Goal: Task Accomplishment & Management: Complete application form

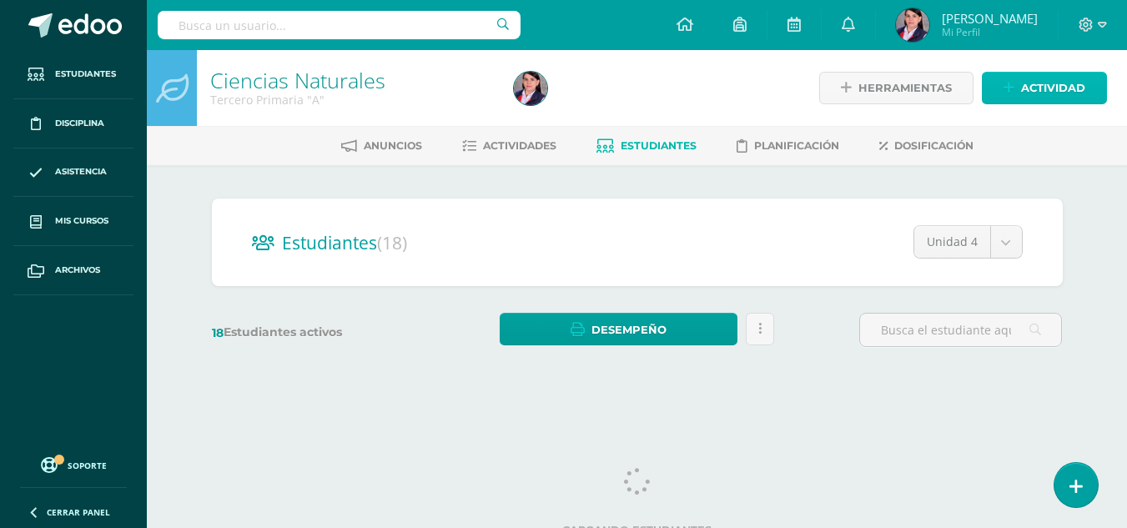
click at [1043, 86] on span "Actividad" at bounding box center [1053, 88] width 64 height 31
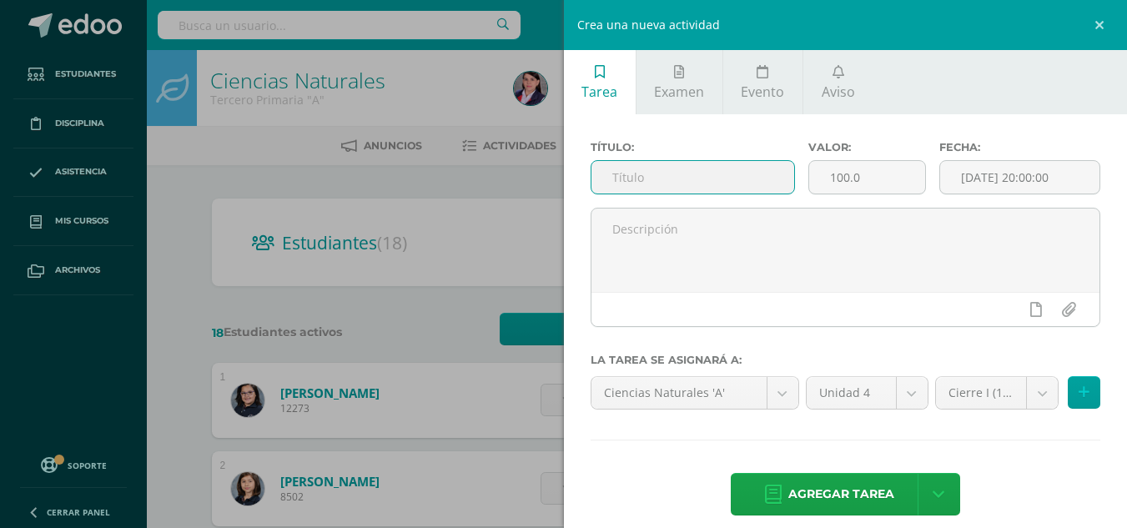
click at [678, 180] on input "text" at bounding box center [692, 177] width 203 height 33
type input "Trabajo de recursos renovables"
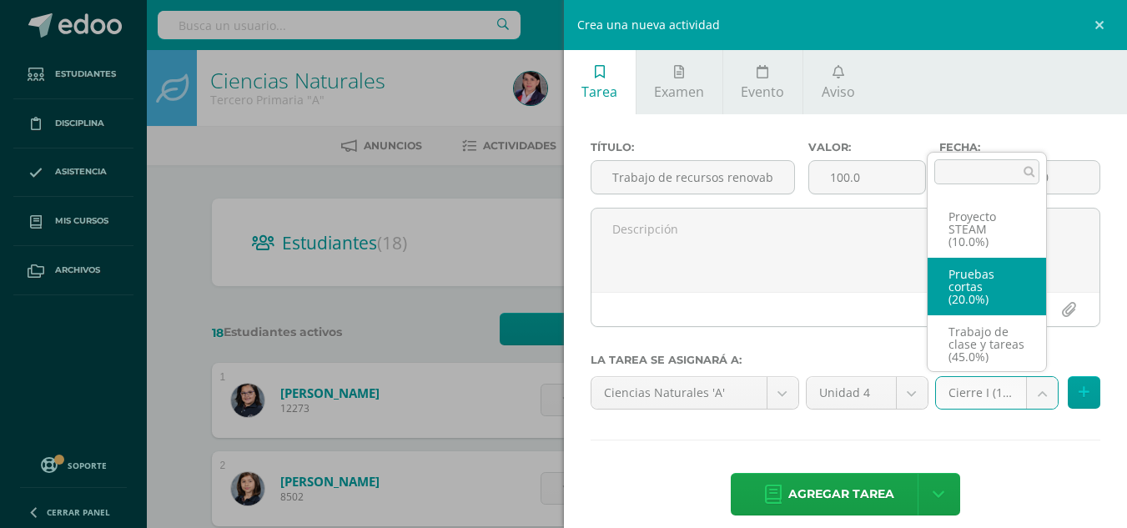
scroll to position [108, 0]
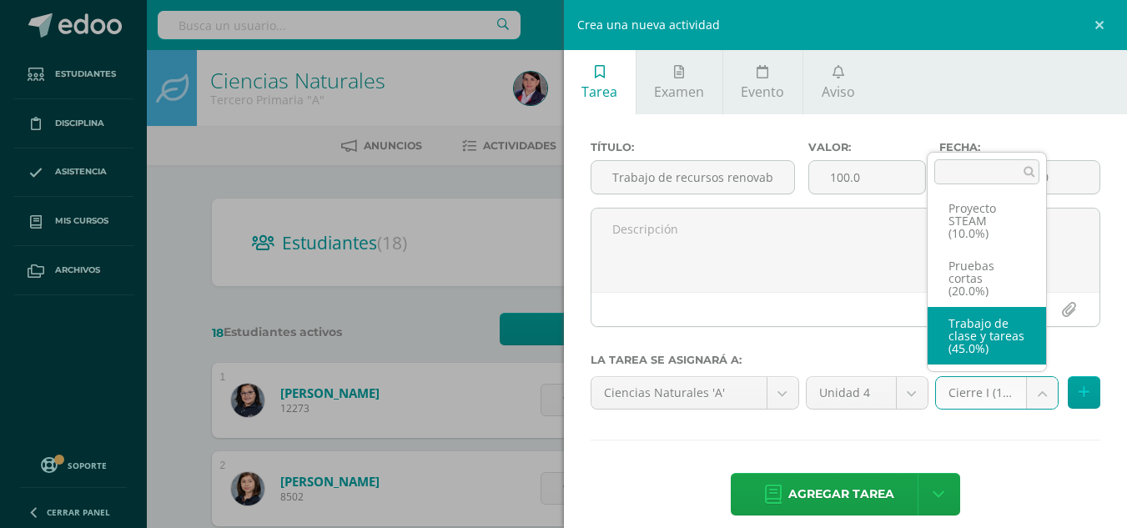
select select "233488"
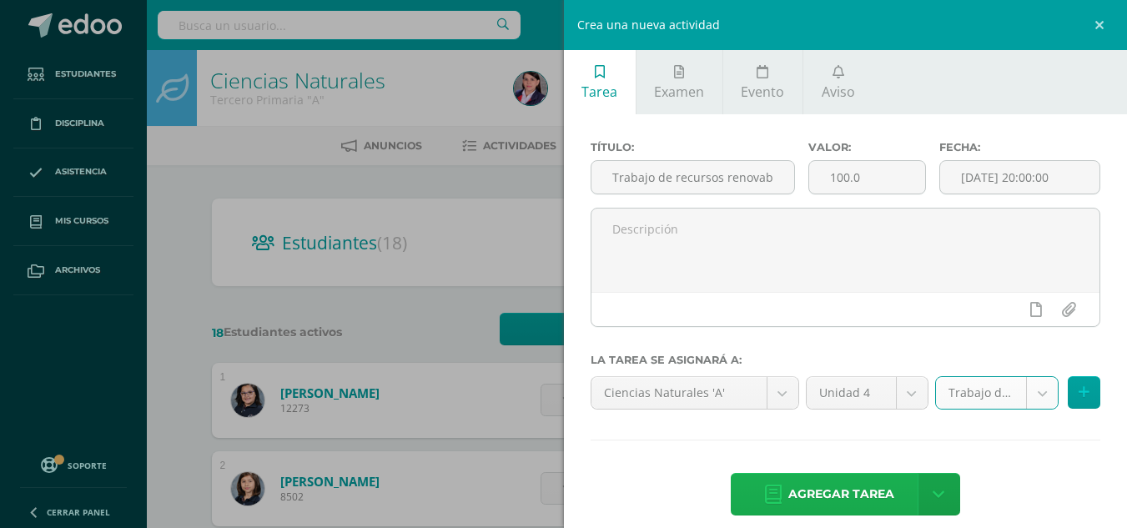
click at [858, 485] on span "Agregar tarea" at bounding box center [841, 494] width 106 height 41
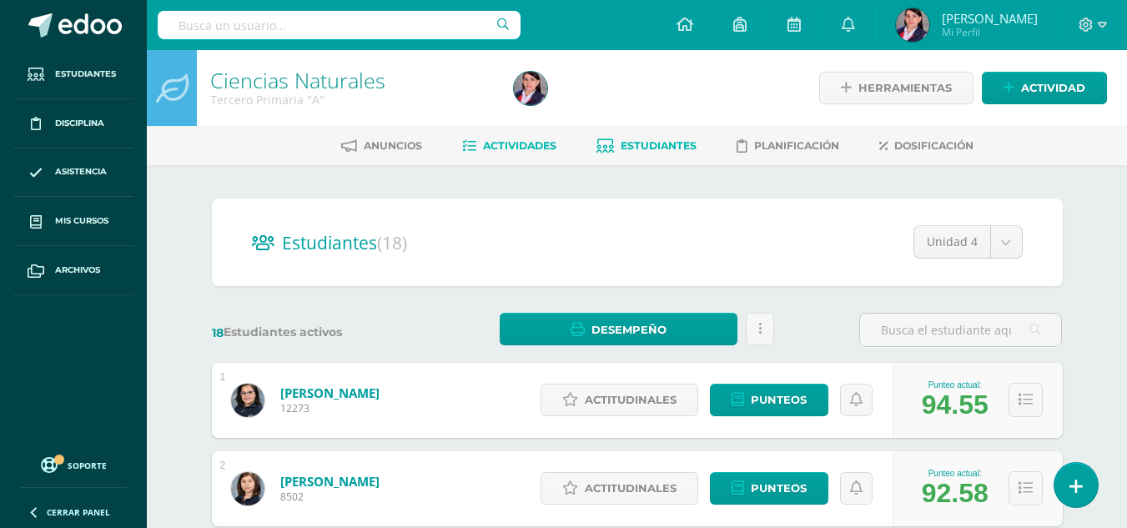
click at [519, 144] on span "Actividades" at bounding box center [519, 145] width 73 height 13
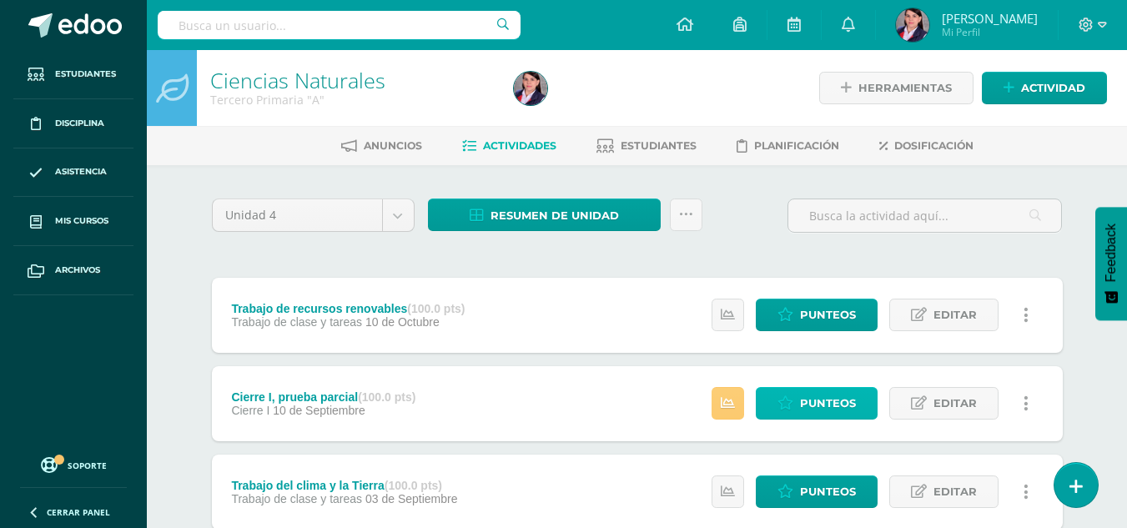
click at [845, 399] on span "Punteos" at bounding box center [828, 403] width 56 height 31
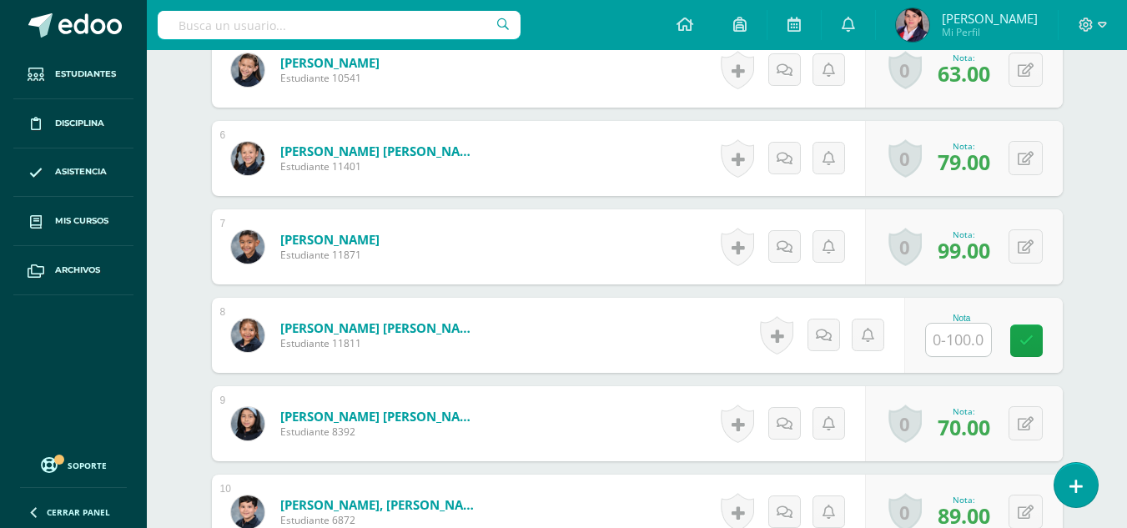
scroll to position [902, 0]
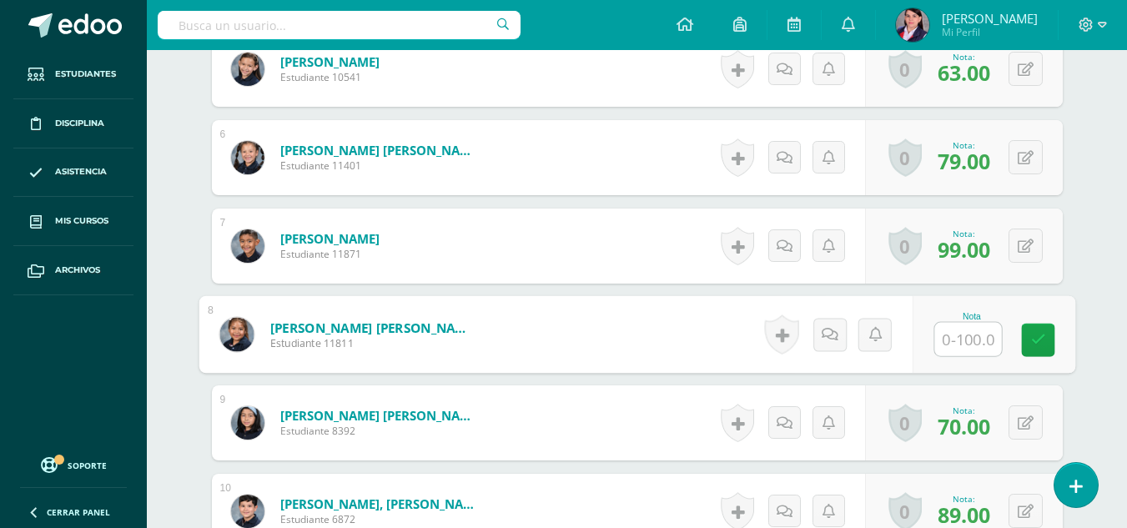
click at [955, 339] on input "text" at bounding box center [967, 339] width 67 height 33
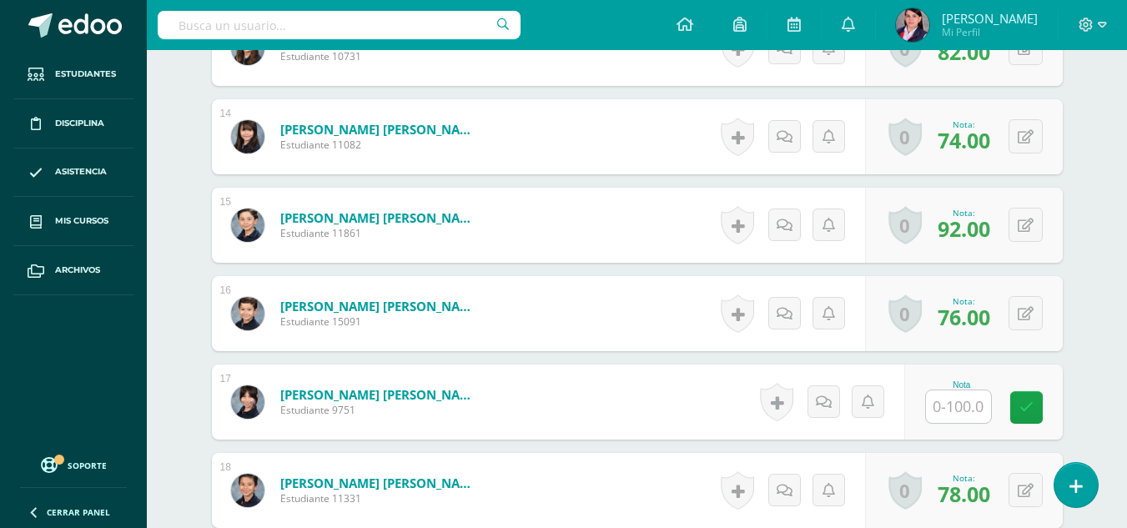
scroll to position [1652, 0]
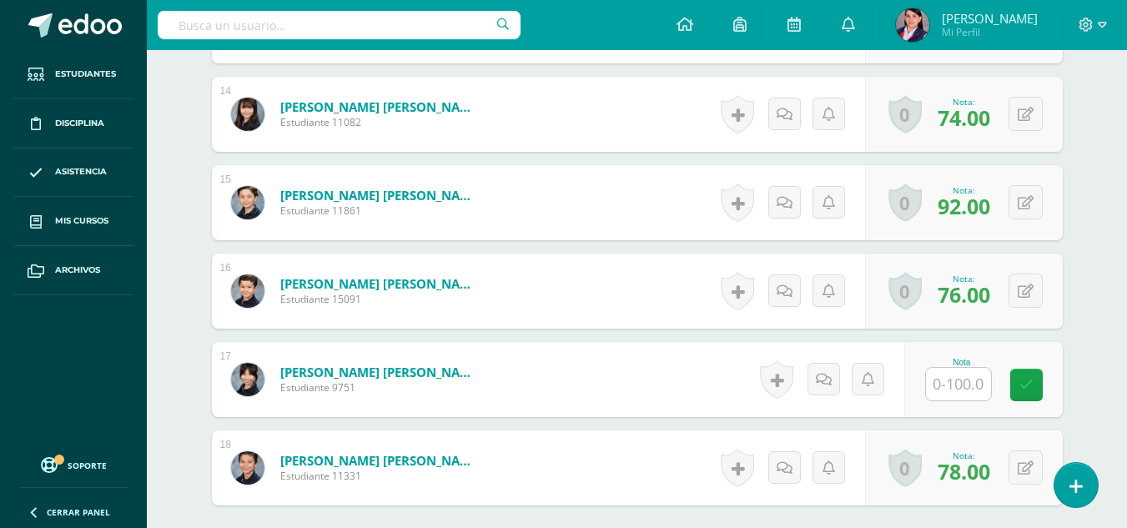
type input "95"
click at [948, 378] on input "text" at bounding box center [958, 384] width 65 height 33
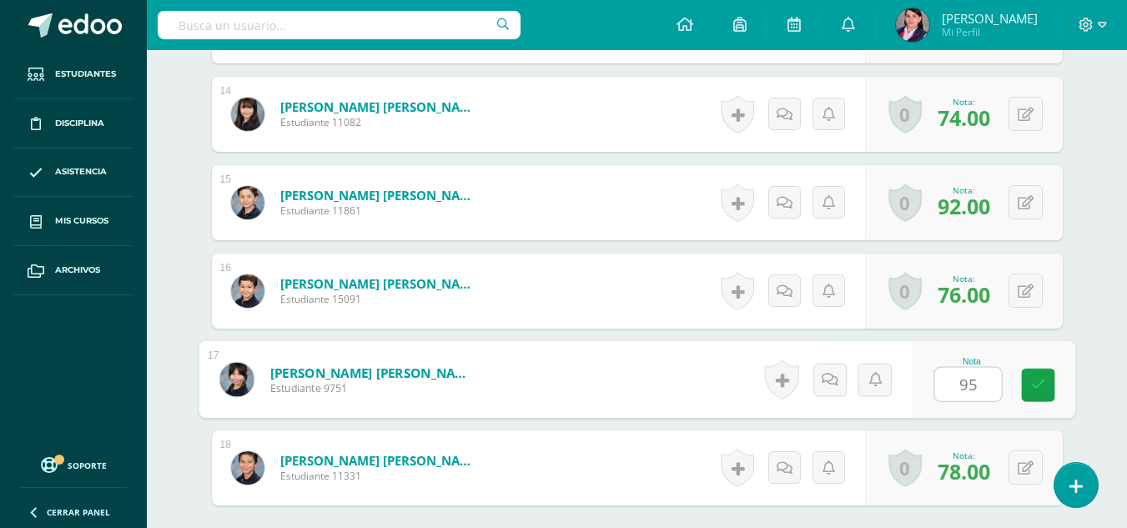
type input "95"
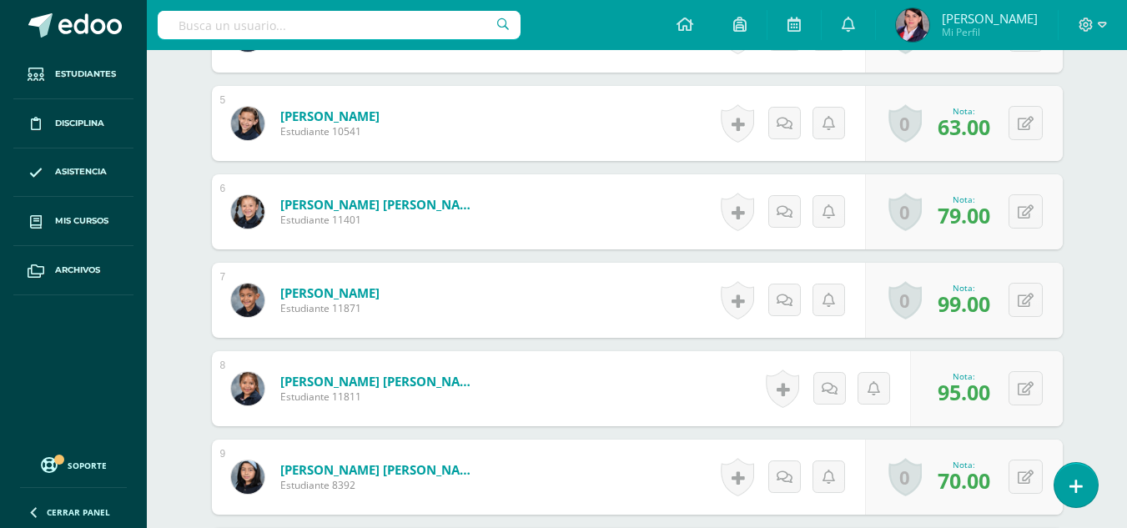
scroll to position [818, 0]
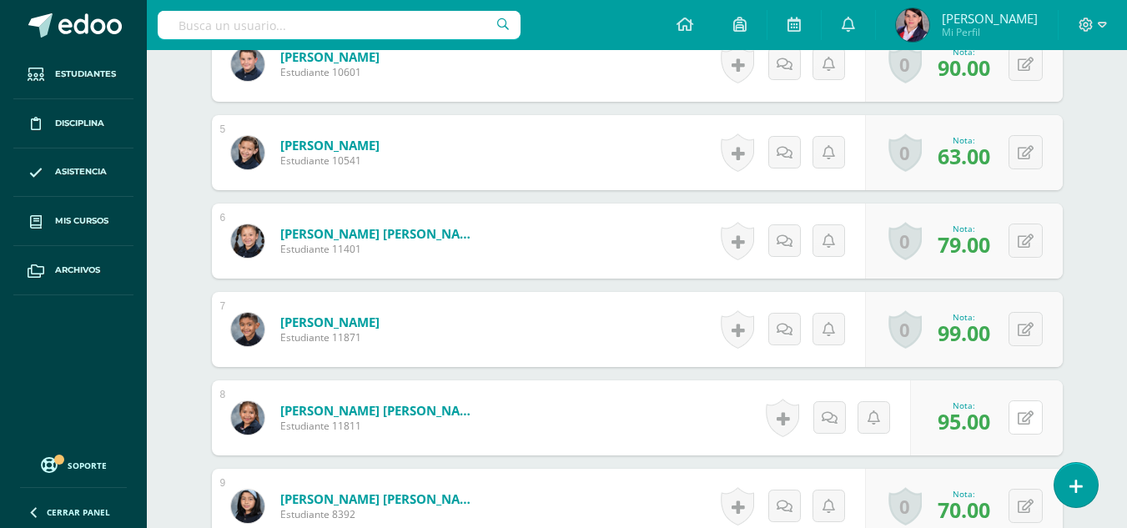
click at [1019, 414] on button at bounding box center [1025, 417] width 34 height 34
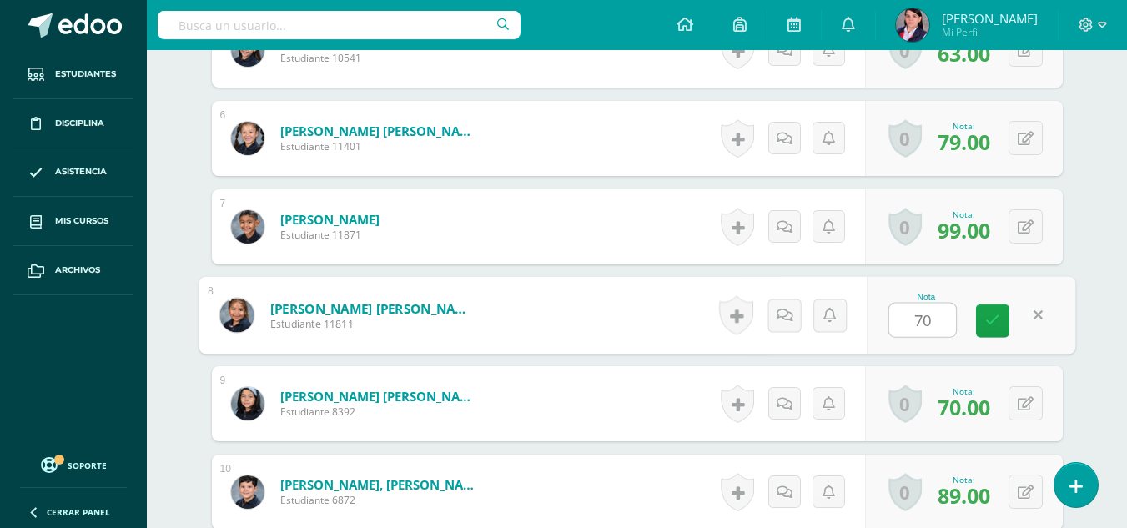
scroll to position [985, 0]
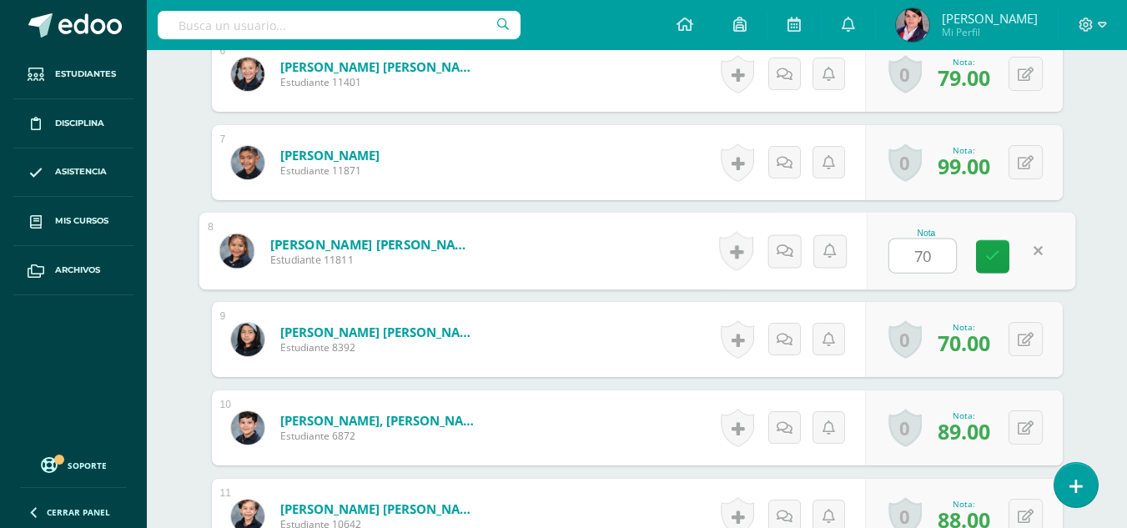
type input "70"
click at [1089, 398] on div "¿Estás seguro que quieres eliminar esta actividad? Esto borrará la actividad y …" at bounding box center [638, 272] width 918 height 2184
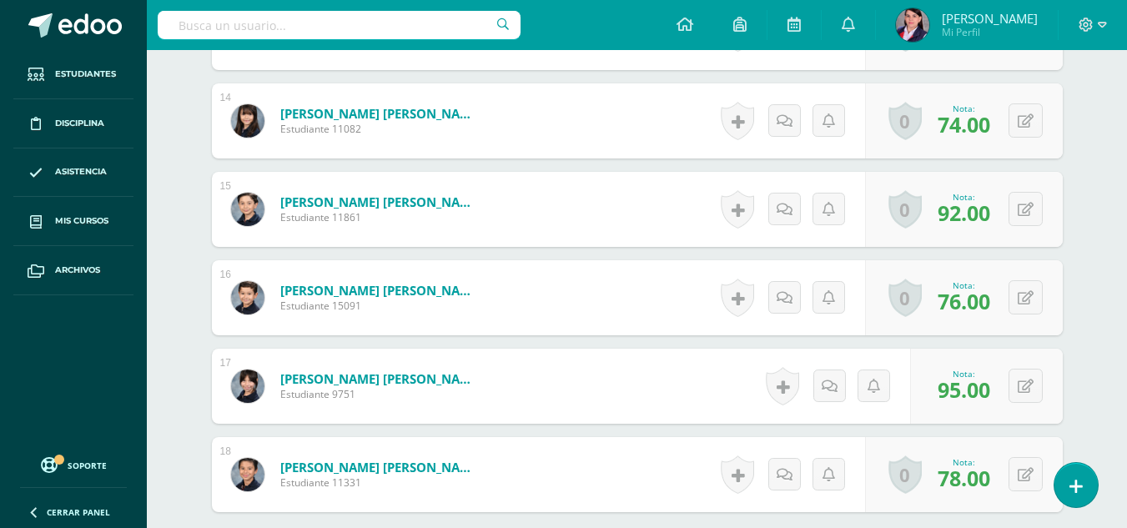
scroll to position [1652, 0]
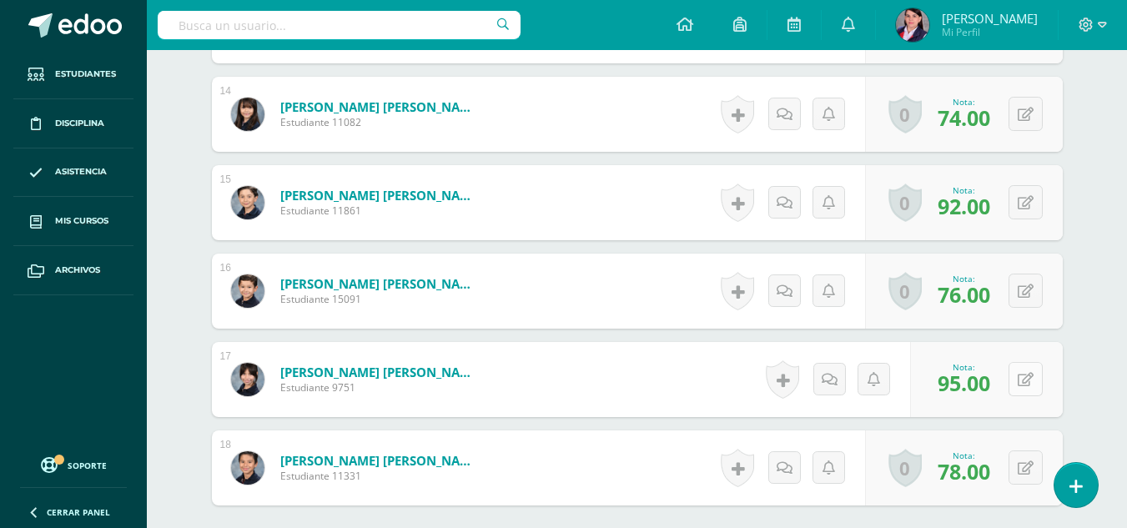
click at [1030, 373] on icon at bounding box center [1026, 380] width 16 height 14
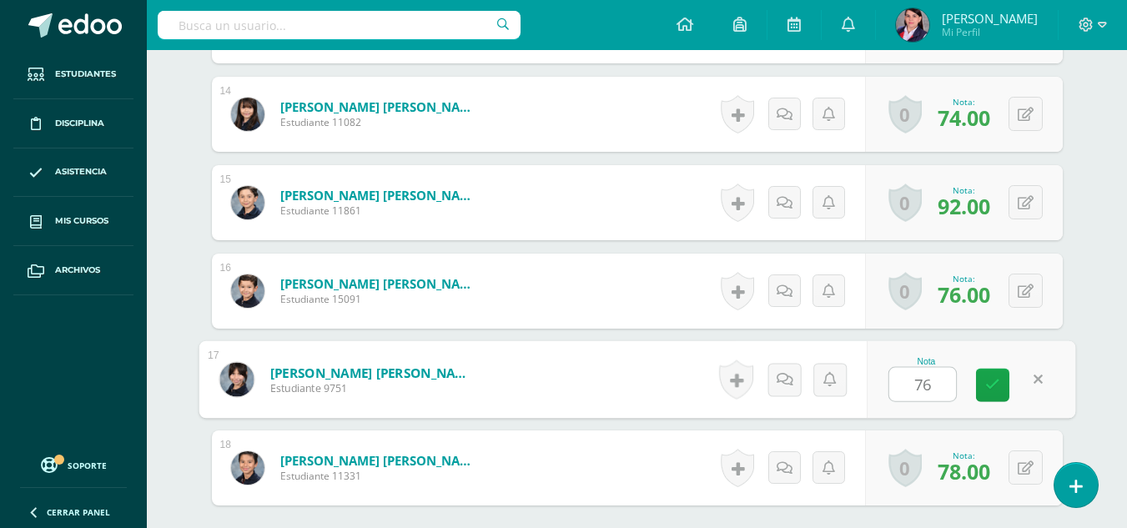
type input "76"
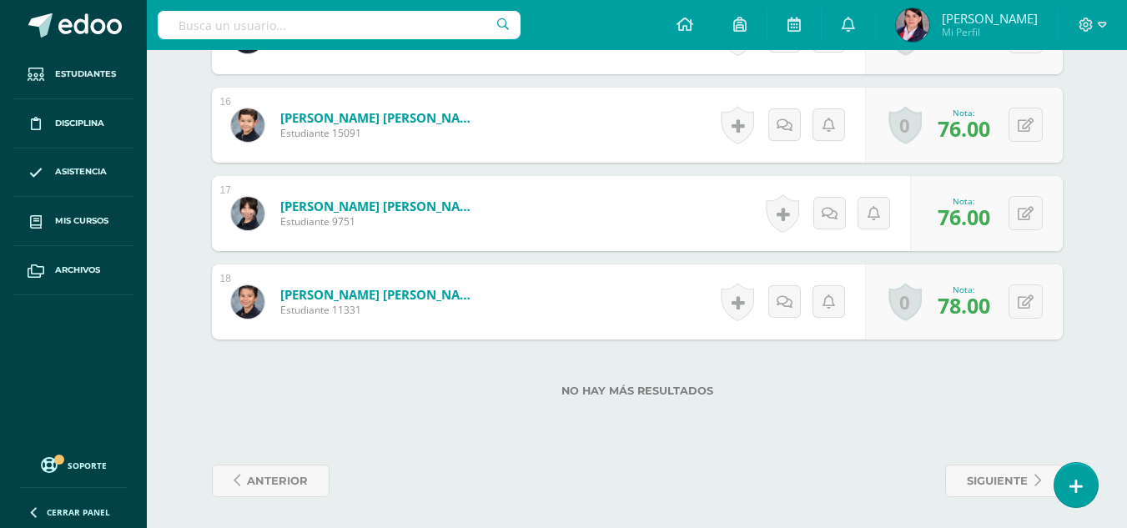
scroll to position [1819, 0]
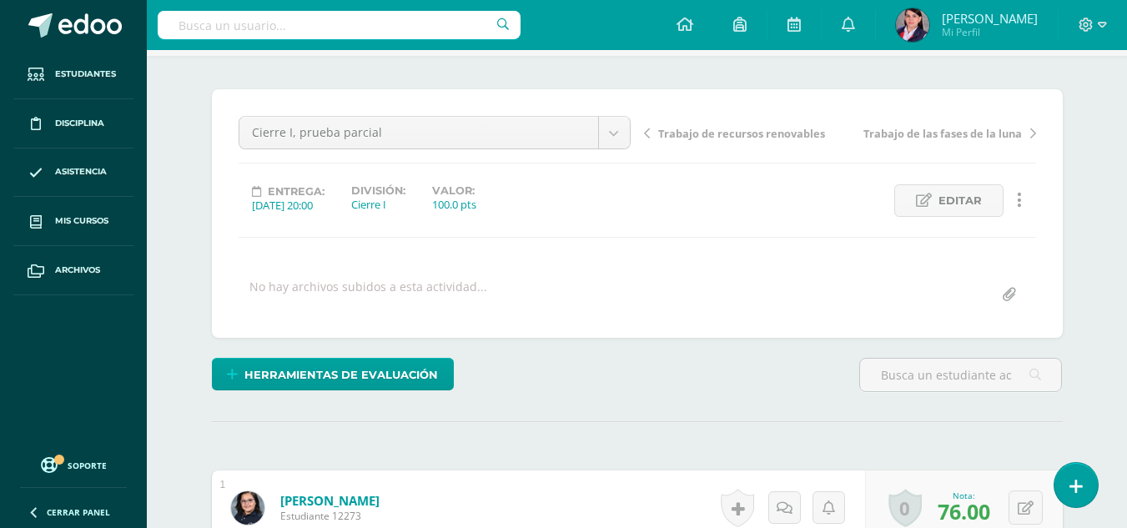
scroll to position [68, 0]
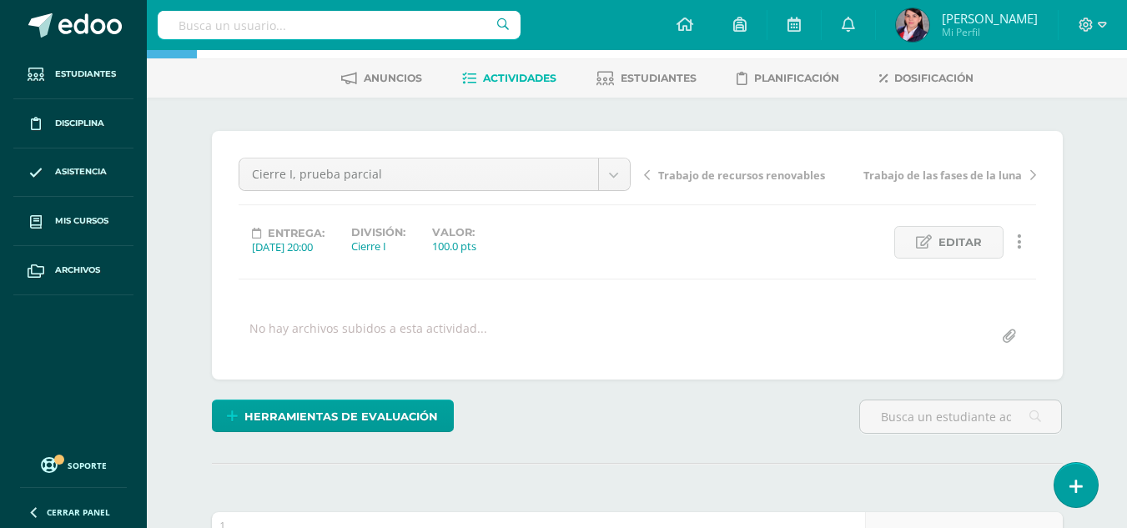
click at [517, 80] on span "Actividades" at bounding box center [519, 78] width 73 height 13
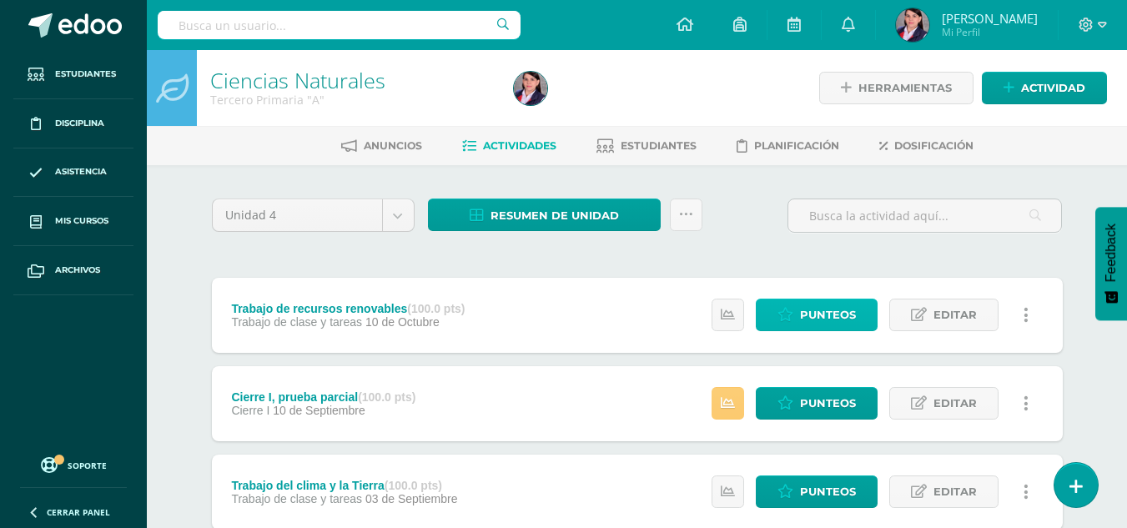
click at [826, 319] on span "Punteos" at bounding box center [828, 314] width 56 height 31
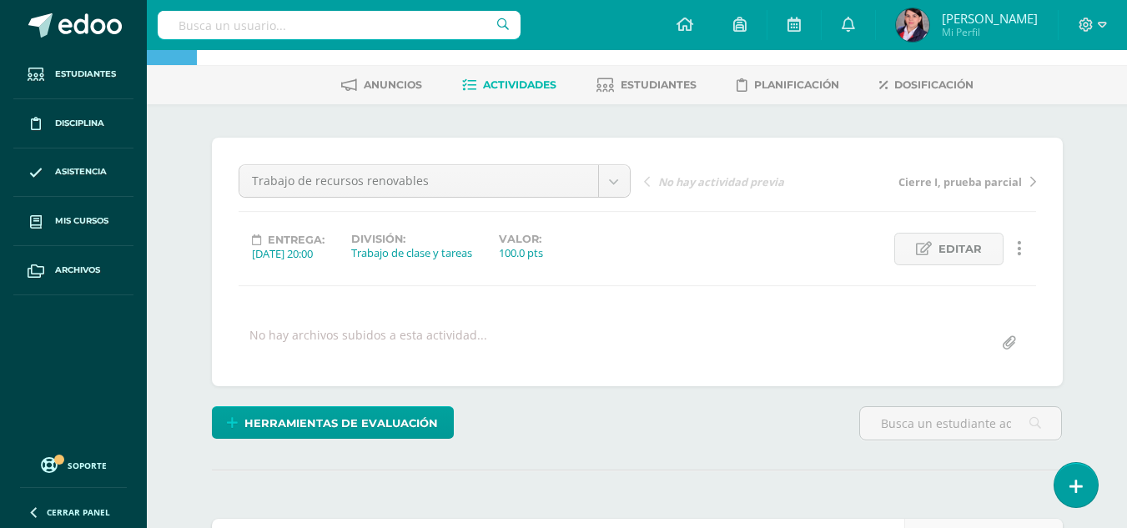
scroll to position [252, 0]
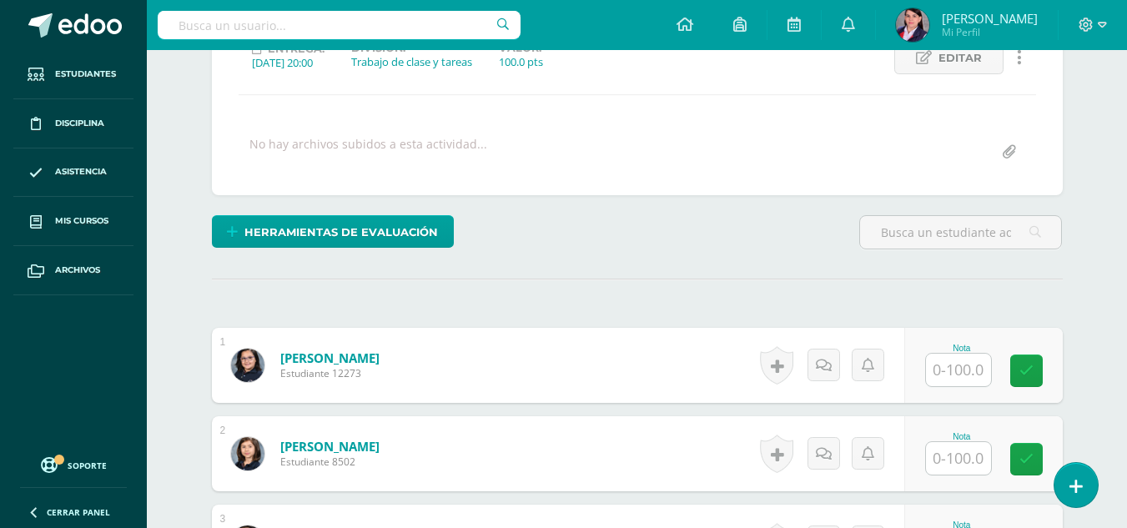
click at [977, 359] on input "text" at bounding box center [958, 370] width 65 height 33
type input "95"
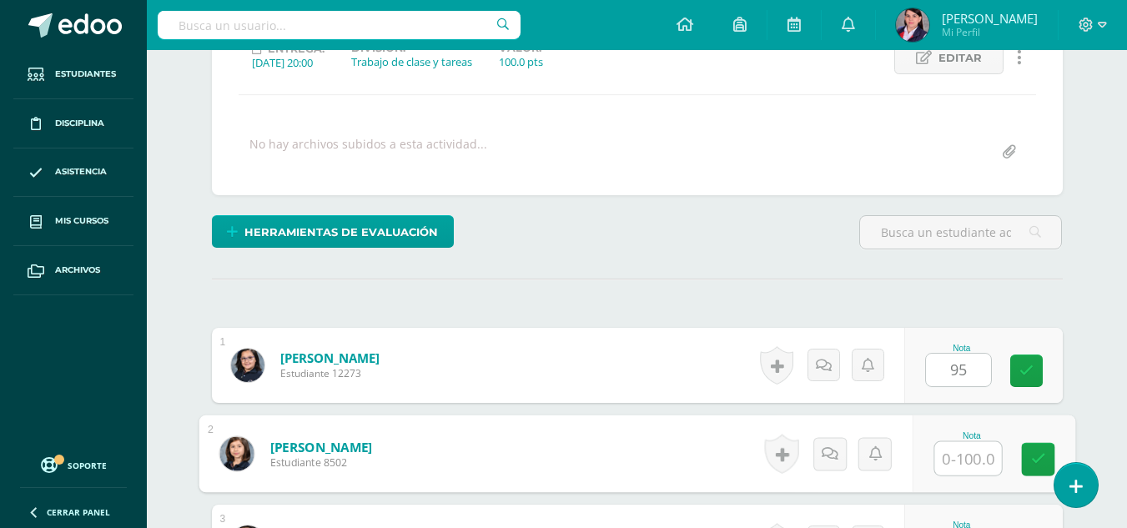
click at [973, 457] on input "text" at bounding box center [967, 458] width 67 height 33
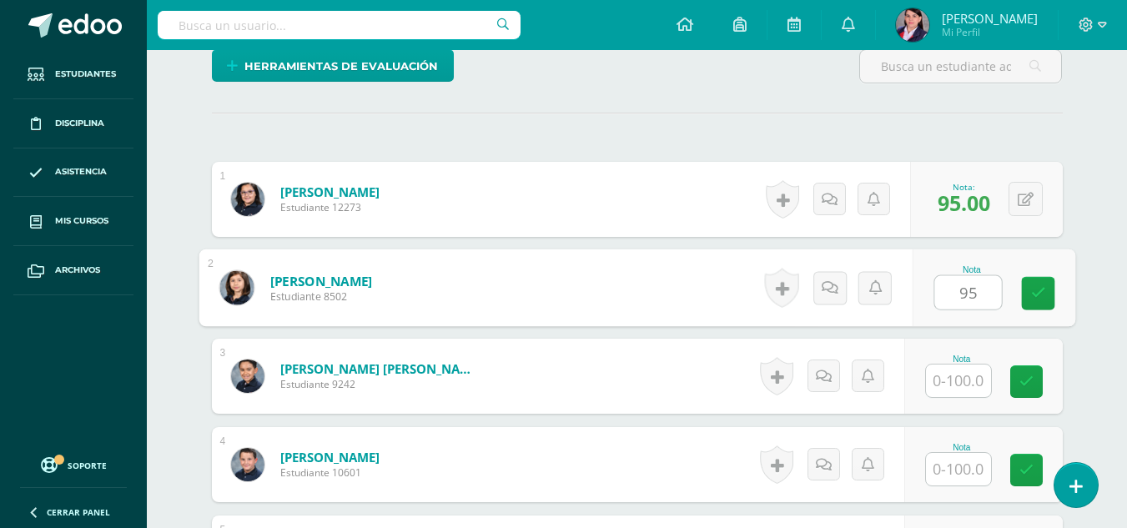
scroll to position [419, 0]
type input "95"
click at [958, 373] on input "text" at bounding box center [958, 380] width 65 height 33
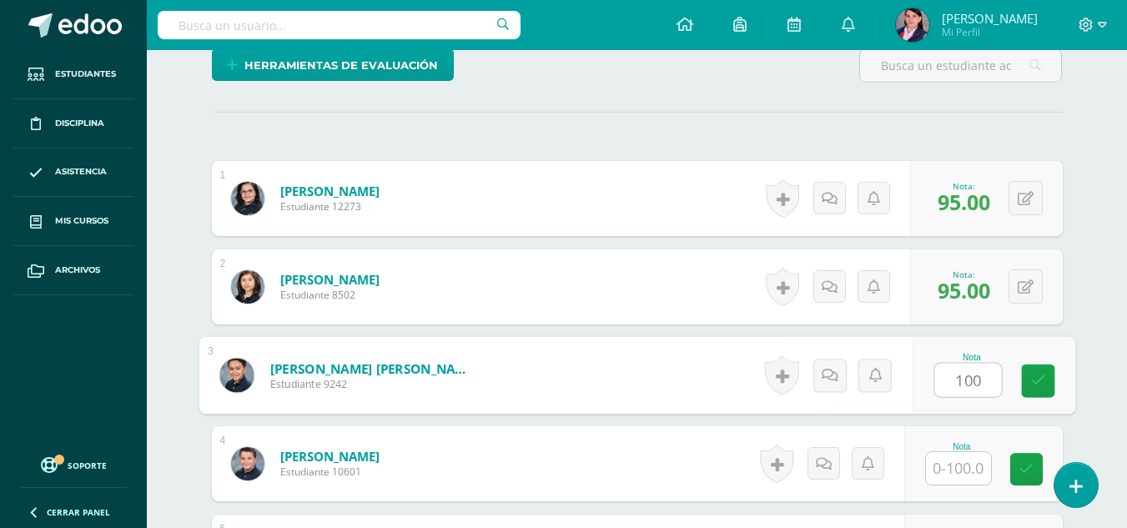
type input "100"
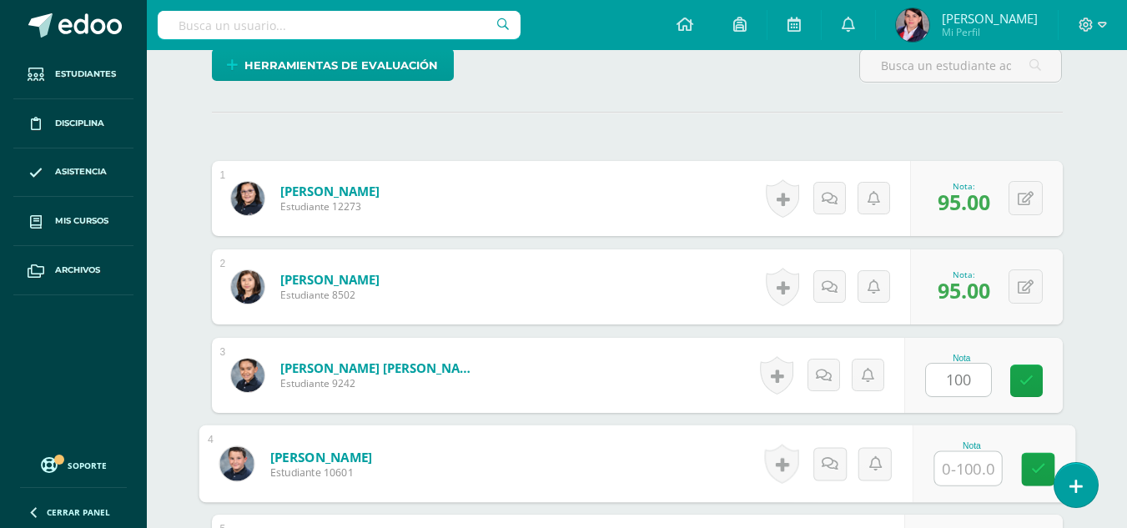
click at [950, 470] on input "text" at bounding box center [967, 468] width 67 height 33
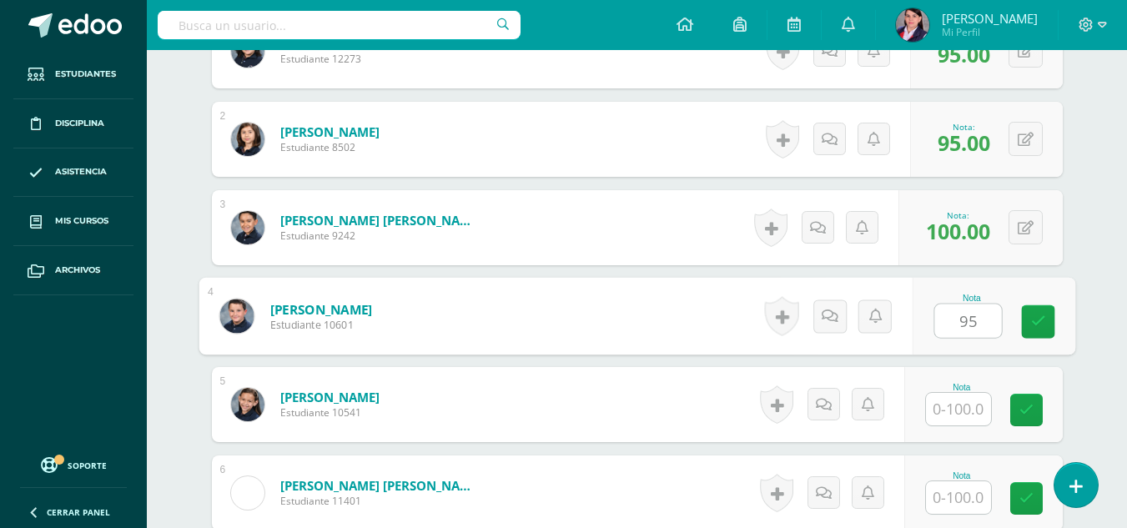
scroll to position [586, 0]
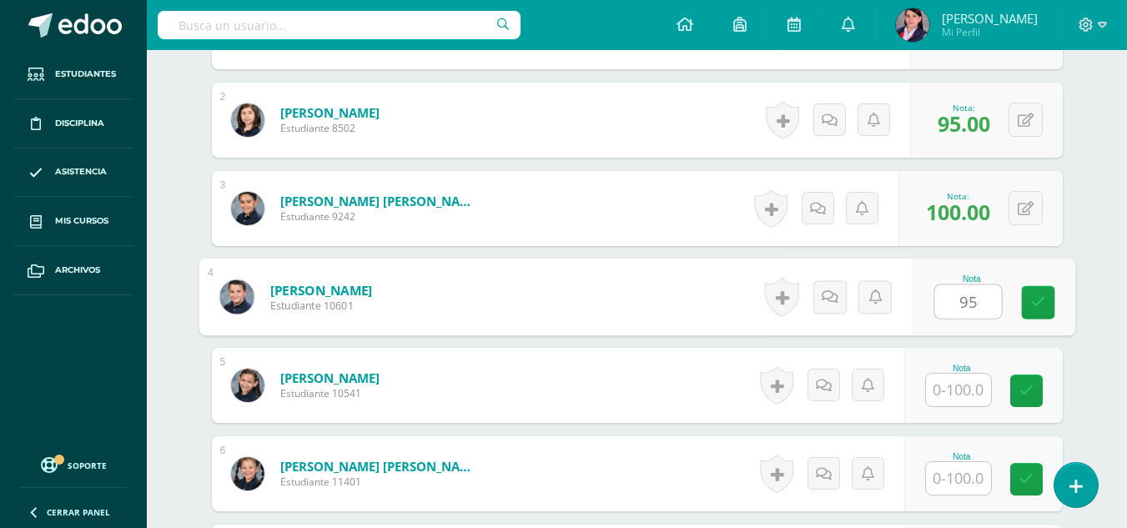
type input "95"
click at [953, 393] on input "text" at bounding box center [958, 390] width 65 height 33
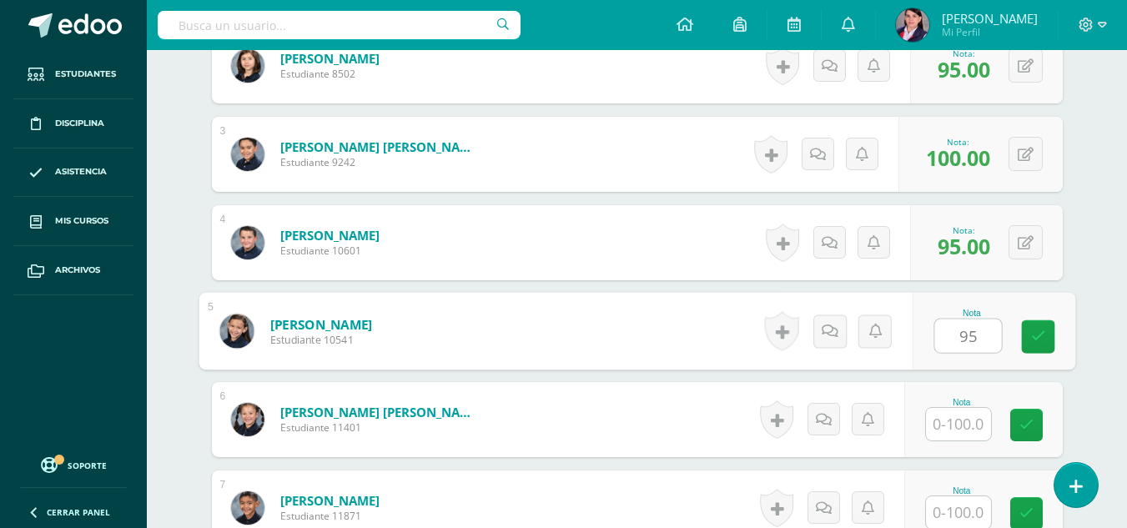
scroll to position [669, 0]
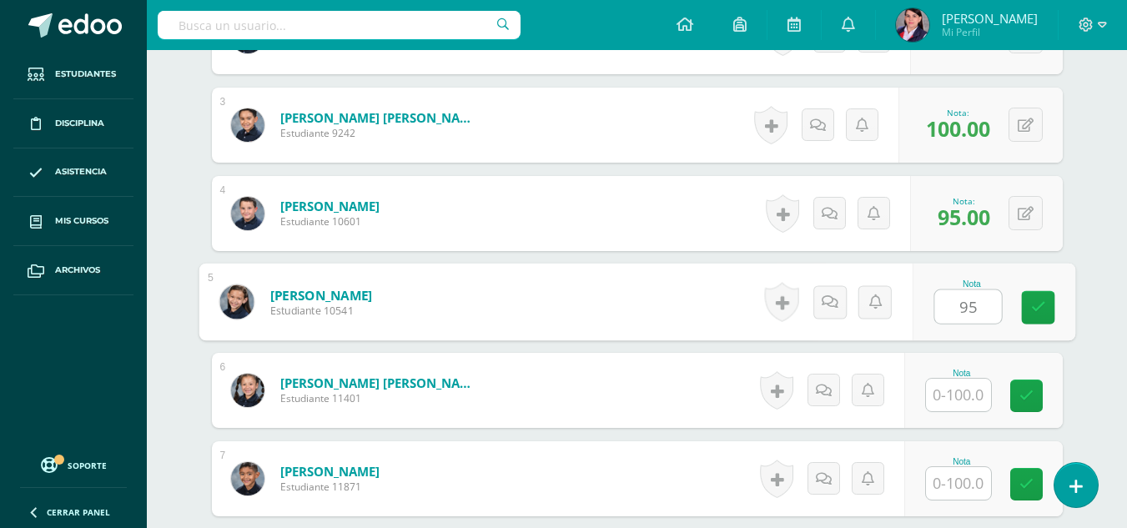
type input "95"
click at [953, 393] on input "text" at bounding box center [958, 395] width 65 height 33
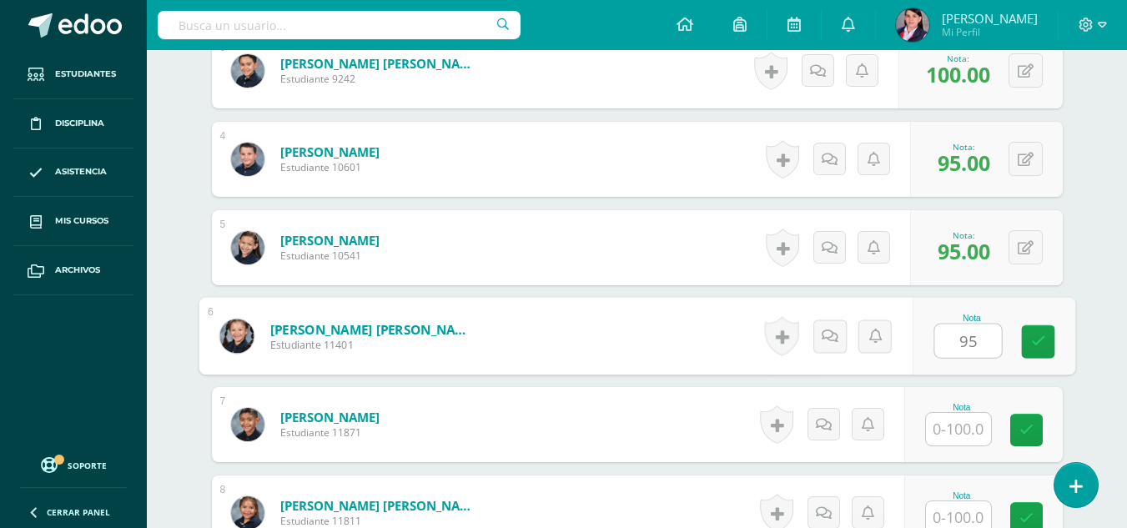
scroll to position [752, 0]
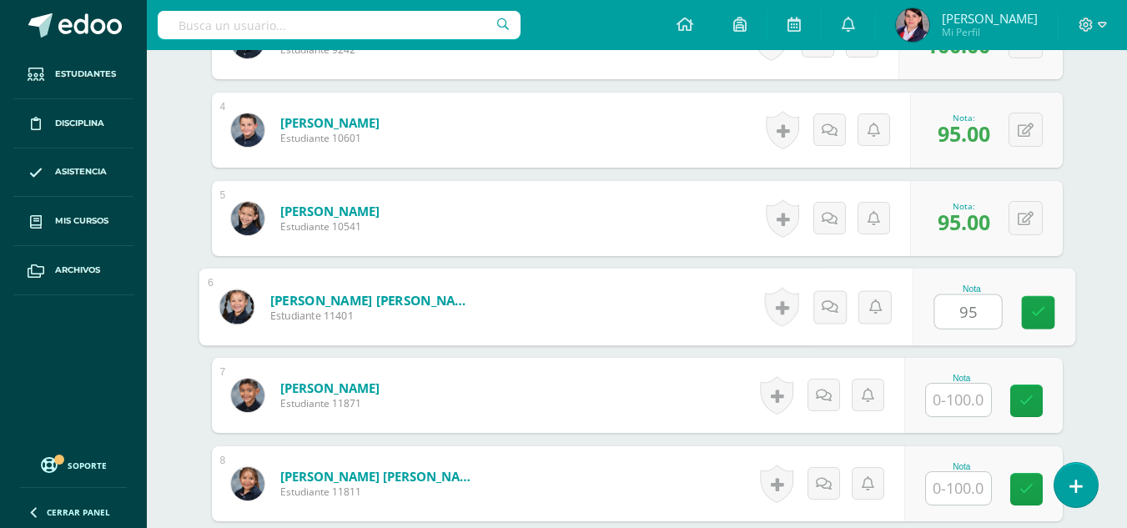
type input "95"
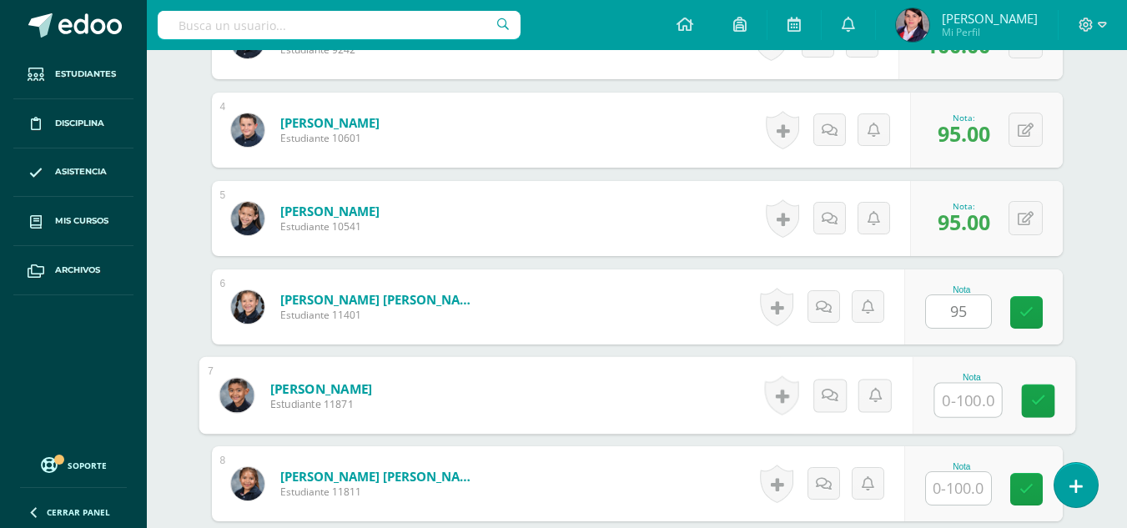
click at [953, 393] on input "text" at bounding box center [967, 400] width 67 height 33
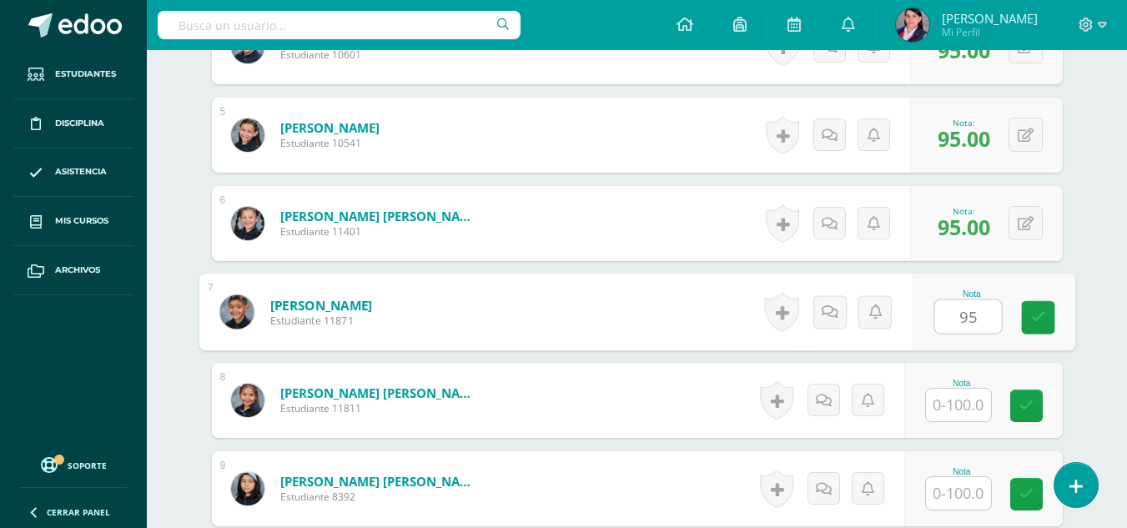
type input "95"
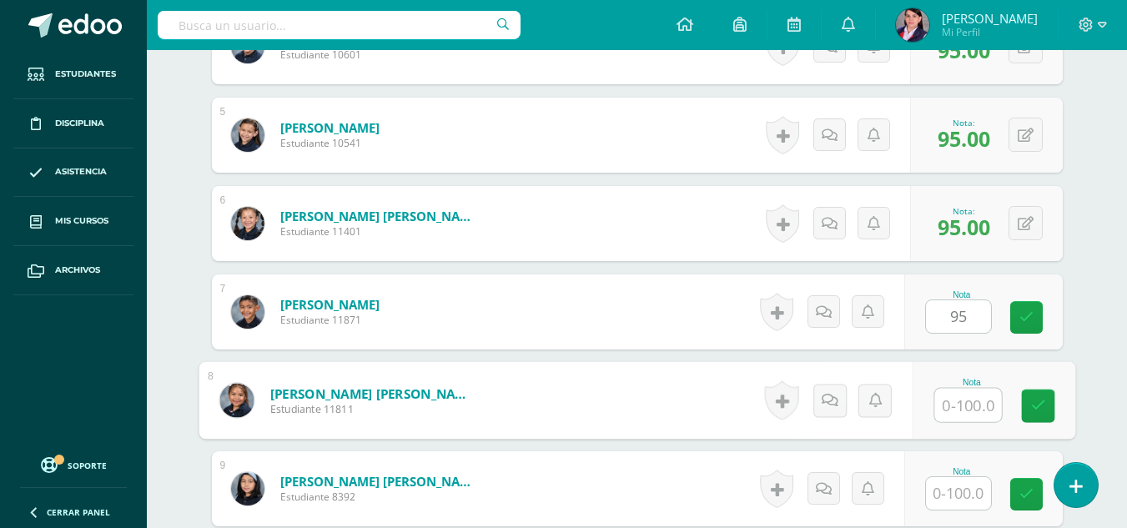
click at [953, 393] on input "text" at bounding box center [967, 405] width 67 height 33
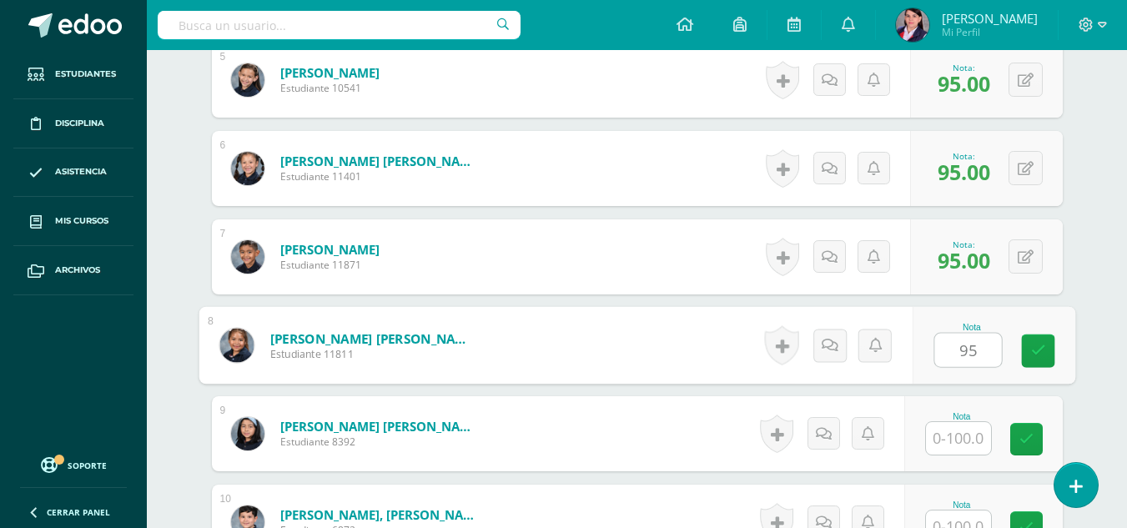
scroll to position [919, 0]
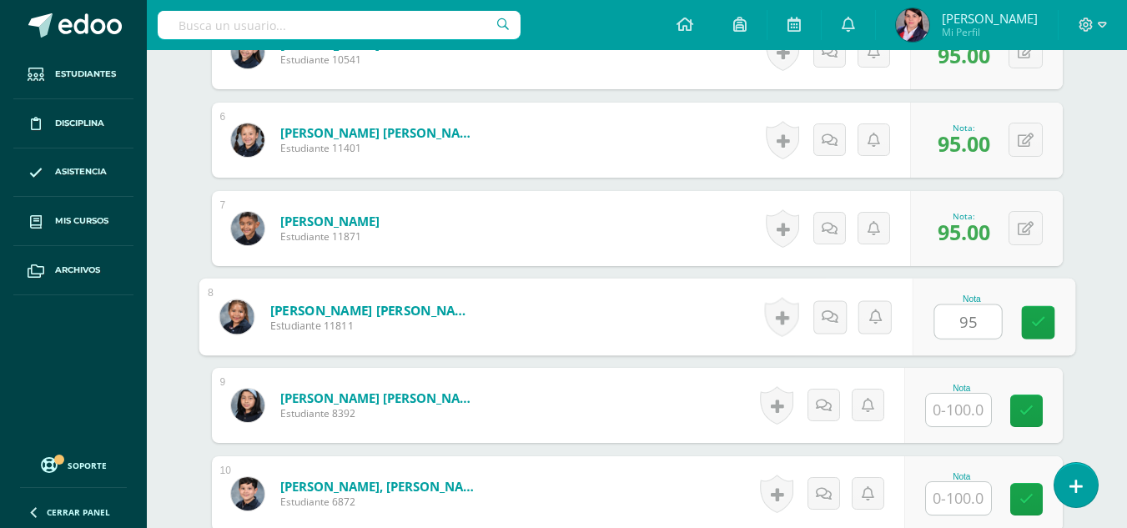
type input "95"
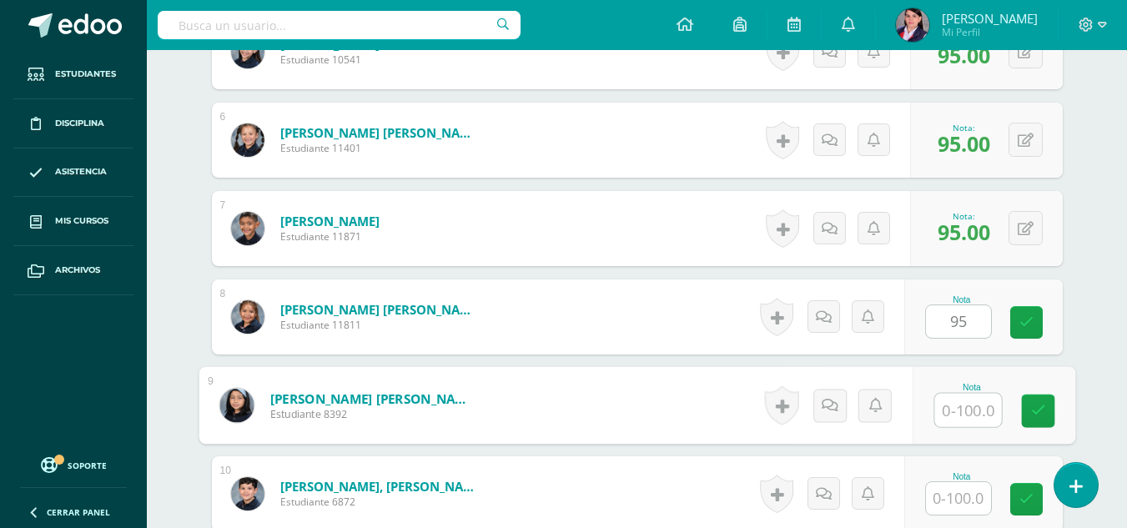
click at [953, 394] on input "text" at bounding box center [967, 410] width 67 height 33
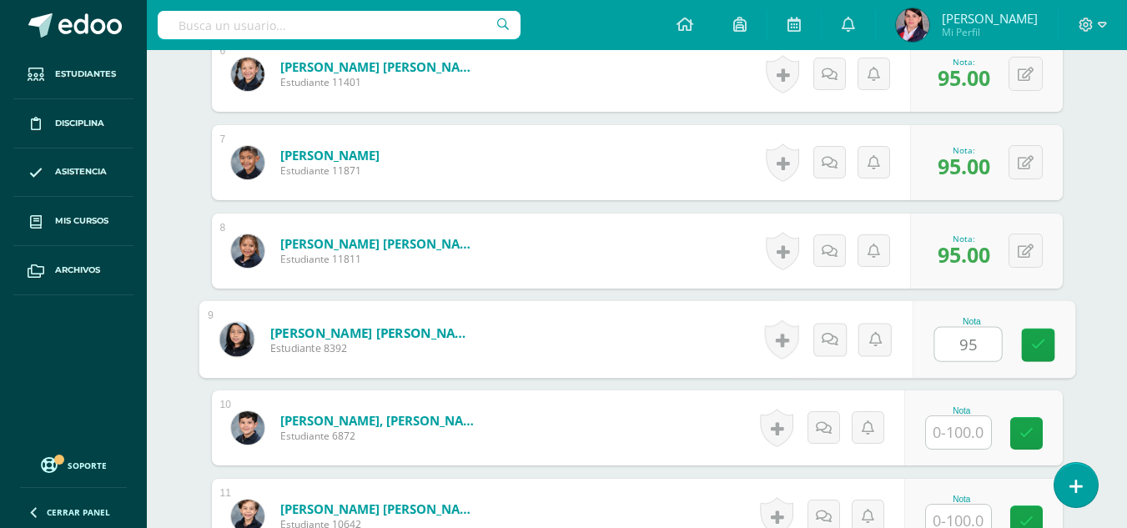
scroll to position [1086, 0]
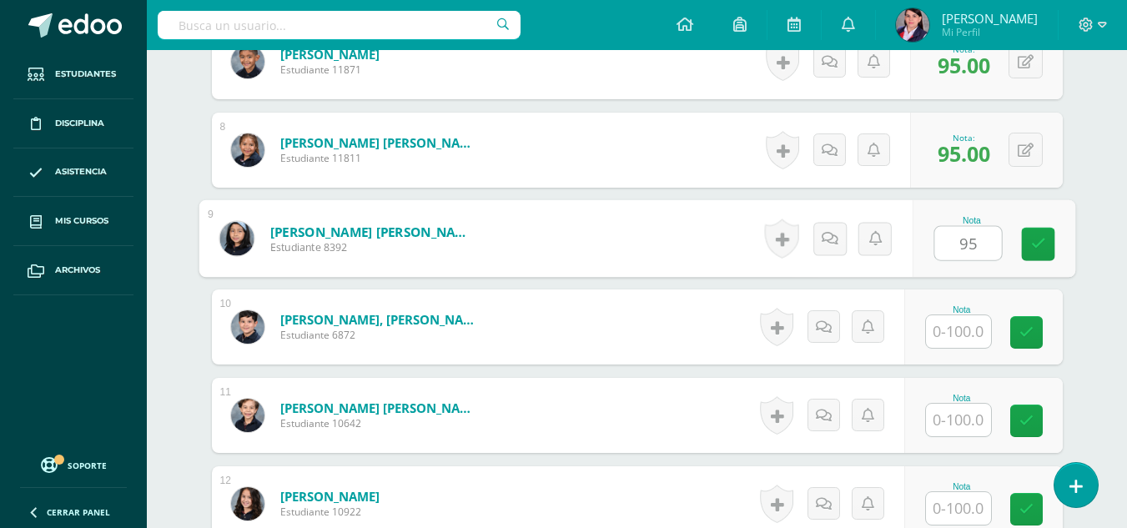
type input "95"
click at [956, 329] on input "text" at bounding box center [958, 331] width 65 height 33
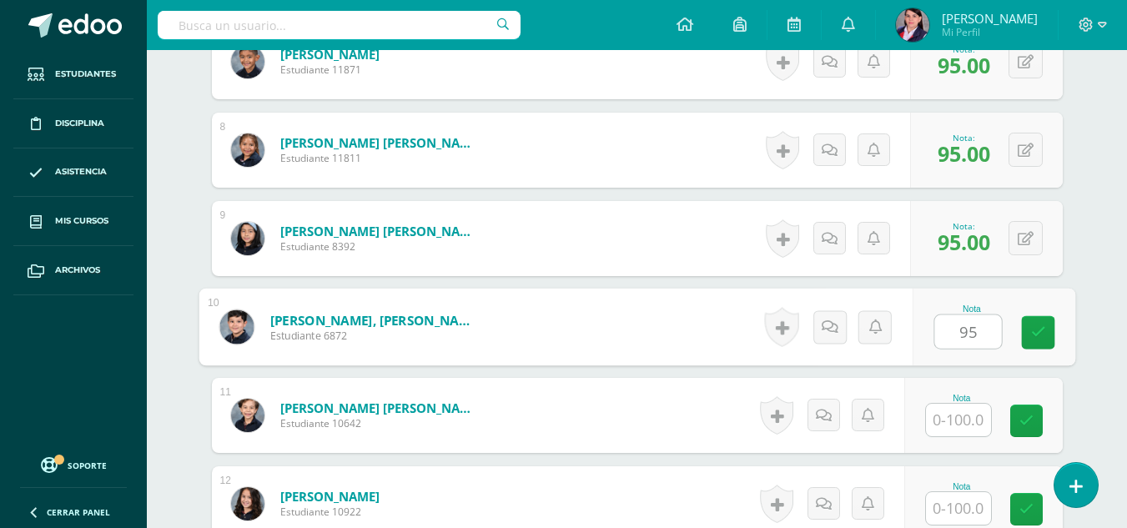
type input "95"
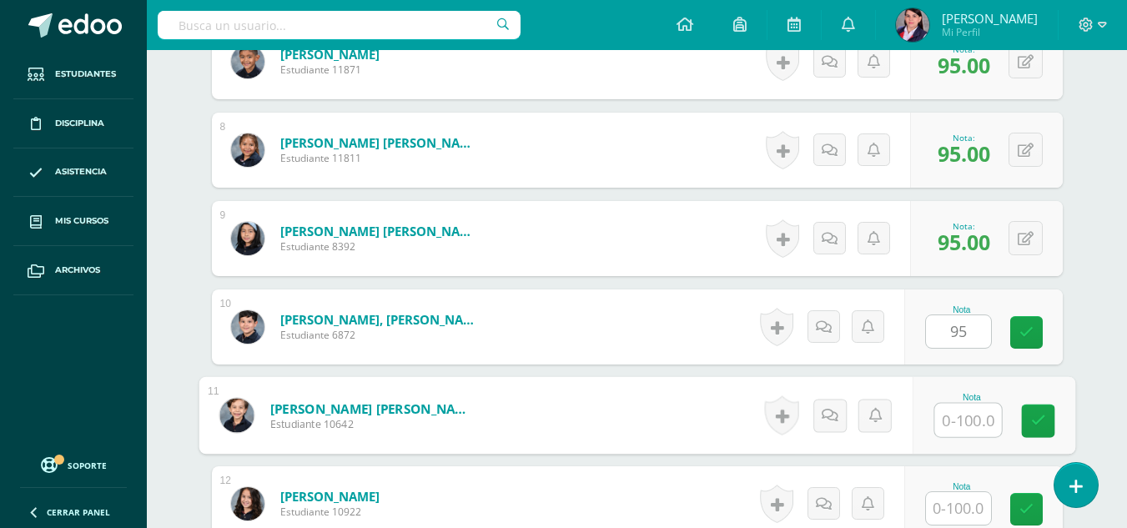
click at [959, 419] on input "text" at bounding box center [967, 420] width 67 height 33
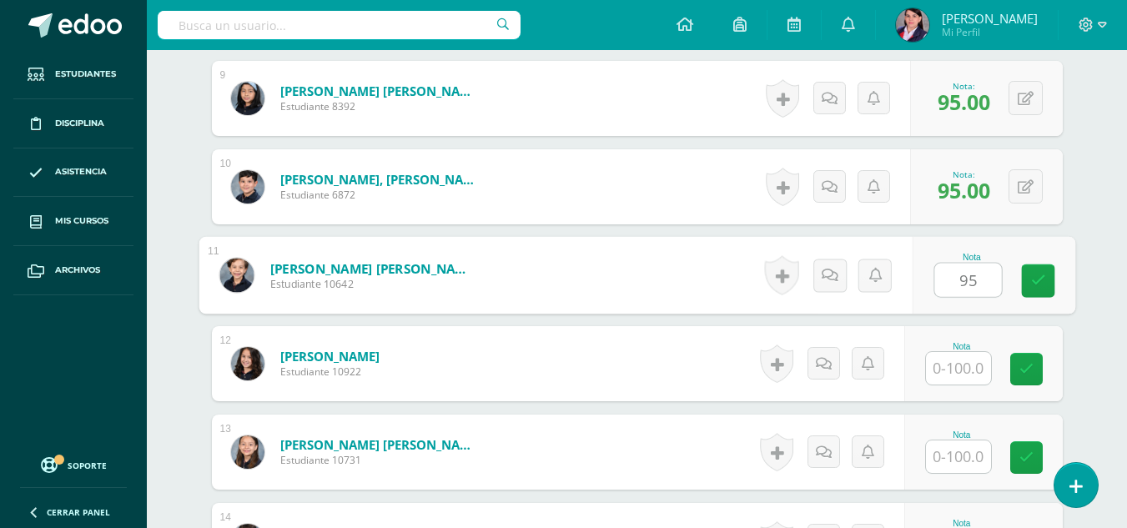
scroll to position [1253, 0]
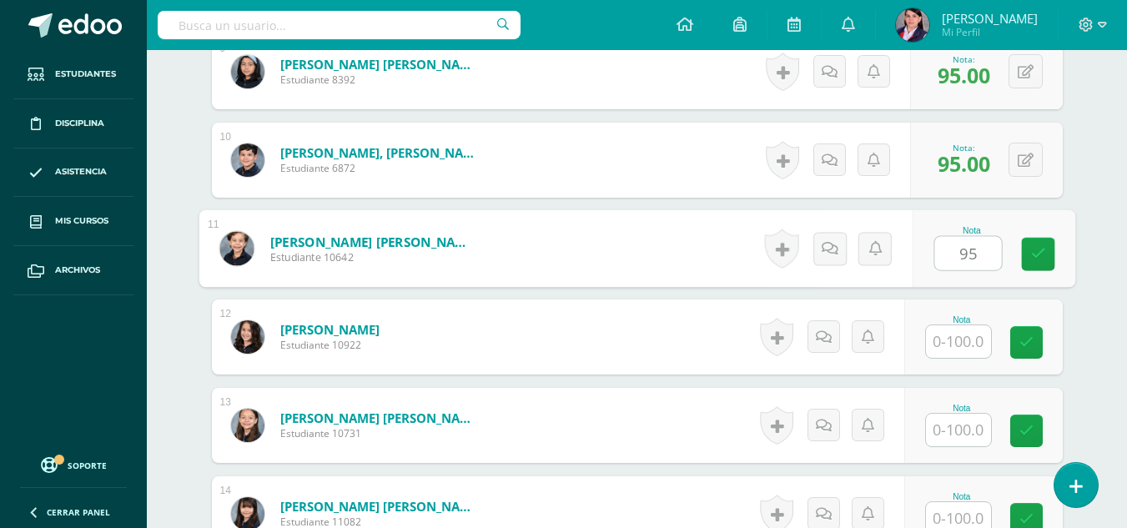
type input "95"
click at [953, 340] on input "text" at bounding box center [958, 341] width 65 height 33
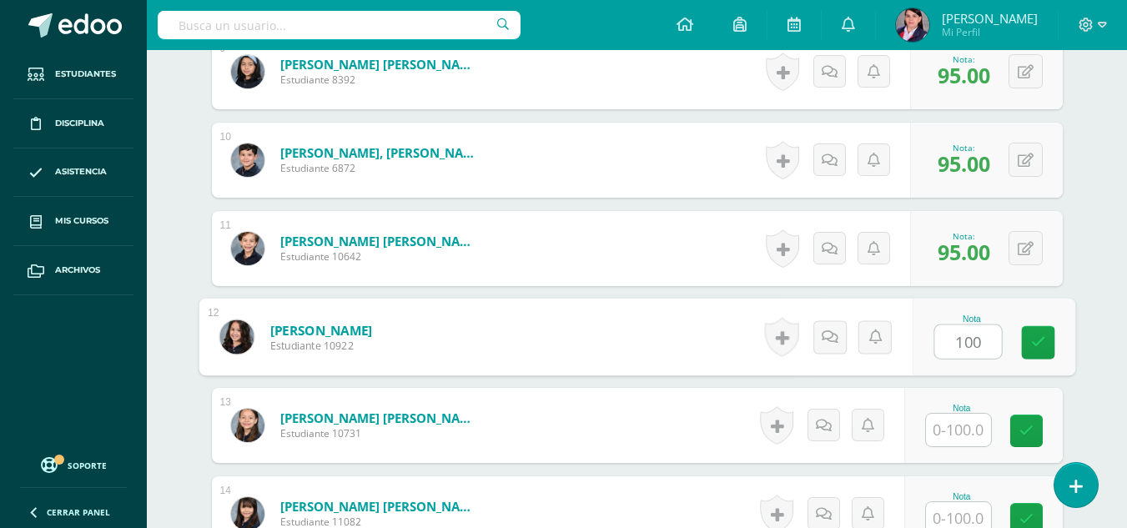
type input "100"
click at [970, 433] on input "text" at bounding box center [958, 430] width 65 height 33
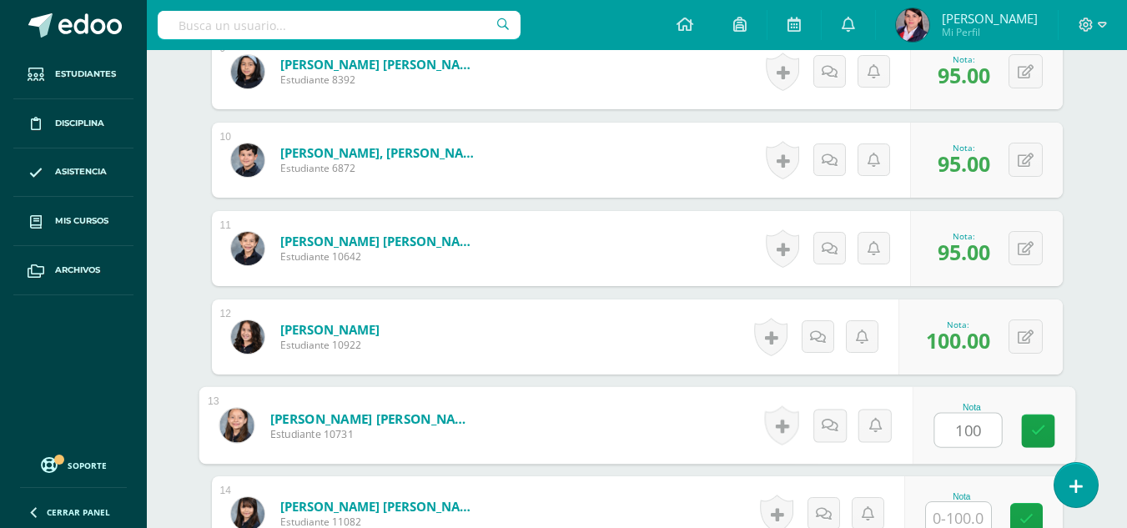
scroll to position [1336, 0]
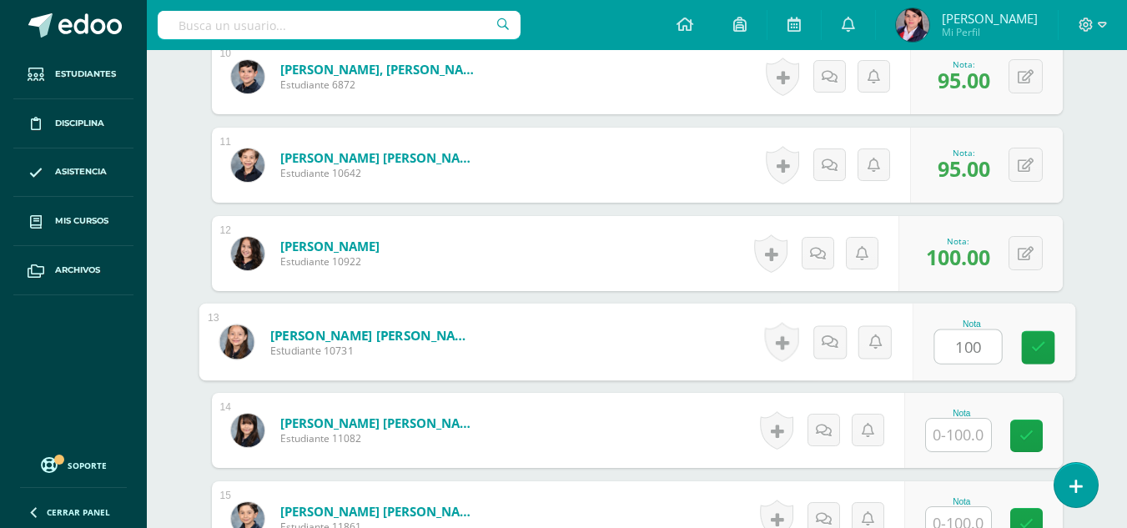
type input "100"
click at [962, 432] on input "text" at bounding box center [958, 435] width 65 height 33
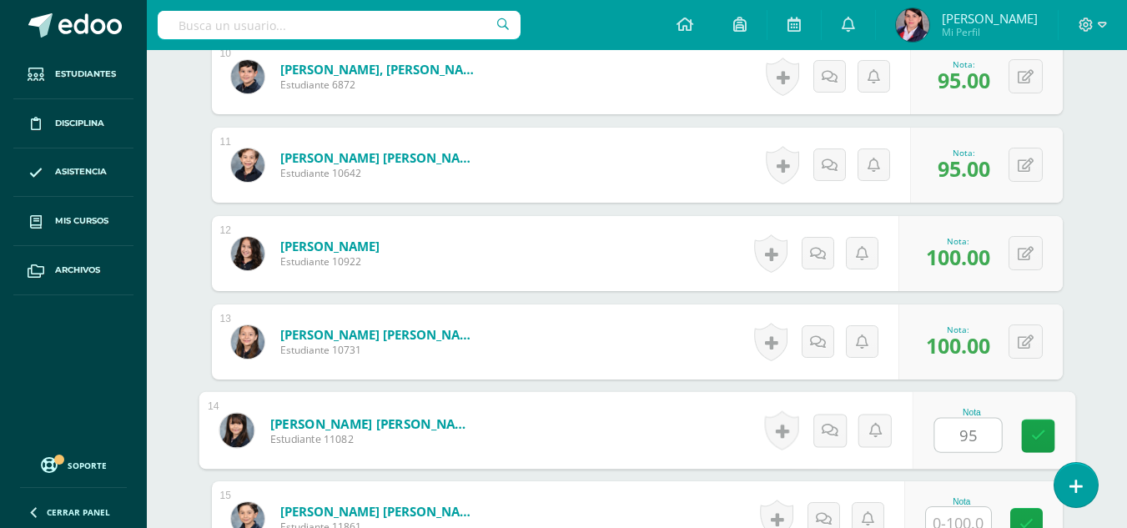
scroll to position [1420, 0]
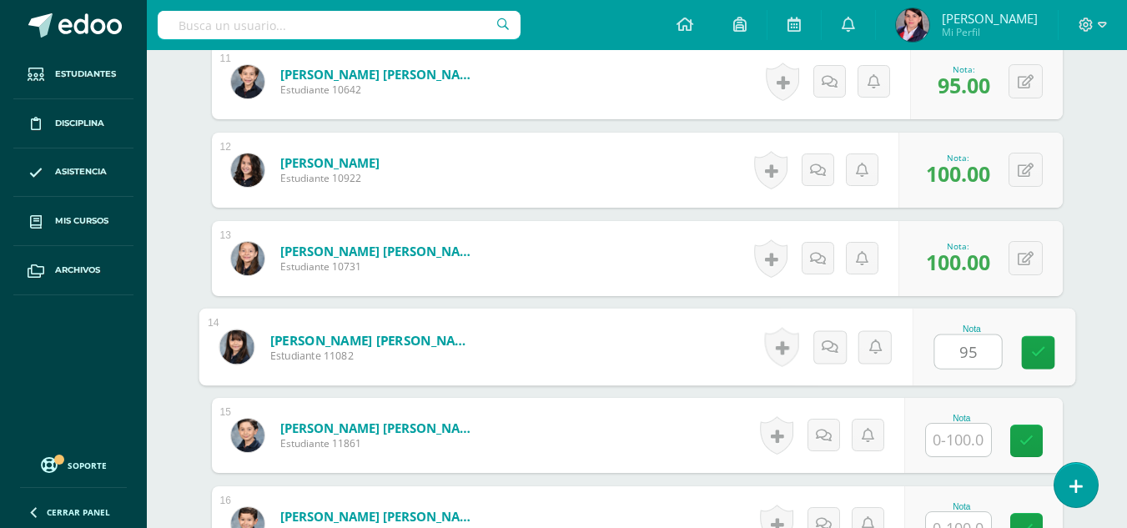
type input "95"
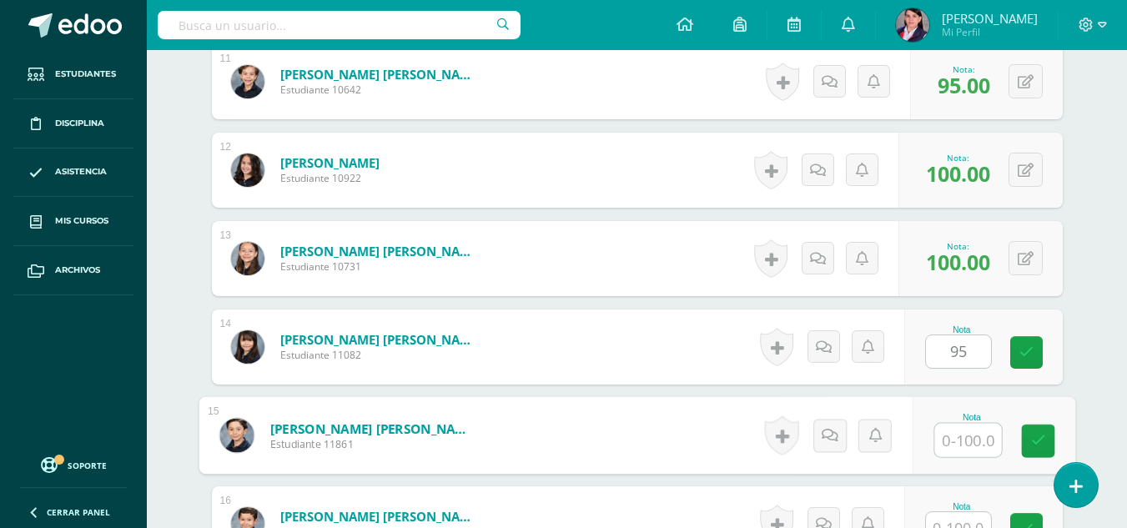
click at [953, 448] on input "text" at bounding box center [967, 440] width 67 height 33
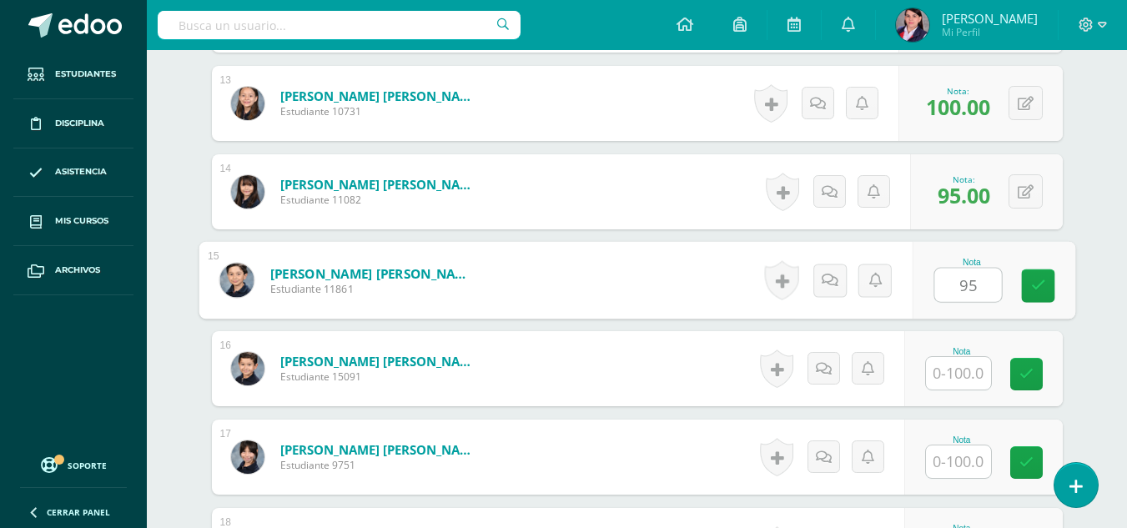
scroll to position [1587, 0]
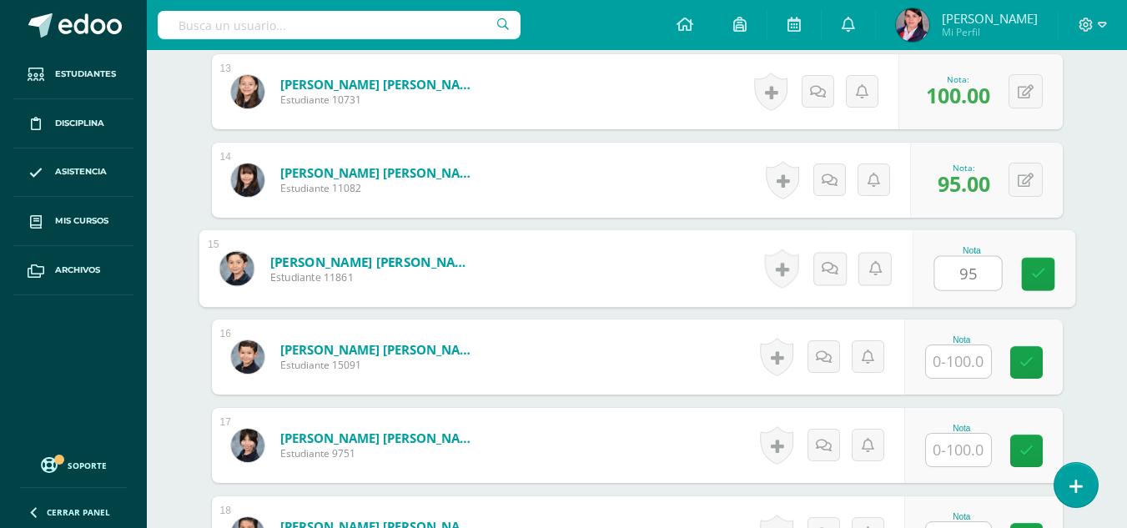
type input "95"
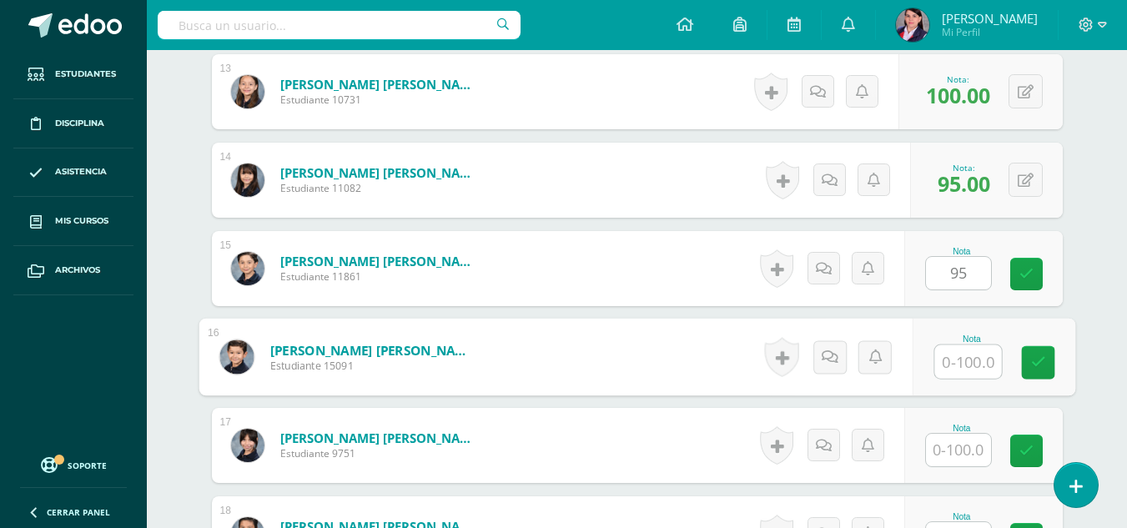
click at [958, 355] on input "text" at bounding box center [967, 361] width 67 height 33
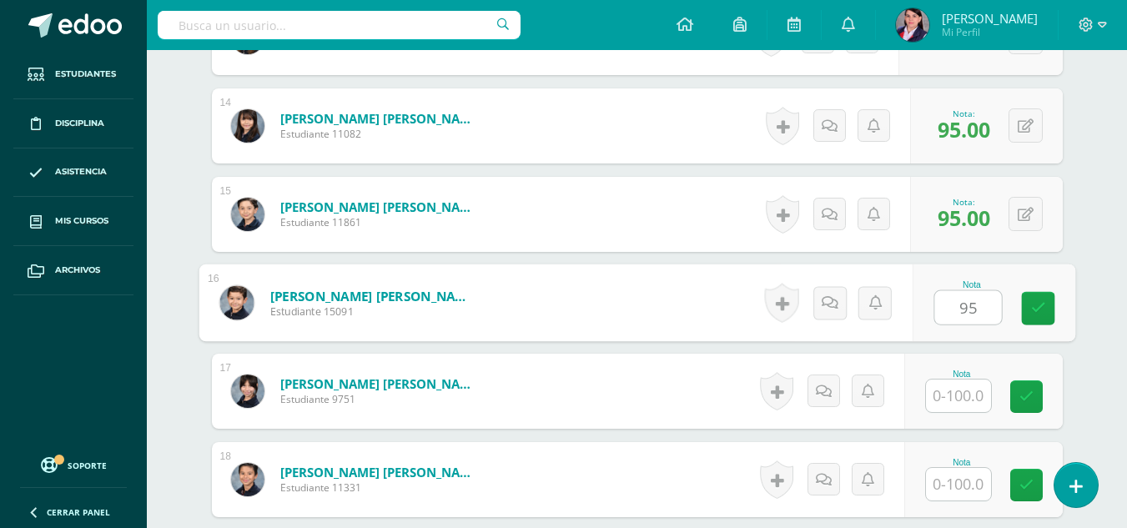
scroll to position [1670, 0]
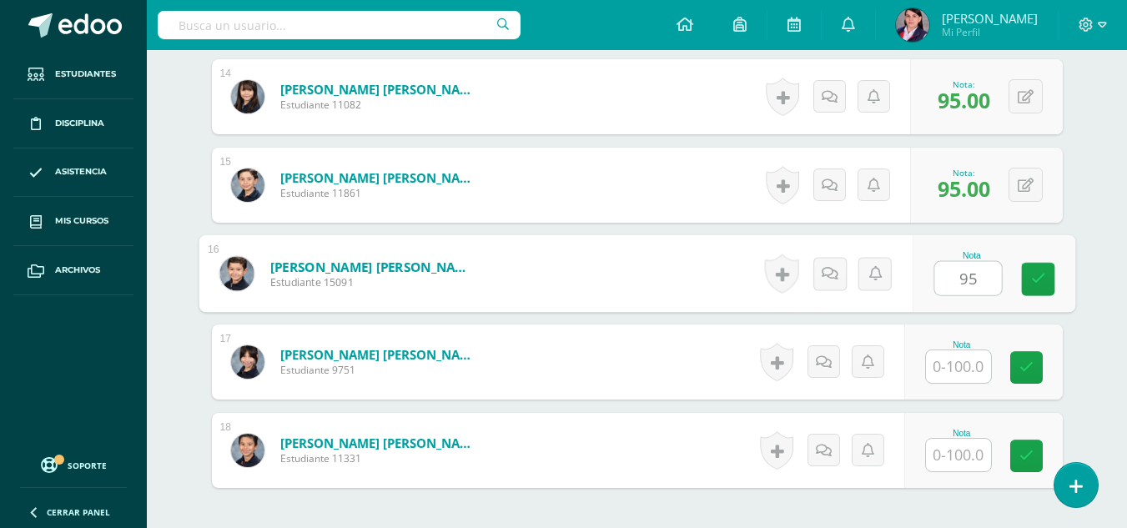
type input "95"
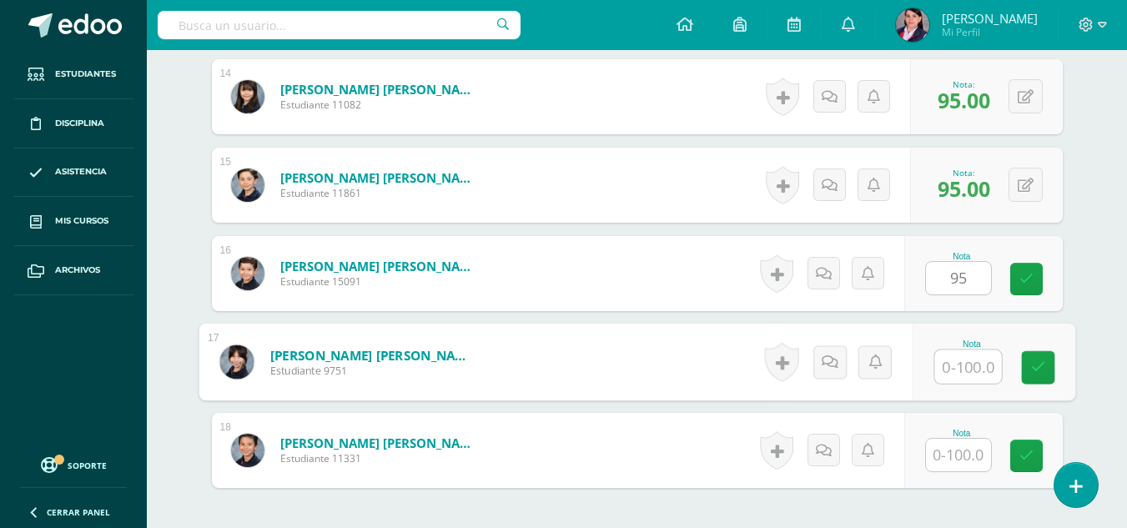
click at [958, 359] on input "text" at bounding box center [967, 366] width 67 height 33
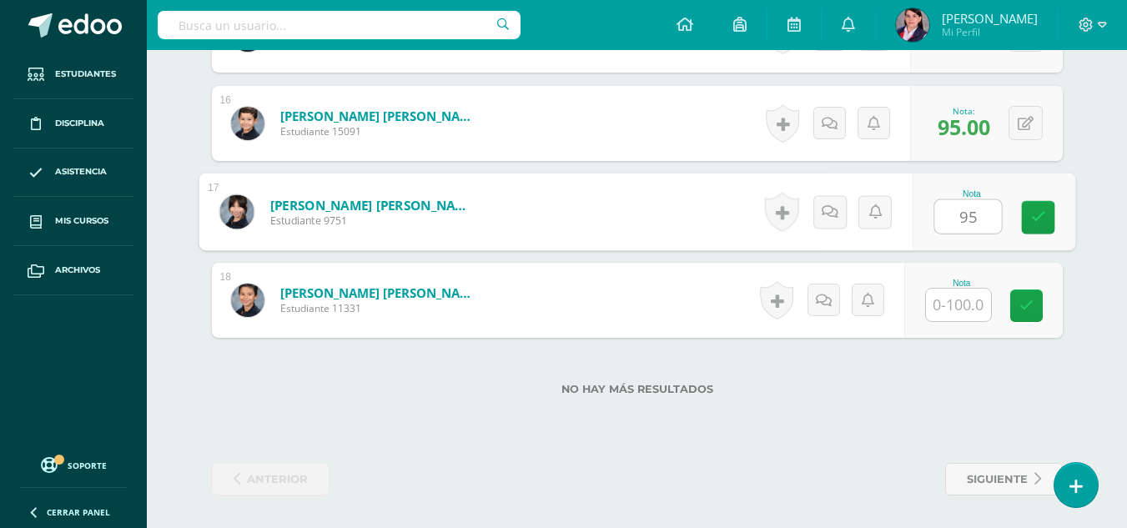
scroll to position [1821, 0]
type input "95"
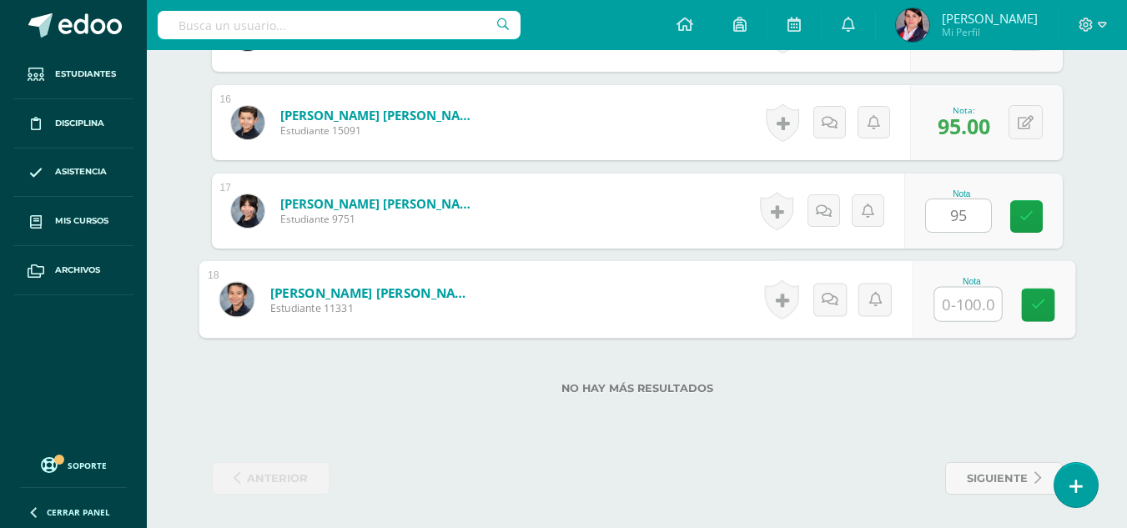
click at [956, 299] on input "text" at bounding box center [967, 304] width 67 height 33
click at [834, 401] on div "No hay más resultados" at bounding box center [637, 376] width 851 height 78
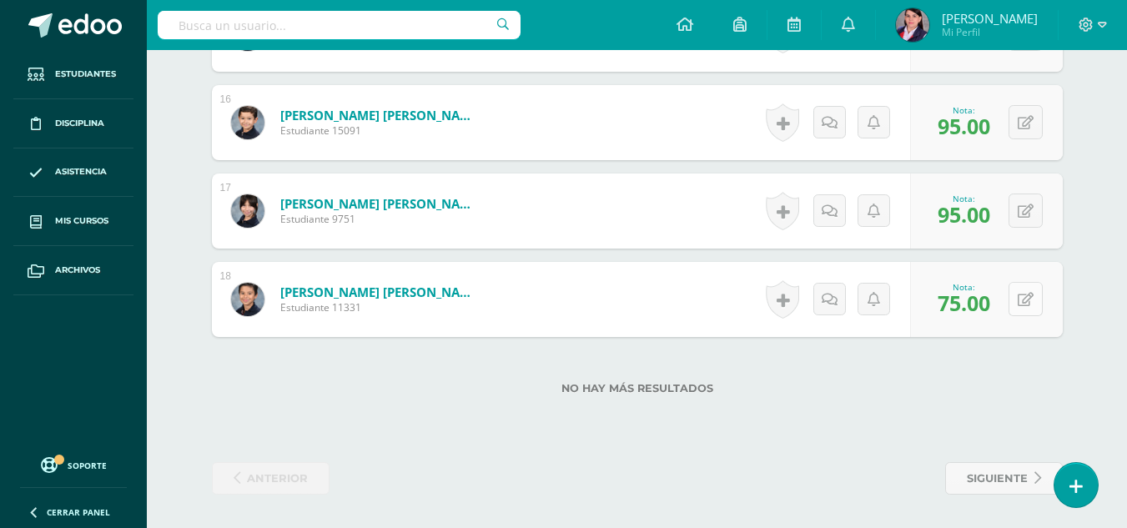
click at [1023, 302] on button at bounding box center [1025, 299] width 34 height 34
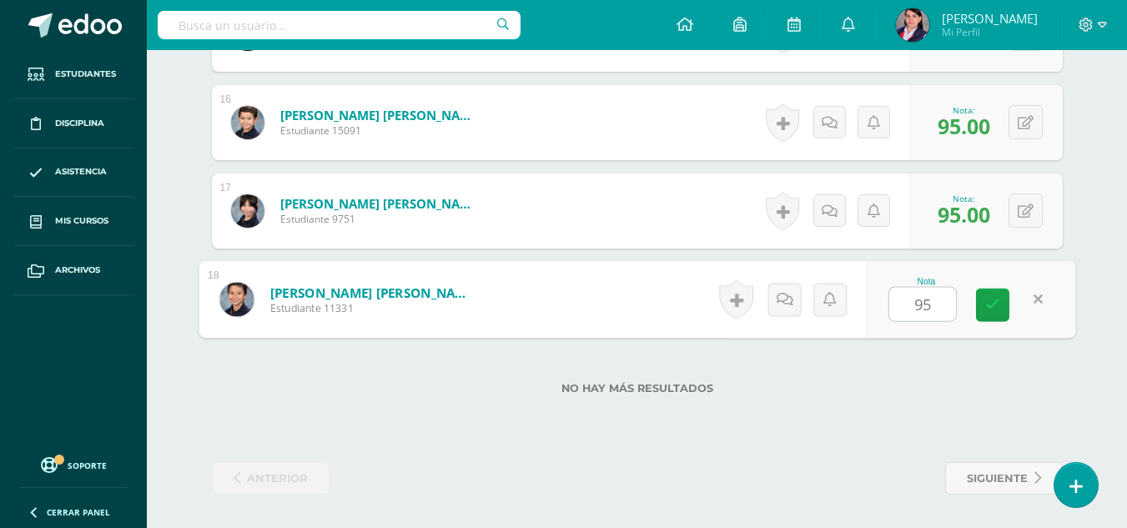
type input "95"
click at [927, 380] on div "No hay más resultados" at bounding box center [637, 376] width 851 height 78
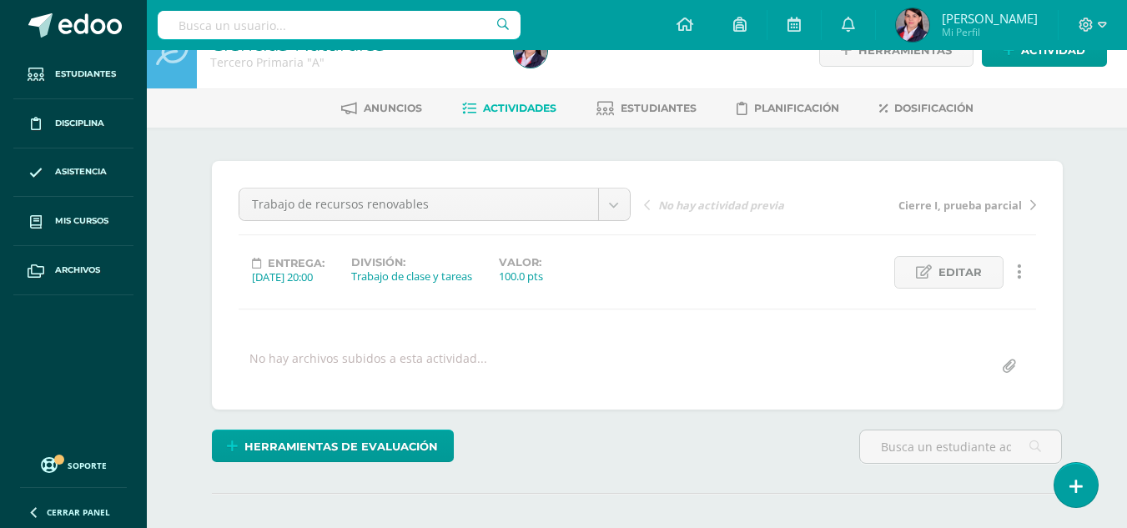
scroll to position [0, 0]
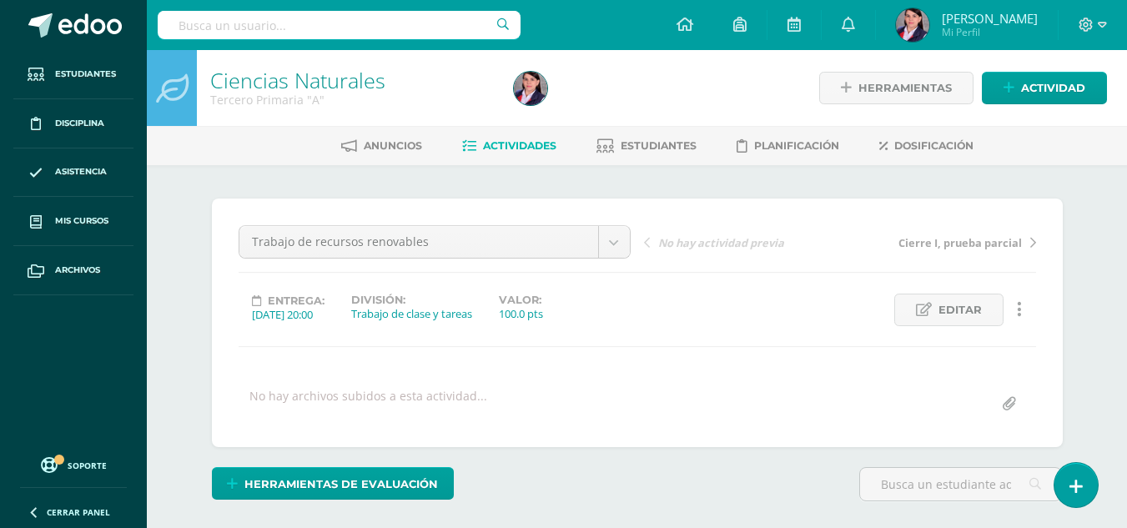
click at [522, 148] on span "Actividades" at bounding box center [519, 145] width 73 height 13
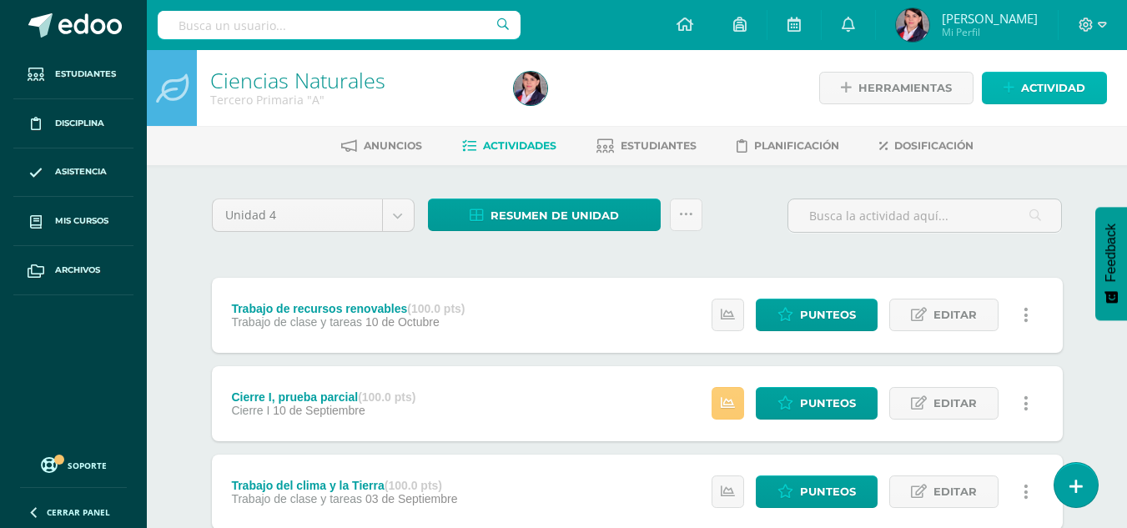
click at [1027, 88] on span "Actividad" at bounding box center [1053, 88] width 64 height 31
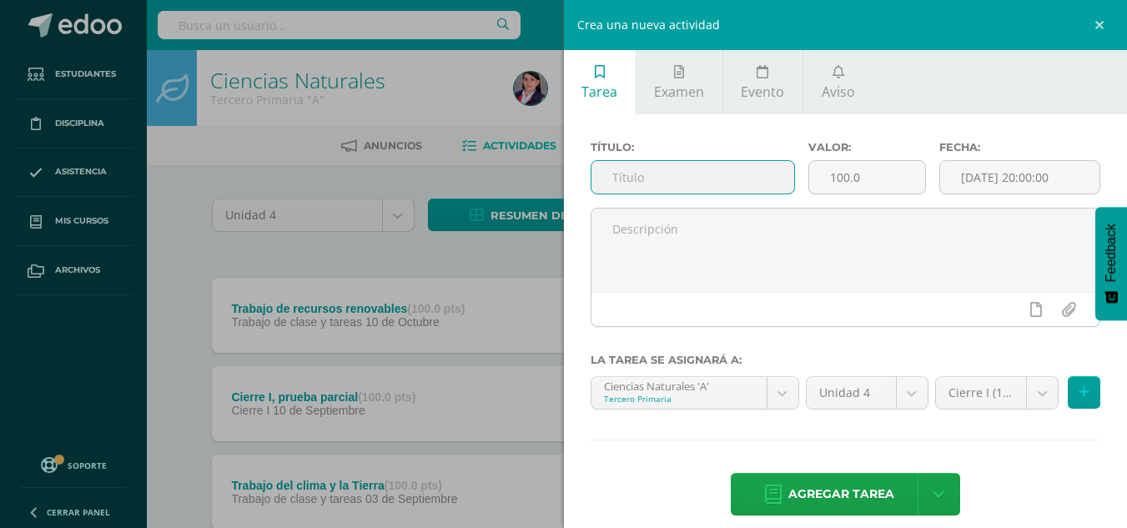
click at [617, 178] on input "text" at bounding box center [692, 177] width 203 height 33
type input "Cuaderno de trabajo"
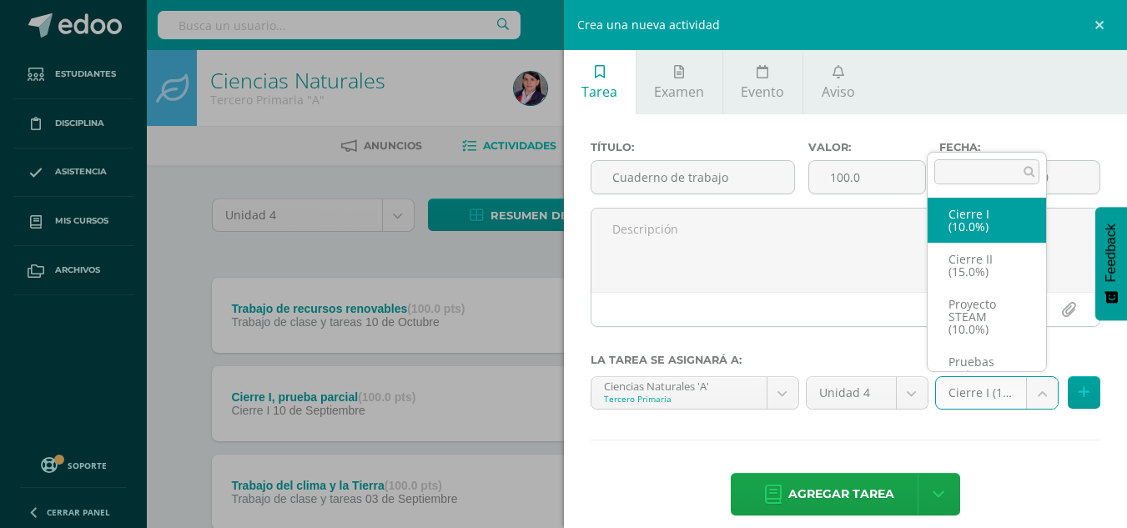
click at [1027, 386] on body "Estudiantes Disciplina Asistencia Mis cursos Archivos Soporte Ayuda Reportar un…" at bounding box center [563, 497] width 1127 height 994
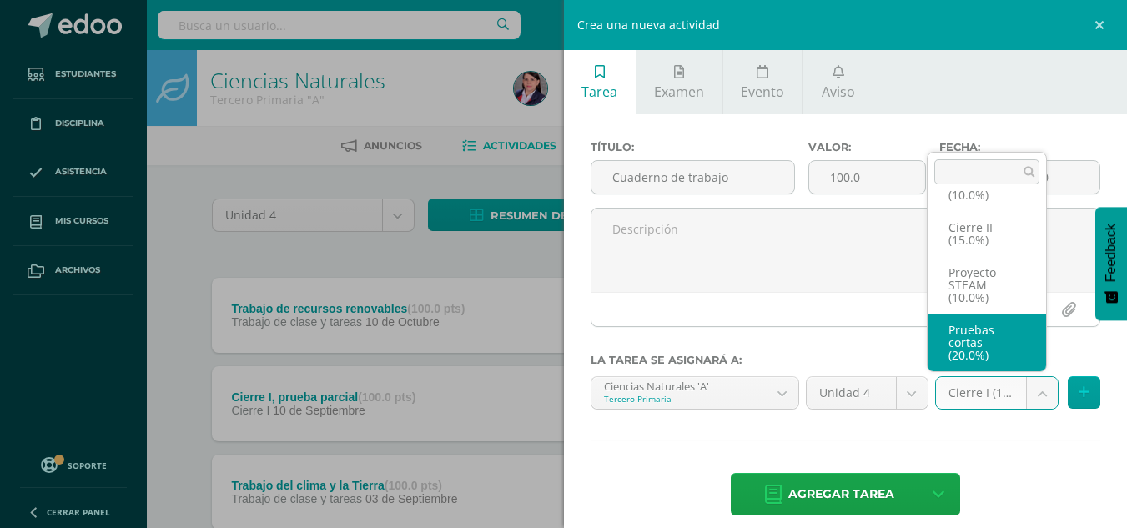
scroll to position [102, 0]
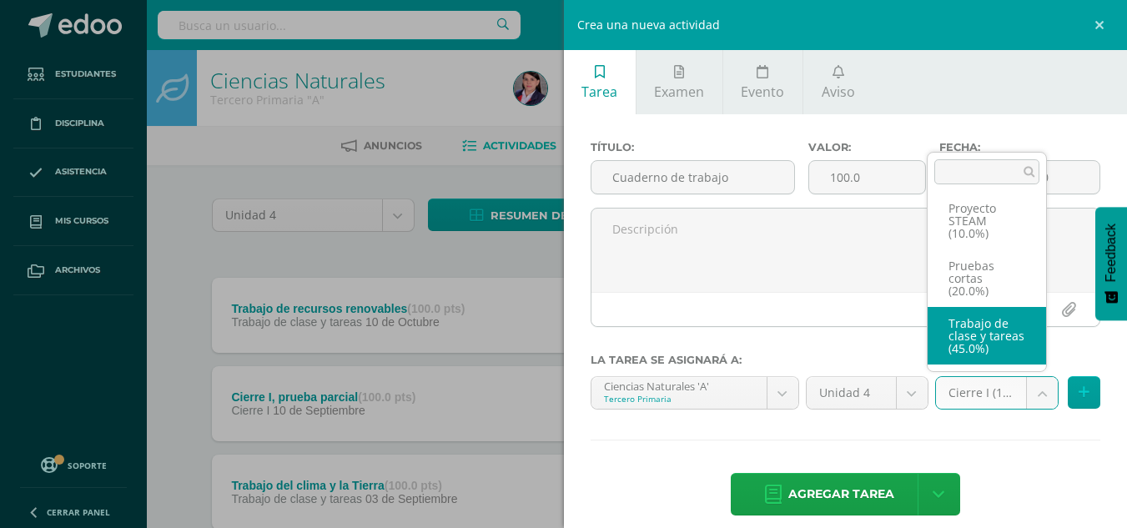
select select "233488"
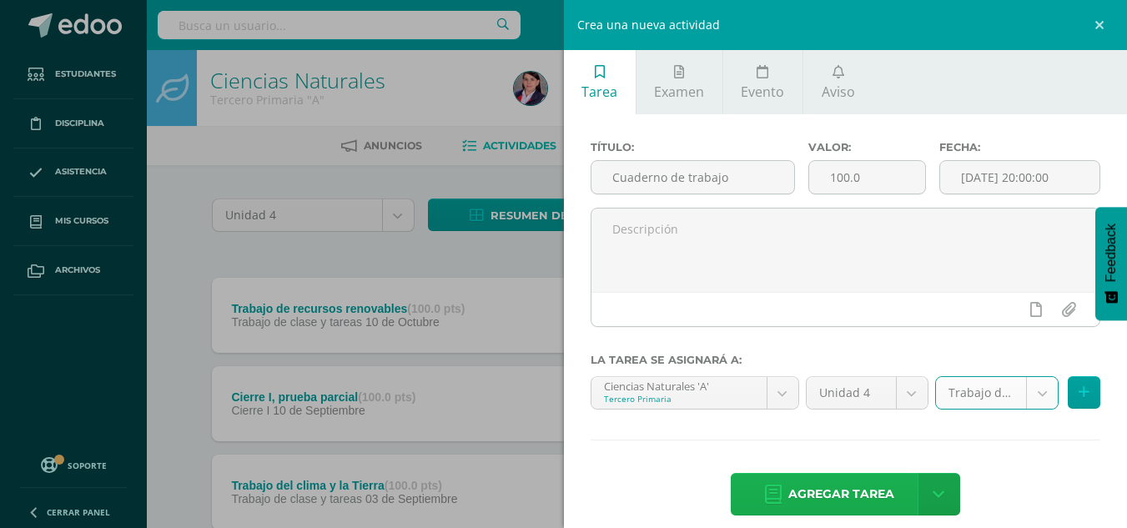
click at [876, 484] on span "Agregar tarea" at bounding box center [841, 494] width 106 height 41
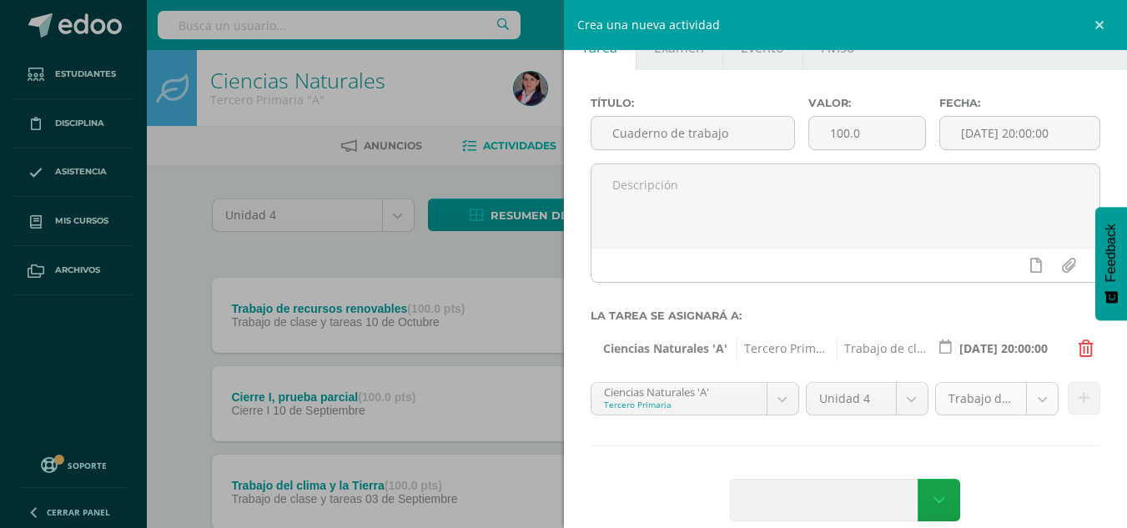
scroll to position [68, 0]
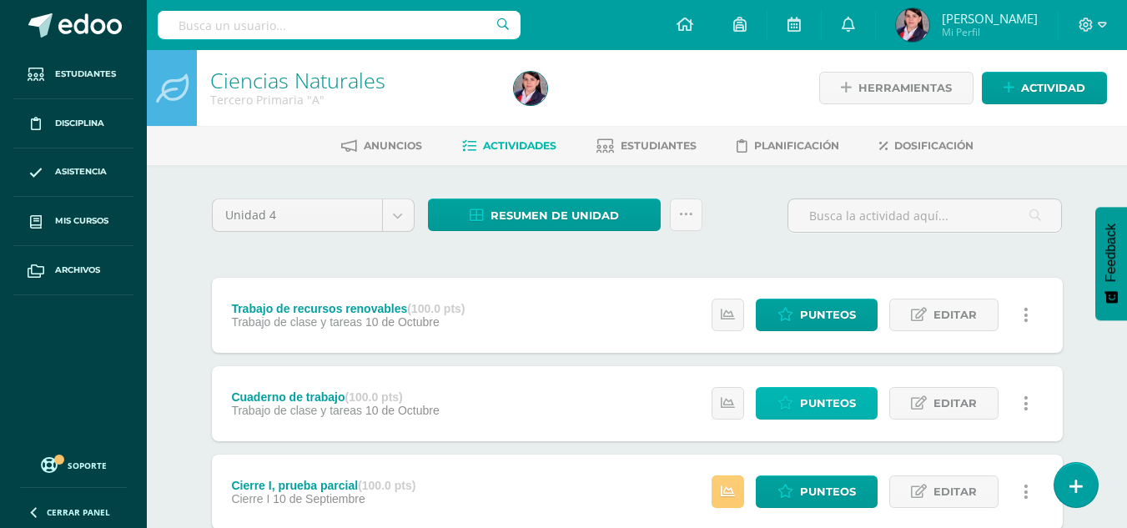
click at [817, 398] on span "Punteos" at bounding box center [828, 403] width 56 height 31
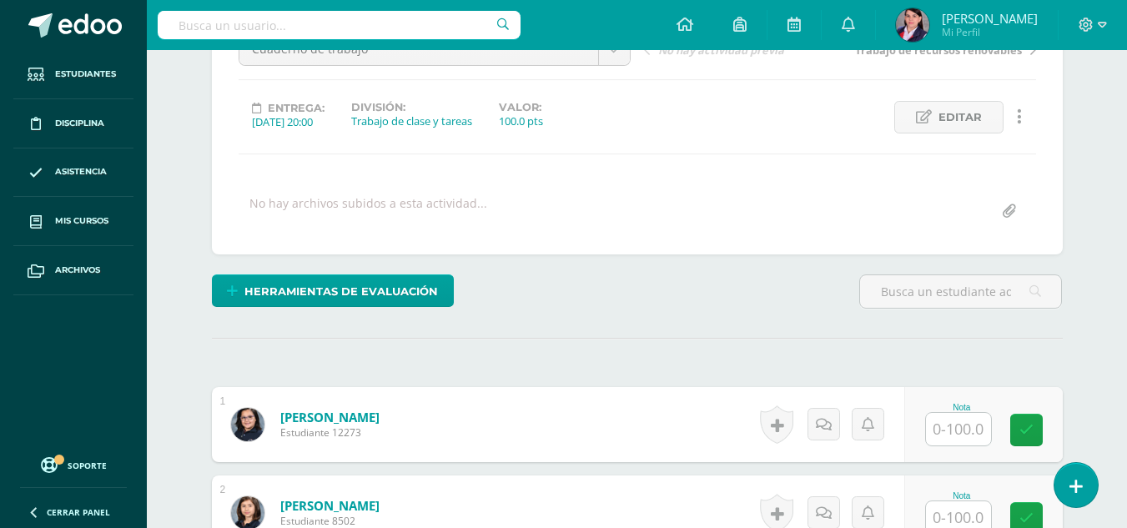
scroll to position [251, 0]
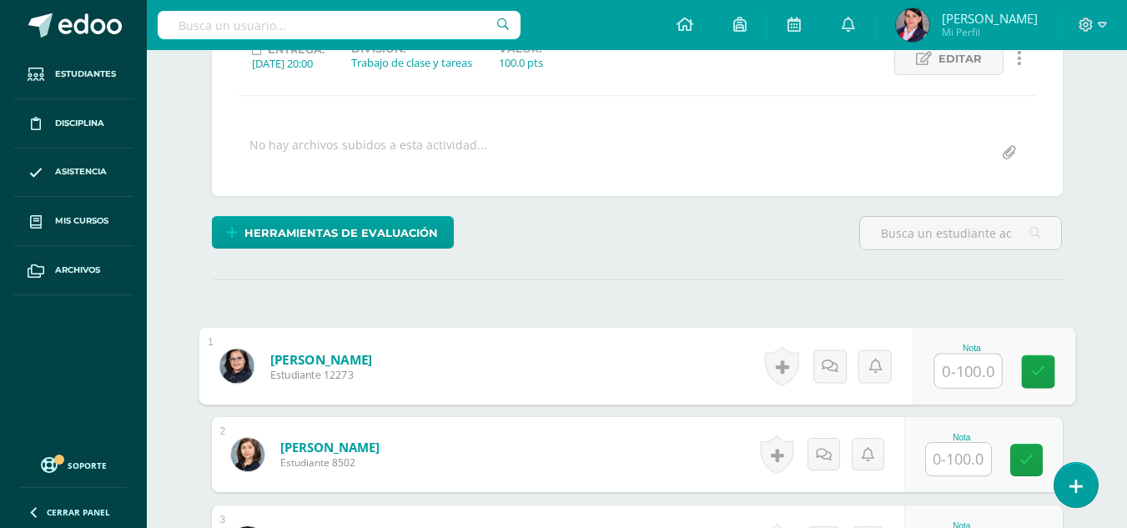
click at [943, 375] on input "text" at bounding box center [967, 371] width 67 height 33
type input "75"
click at [970, 456] on input "text" at bounding box center [958, 458] width 65 height 33
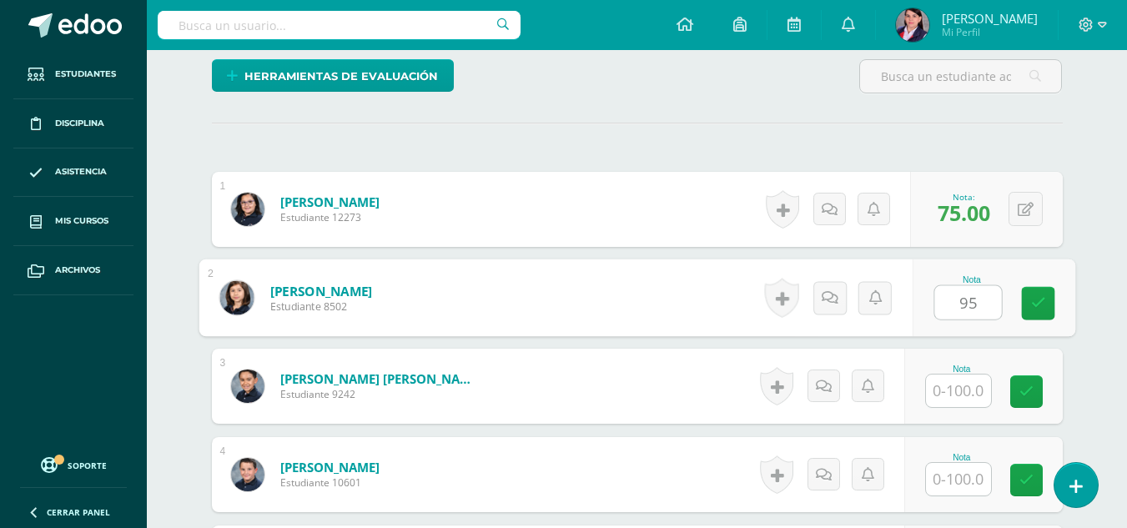
scroll to position [419, 0]
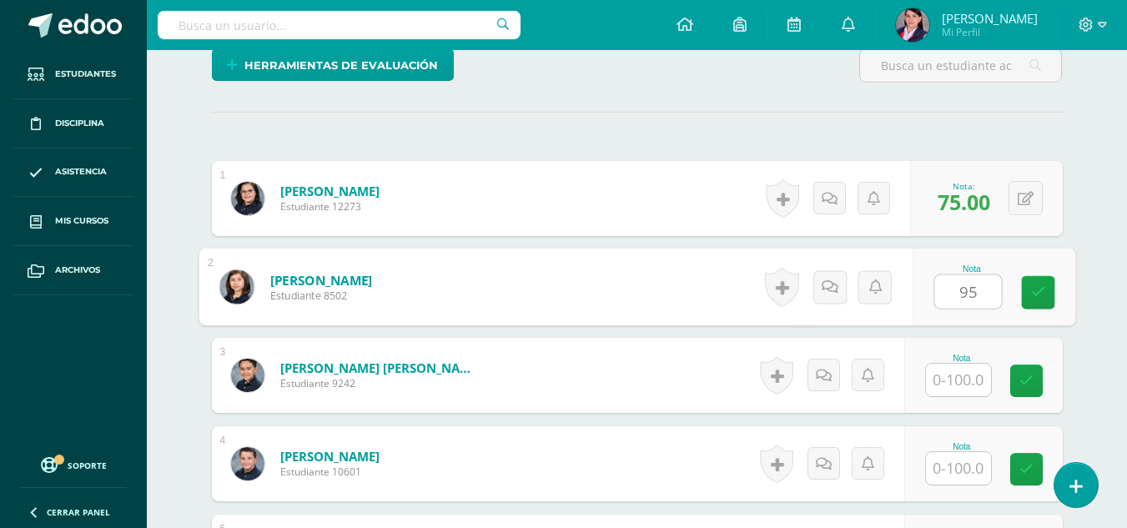
type input "95"
click at [945, 378] on input "text" at bounding box center [958, 380] width 65 height 33
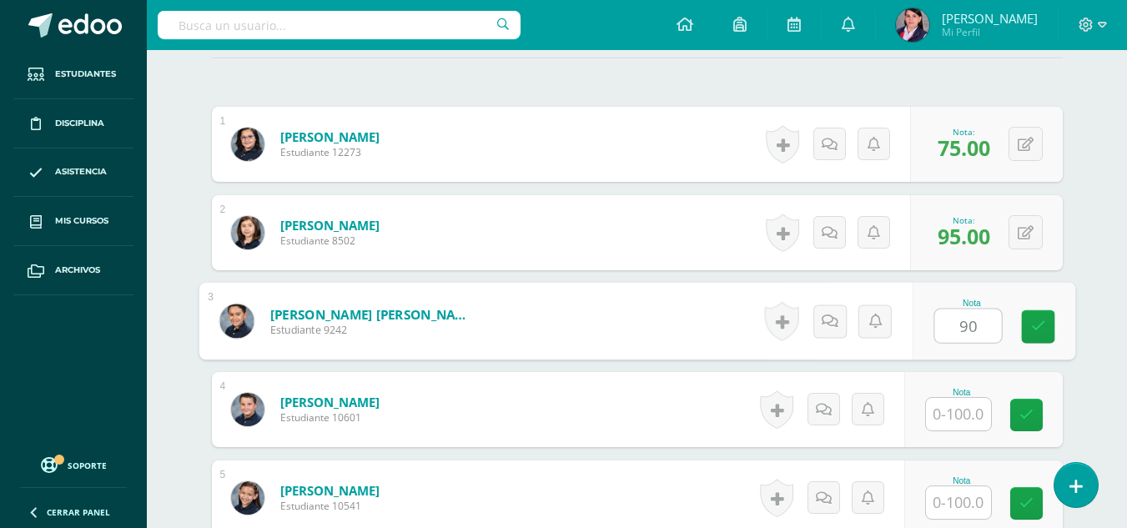
scroll to position [502, 0]
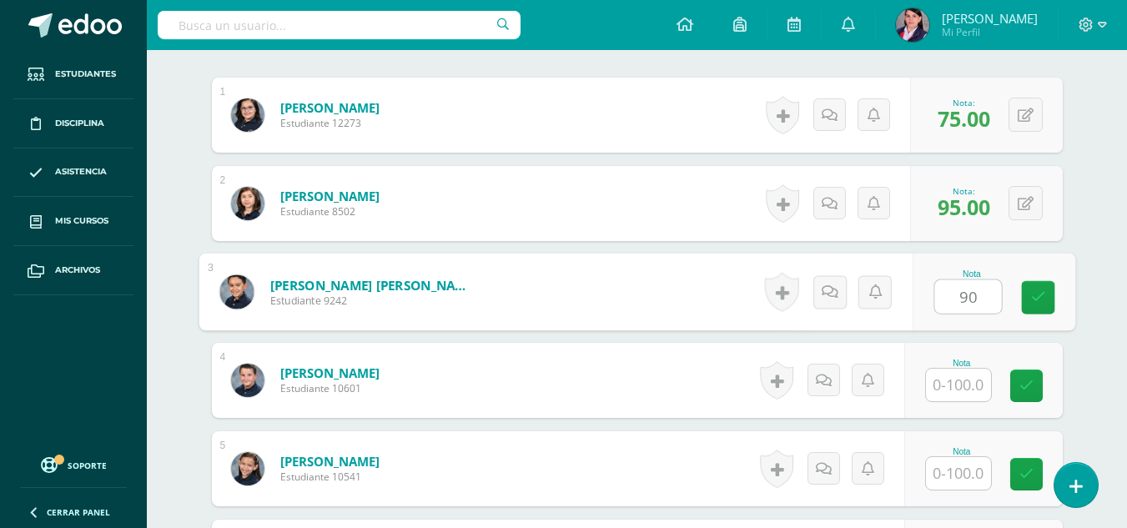
type input "90"
click at [947, 391] on input "text" at bounding box center [958, 385] width 65 height 33
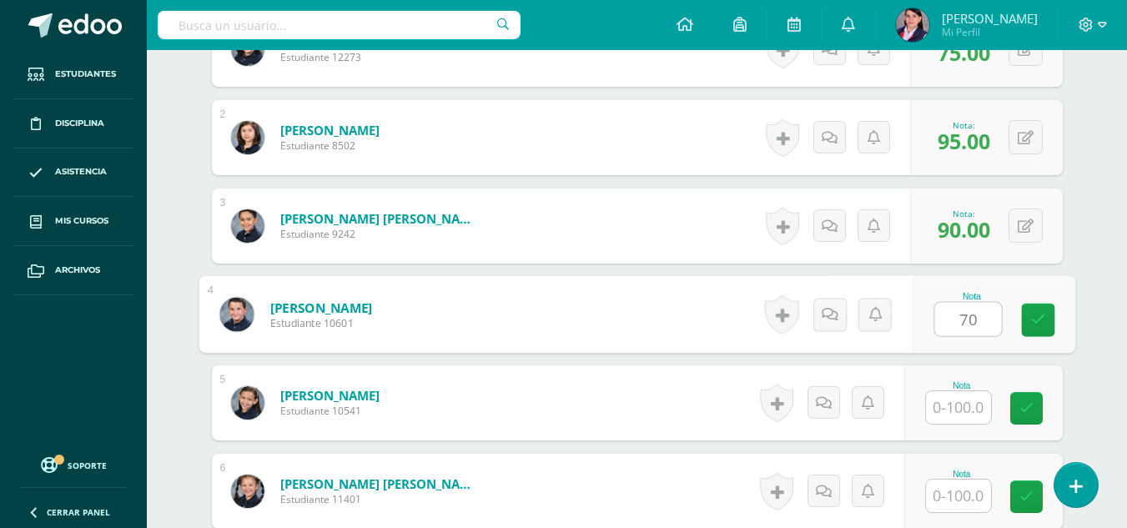
scroll to position [586, 0]
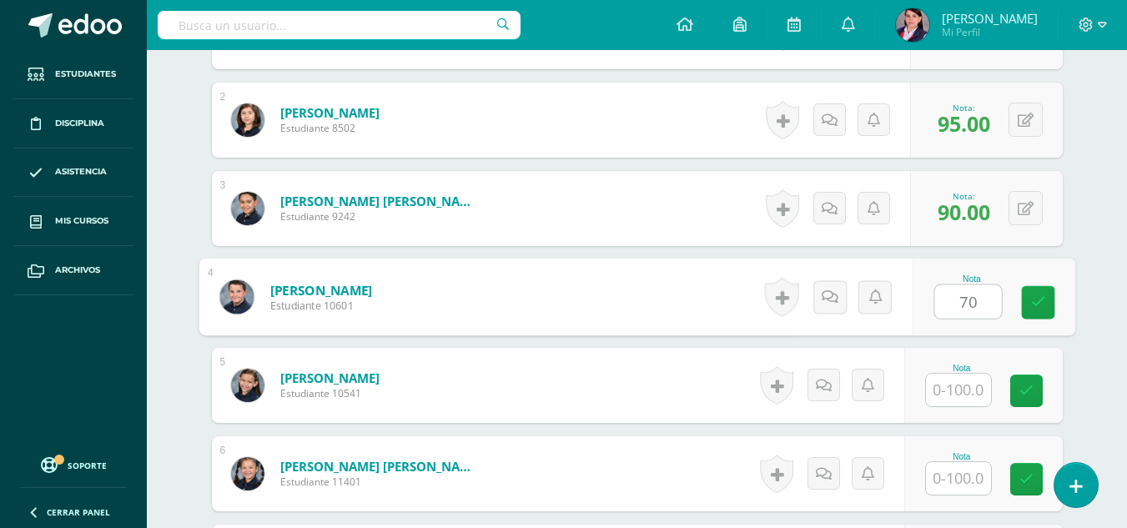
type input "70"
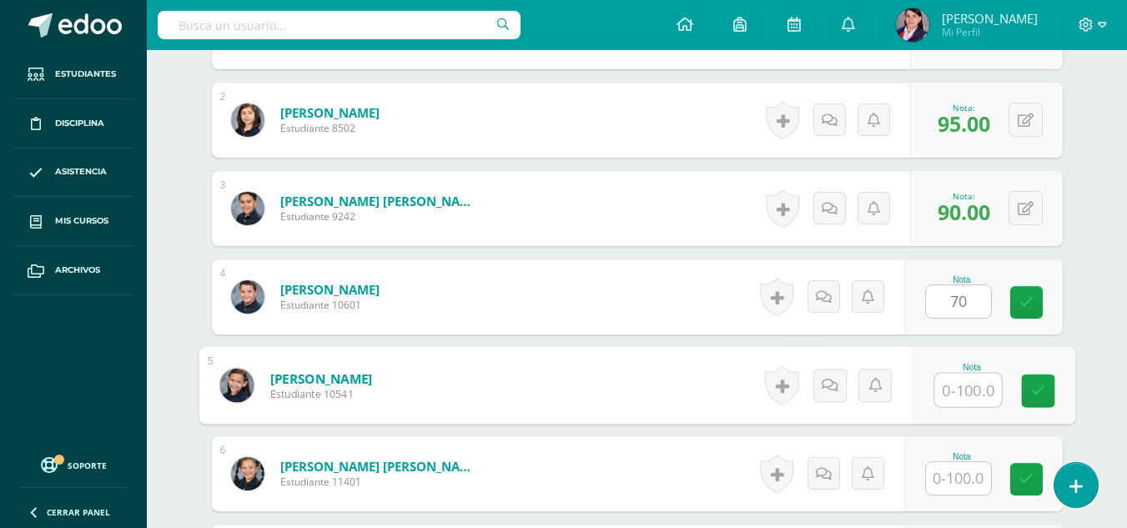
click at [947, 391] on input "text" at bounding box center [967, 390] width 67 height 33
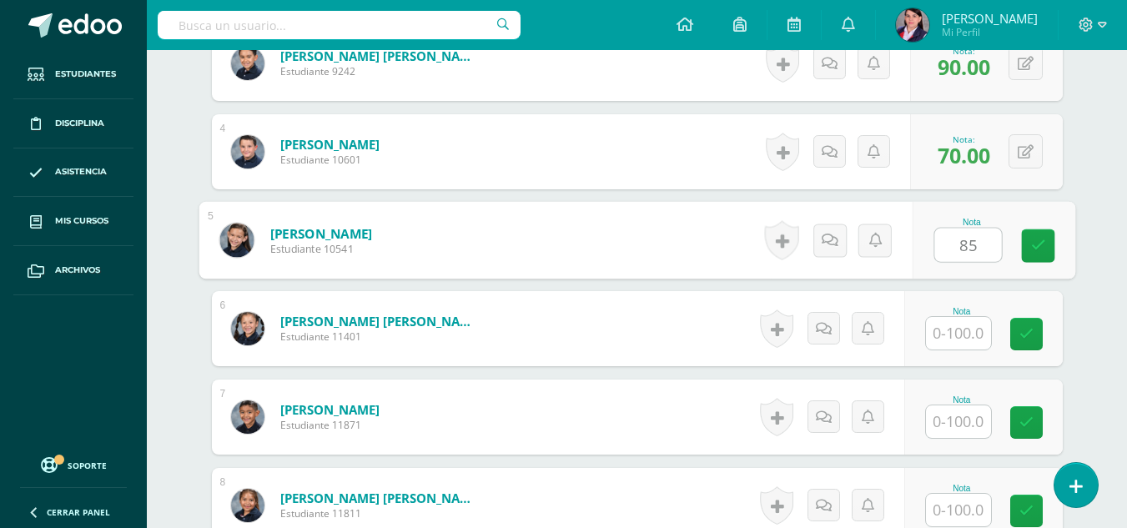
scroll to position [752, 0]
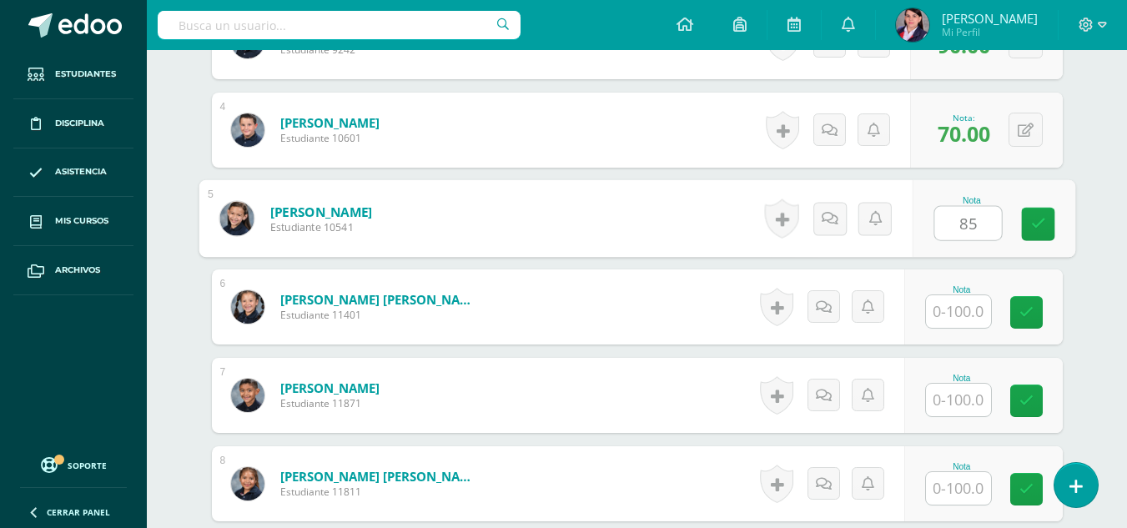
type input "85"
click at [959, 309] on input "text" at bounding box center [958, 311] width 65 height 33
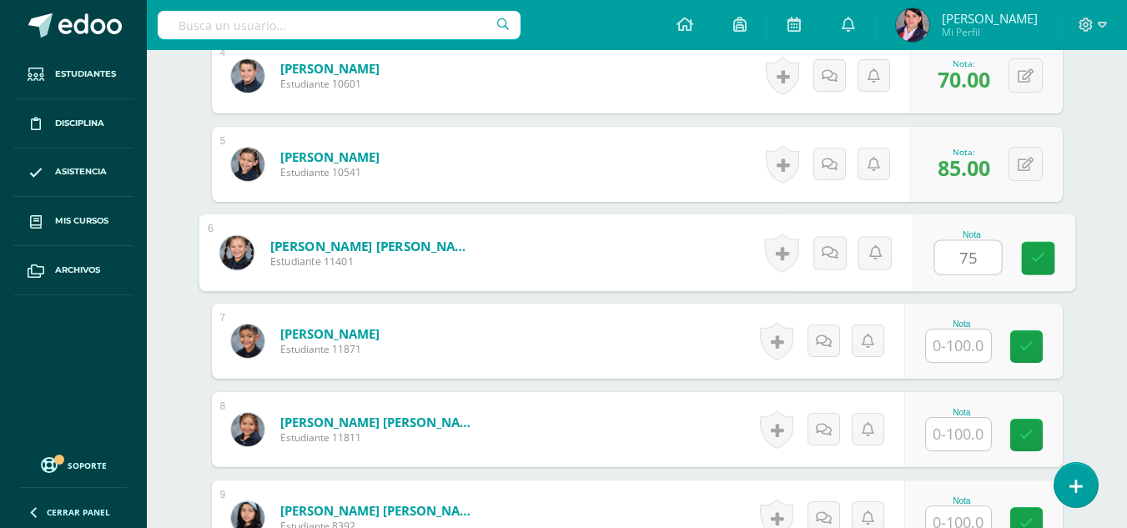
scroll to position [836, 0]
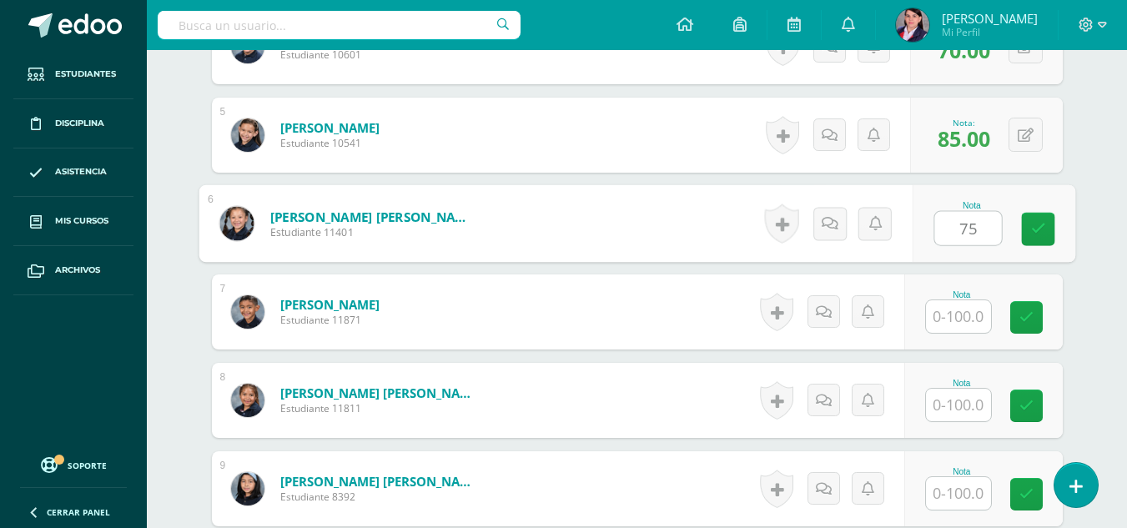
type input "75"
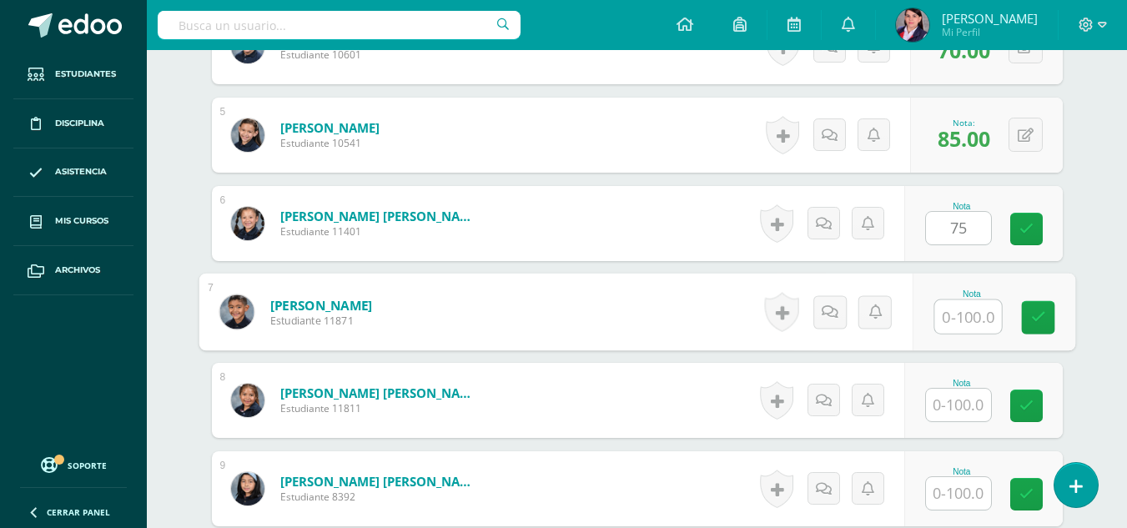
click at [959, 309] on input "text" at bounding box center [967, 316] width 67 height 33
type input "95"
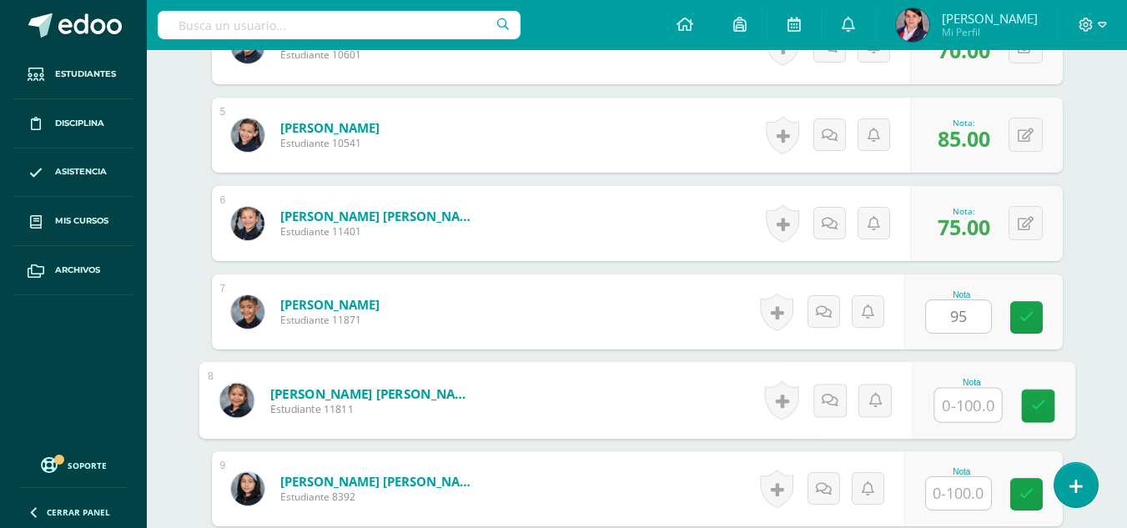
click at [949, 405] on input "text" at bounding box center [967, 405] width 67 height 33
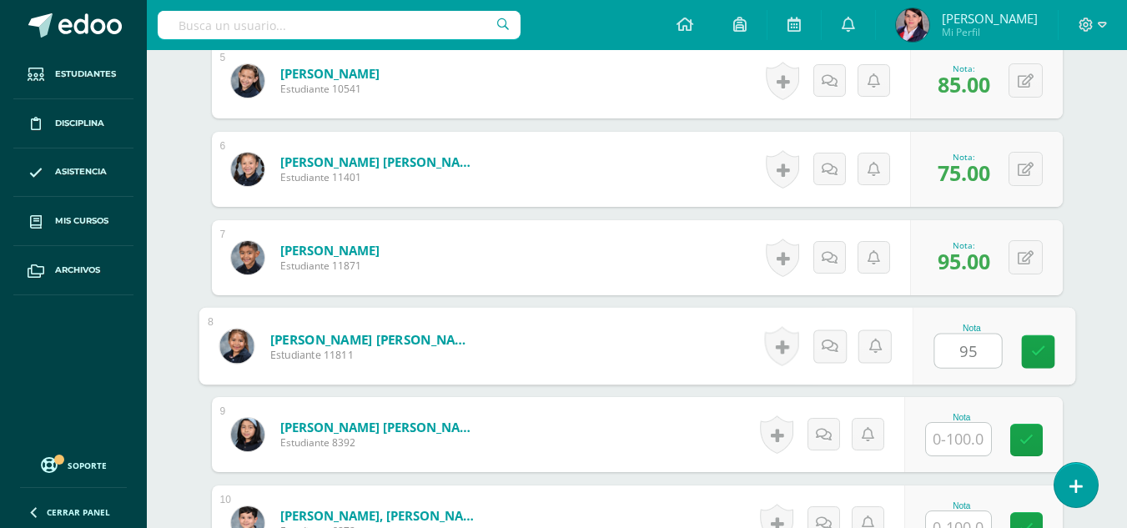
scroll to position [919, 0]
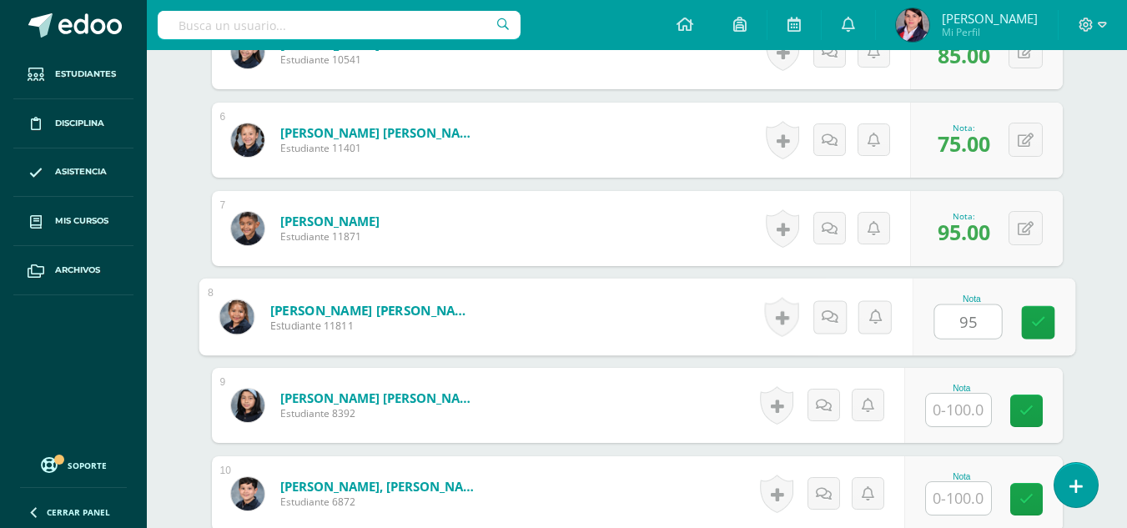
type input "95"
click at [949, 405] on input "text" at bounding box center [958, 410] width 65 height 33
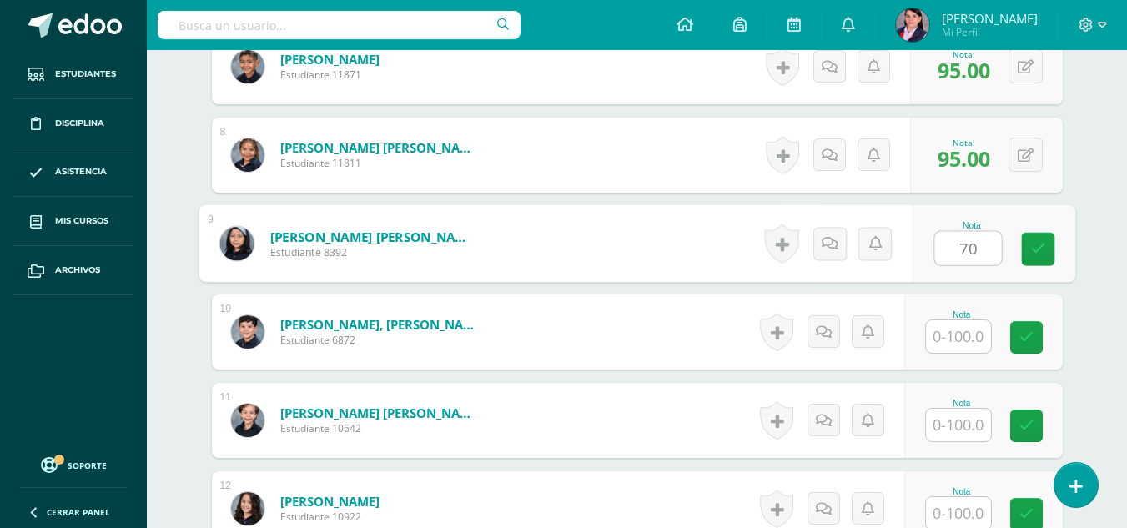
scroll to position [1086, 0]
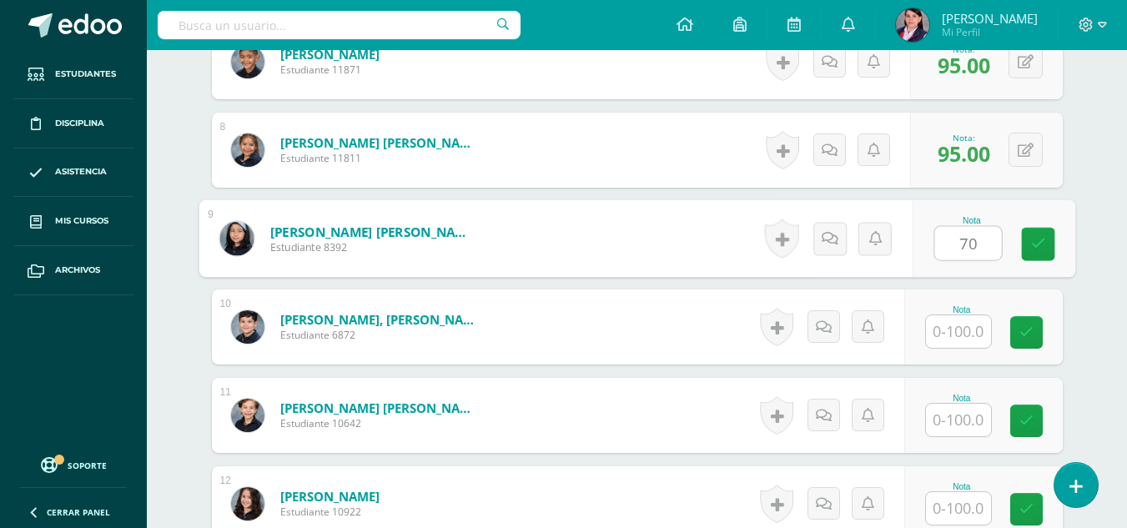
type input "70"
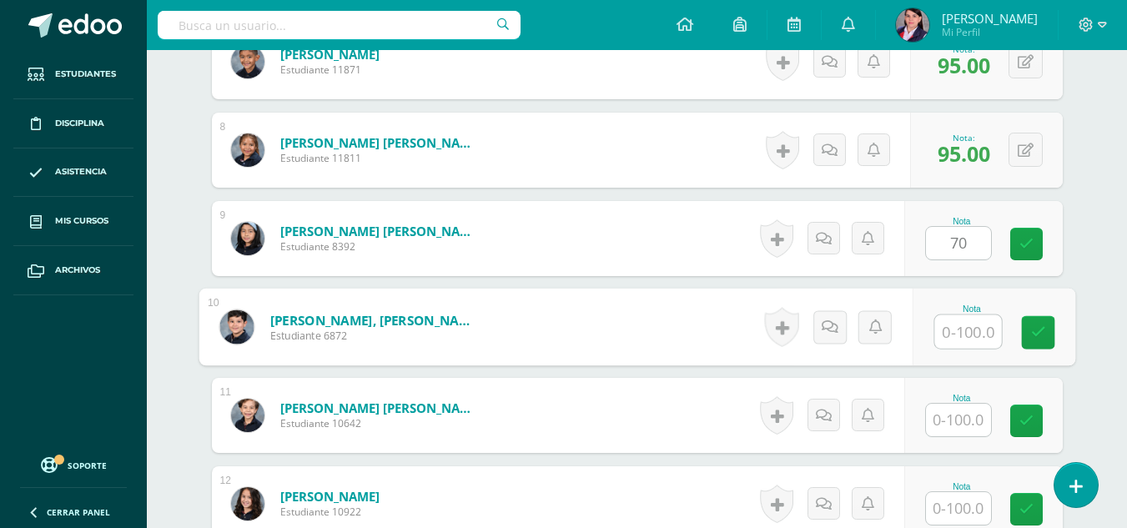
click at [953, 337] on input "text" at bounding box center [967, 331] width 67 height 33
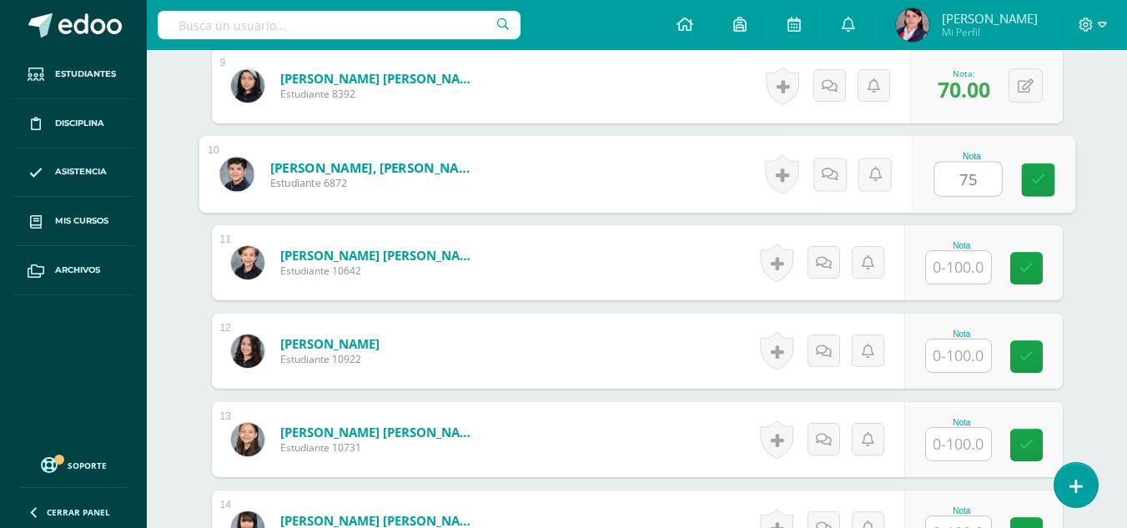
scroll to position [1253, 0]
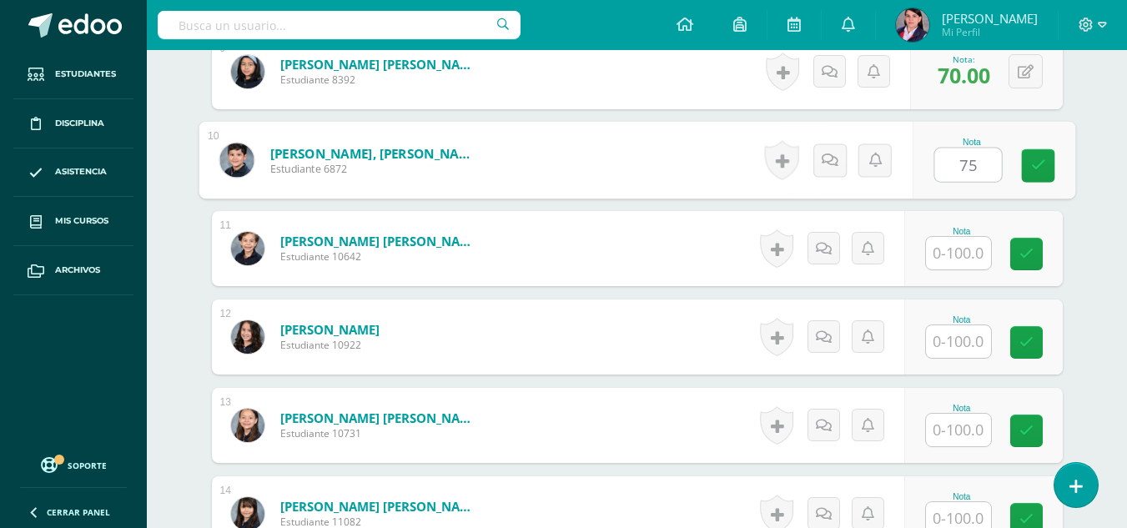
type input "75"
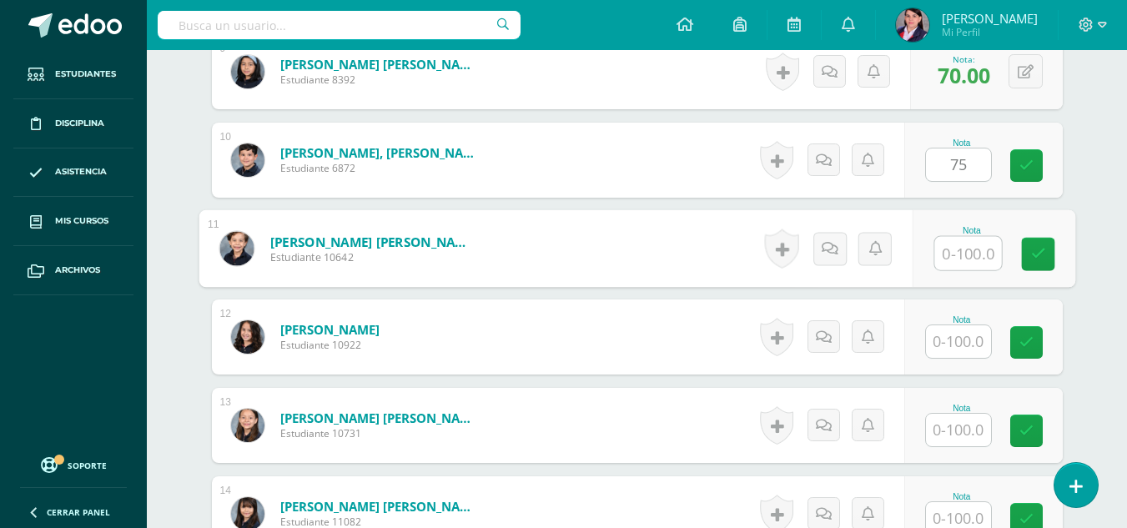
click at [977, 252] on input "text" at bounding box center [967, 253] width 67 height 33
type input "80"
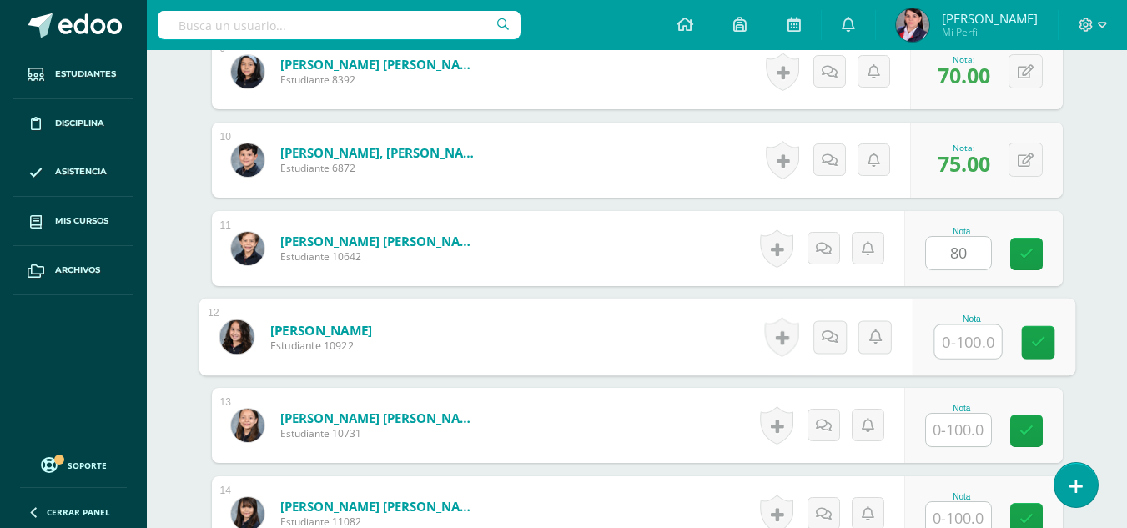
click at [973, 334] on input "text" at bounding box center [967, 341] width 67 height 33
type input "95"
click at [973, 429] on input "text" at bounding box center [958, 430] width 65 height 33
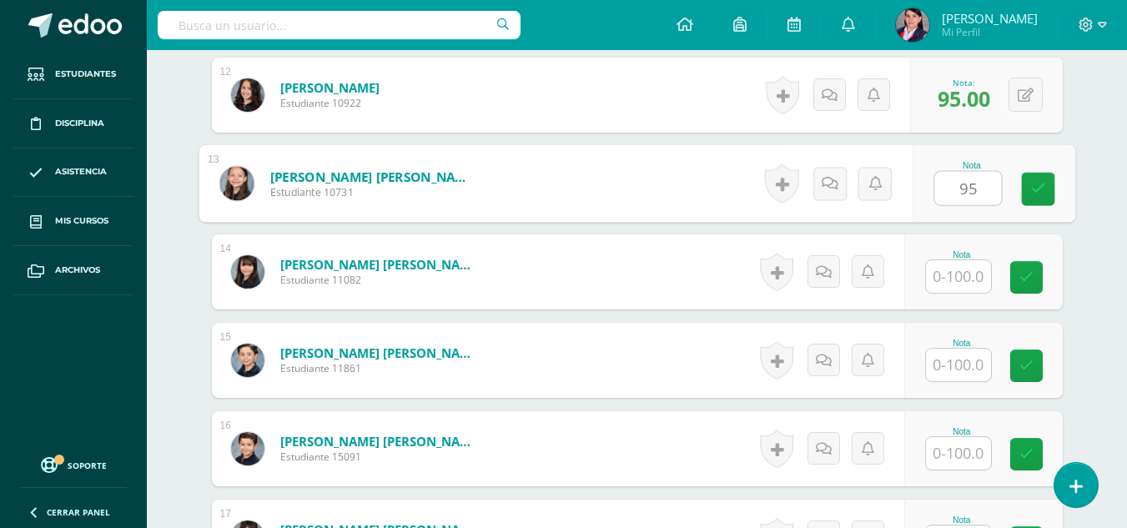
scroll to position [1503, 0]
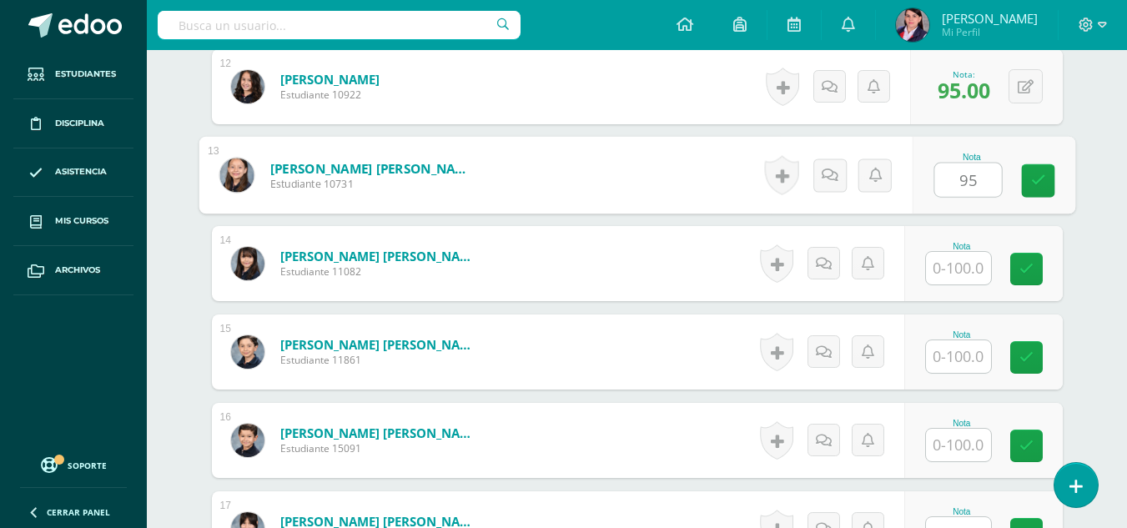
type input "95"
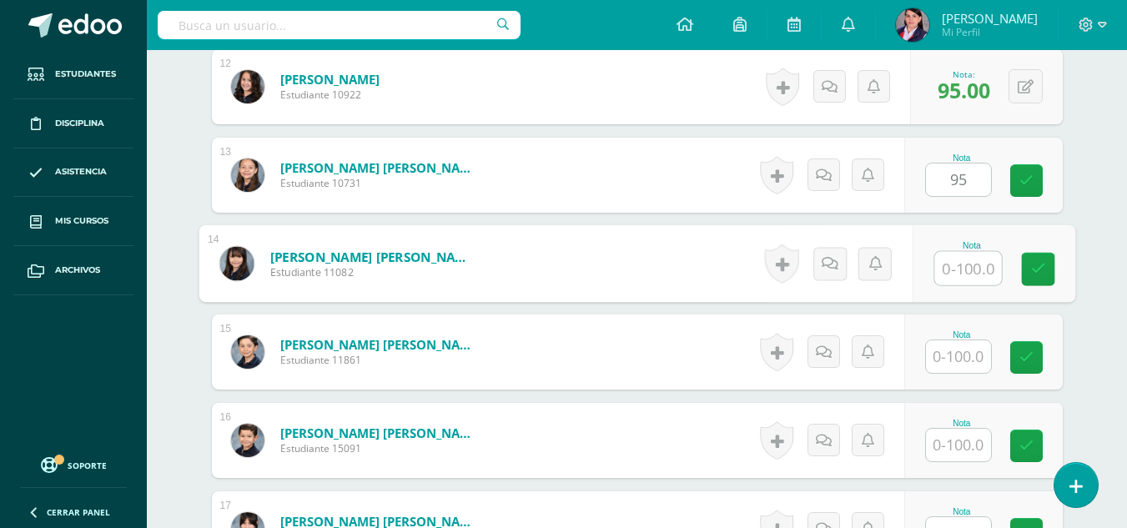
click at [955, 269] on input "text" at bounding box center [967, 268] width 67 height 33
type input "95"
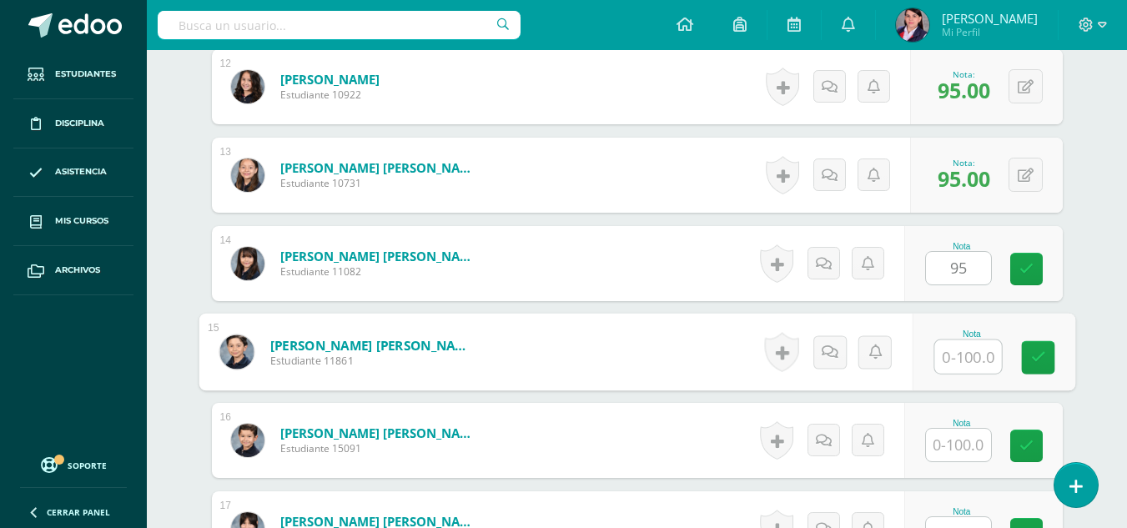
click at [953, 362] on input "text" at bounding box center [967, 356] width 67 height 33
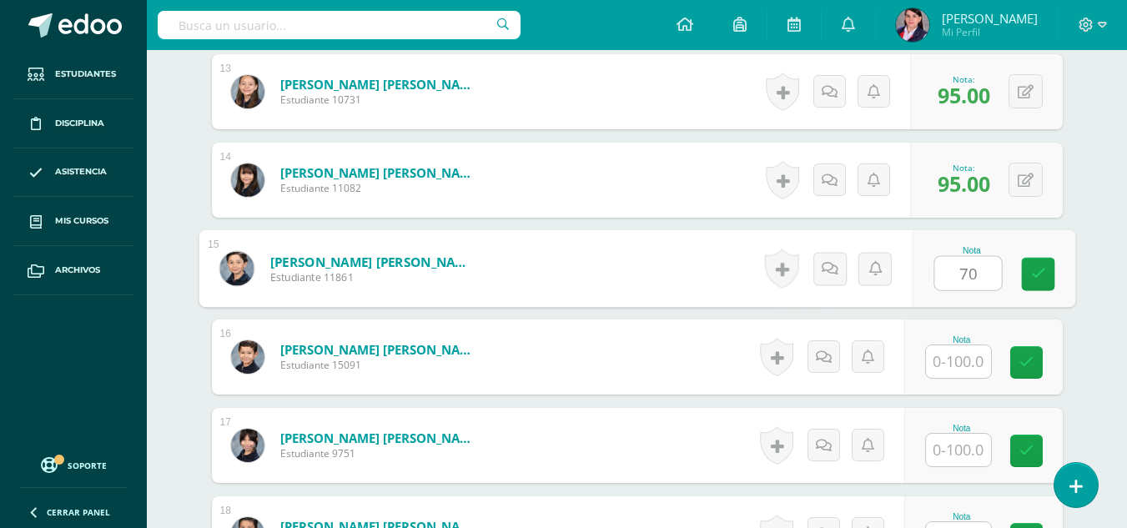
type input "70"
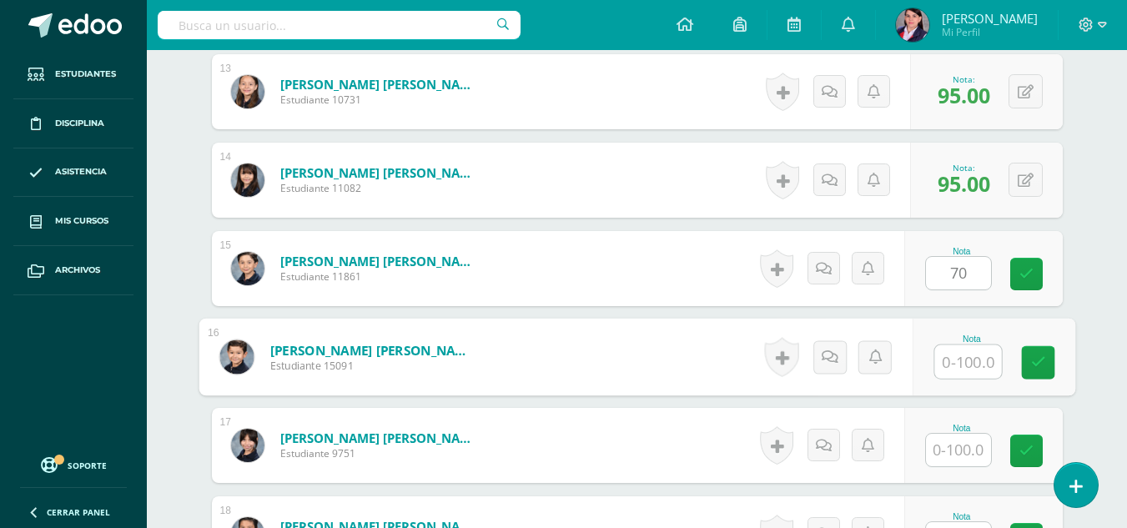
click at [953, 362] on input "text" at bounding box center [967, 361] width 67 height 33
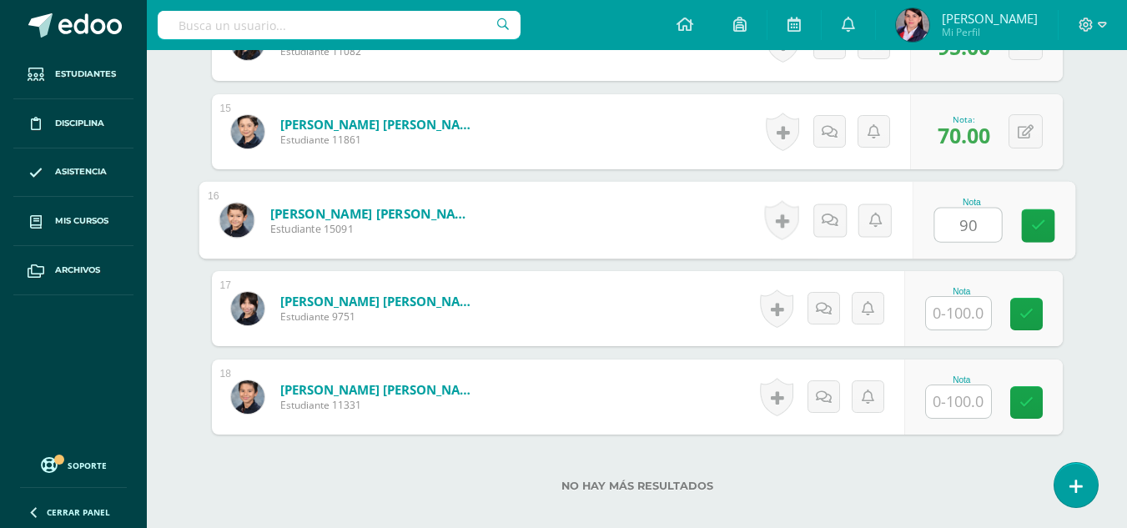
scroll to position [1753, 0]
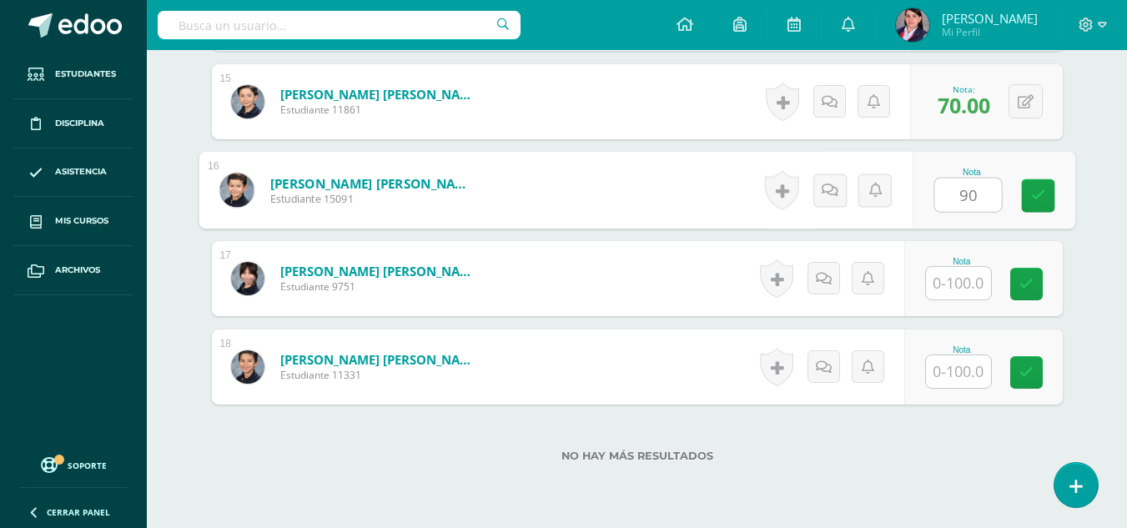
type input "90"
click at [955, 279] on input "text" at bounding box center [958, 283] width 65 height 33
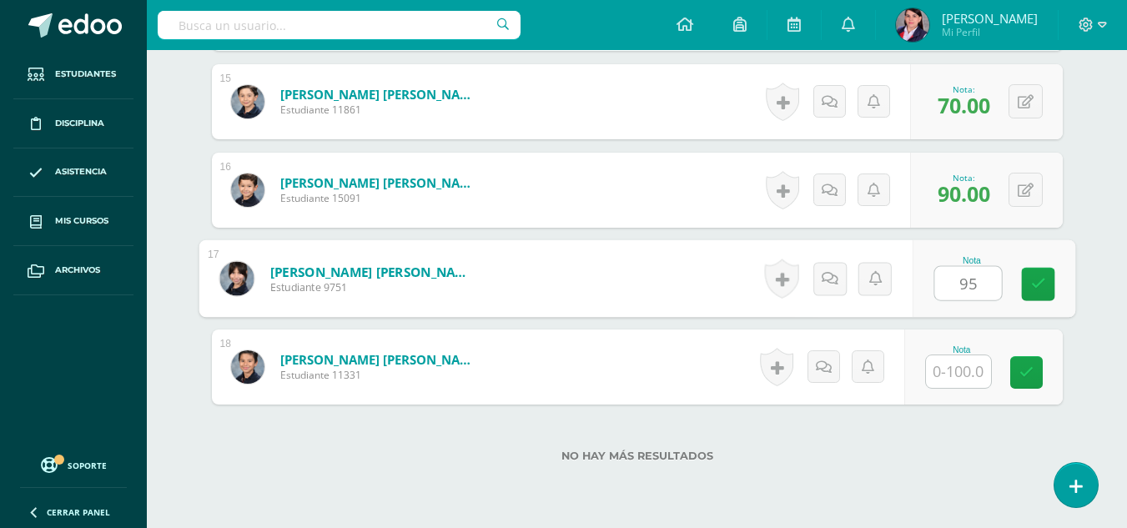
type input "95"
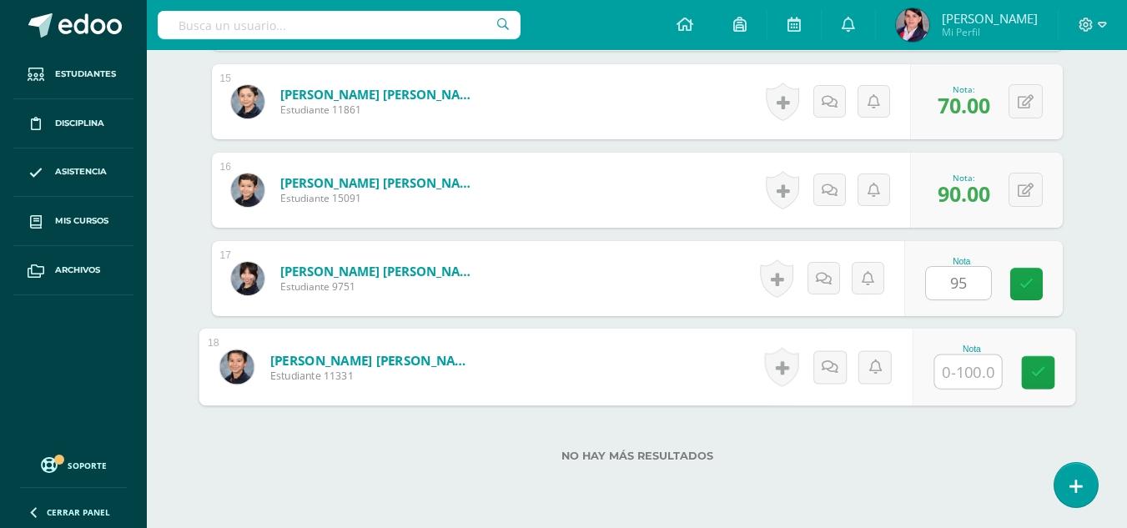
click at [960, 367] on input "text" at bounding box center [967, 371] width 67 height 33
type input "75"
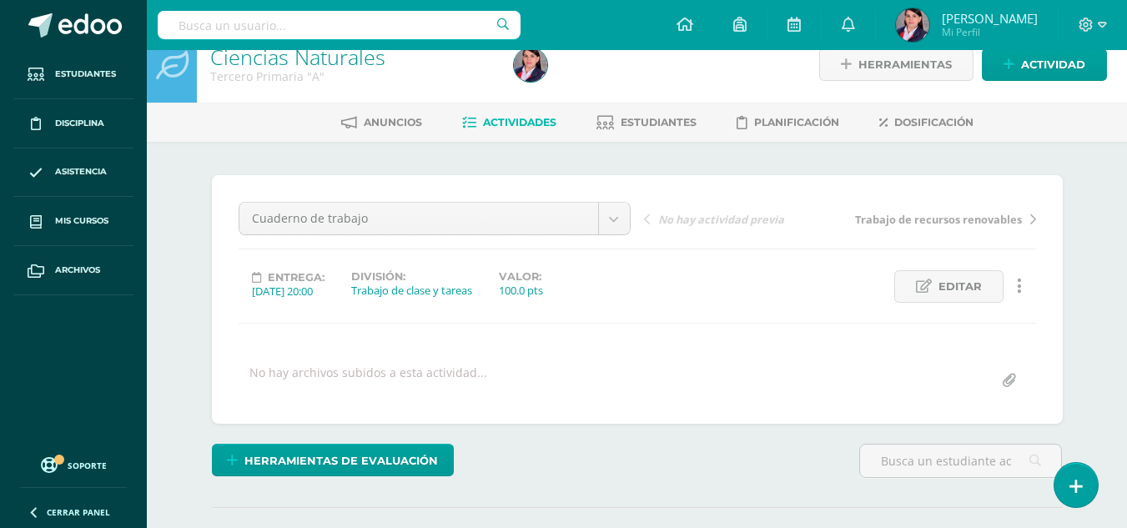
scroll to position [0, 0]
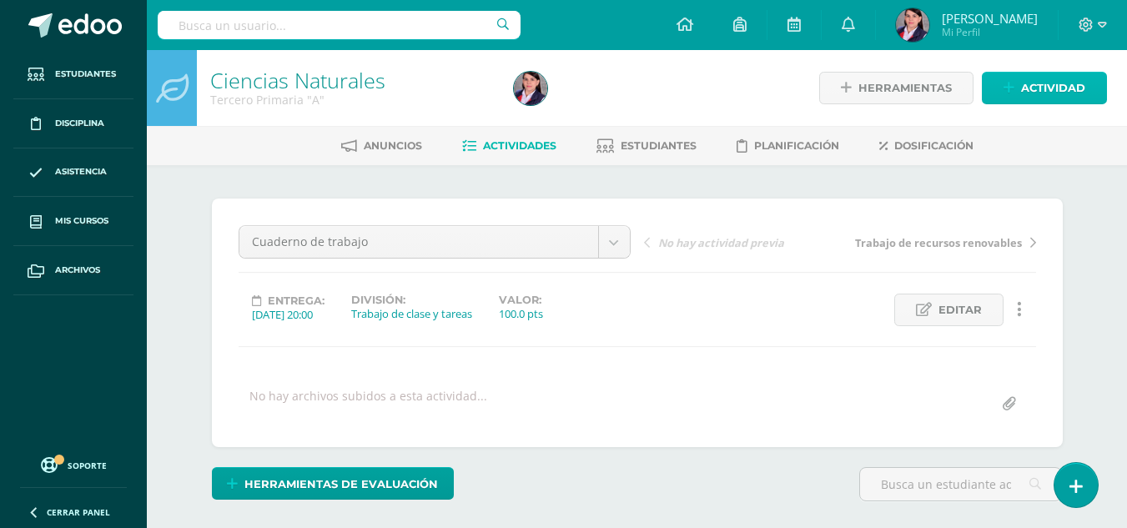
click at [1035, 81] on span "Actividad" at bounding box center [1053, 88] width 64 height 31
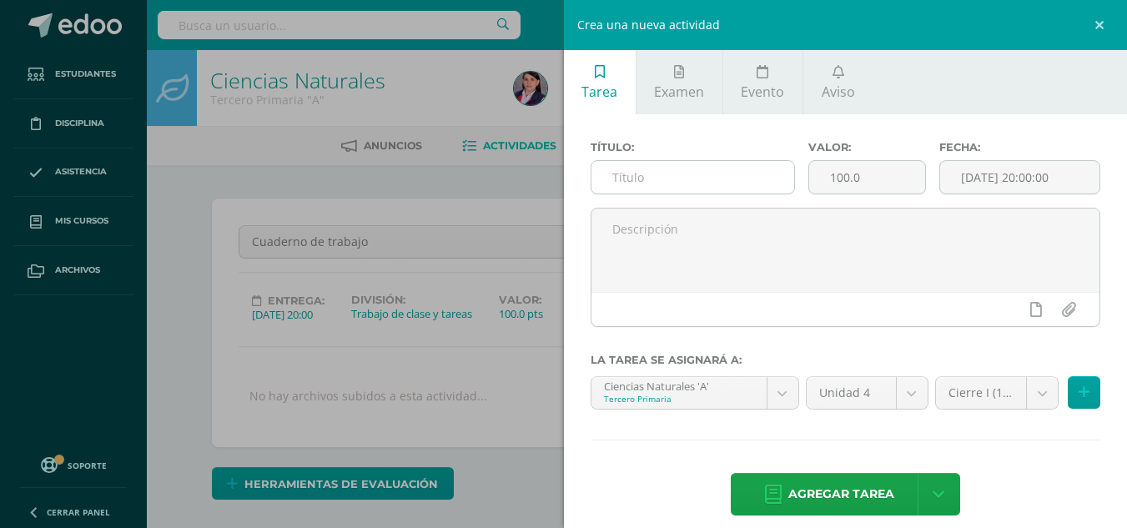
click at [679, 180] on input "text" at bounding box center [692, 177] width 203 height 33
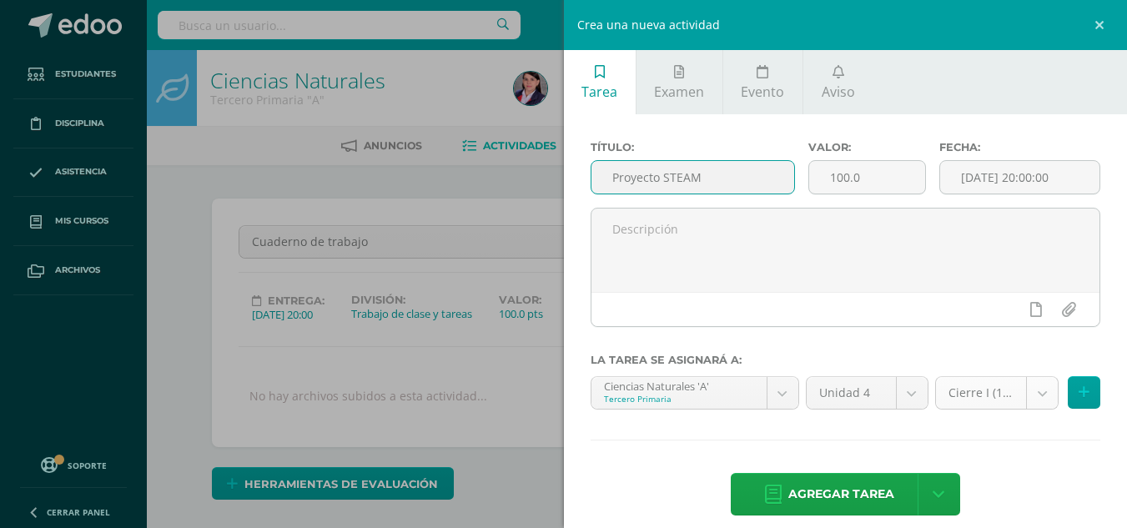
type input "Proyecto STEAM"
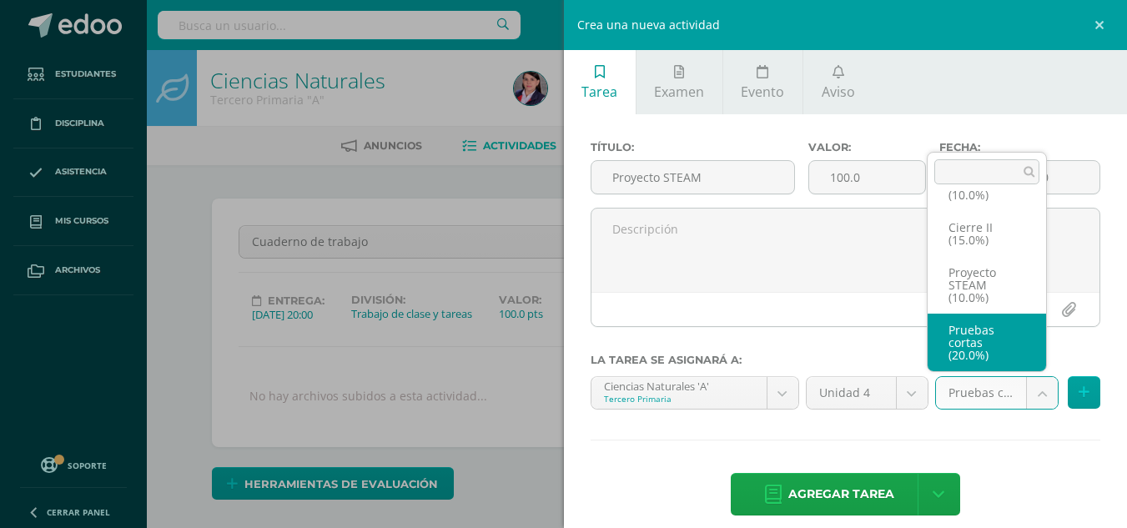
scroll to position [32, 0]
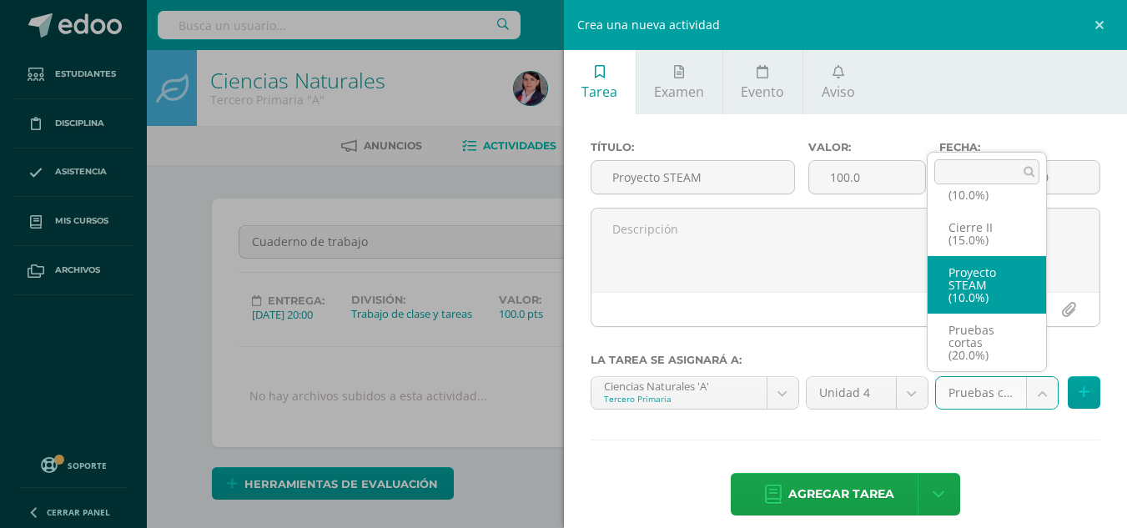
select select "233490"
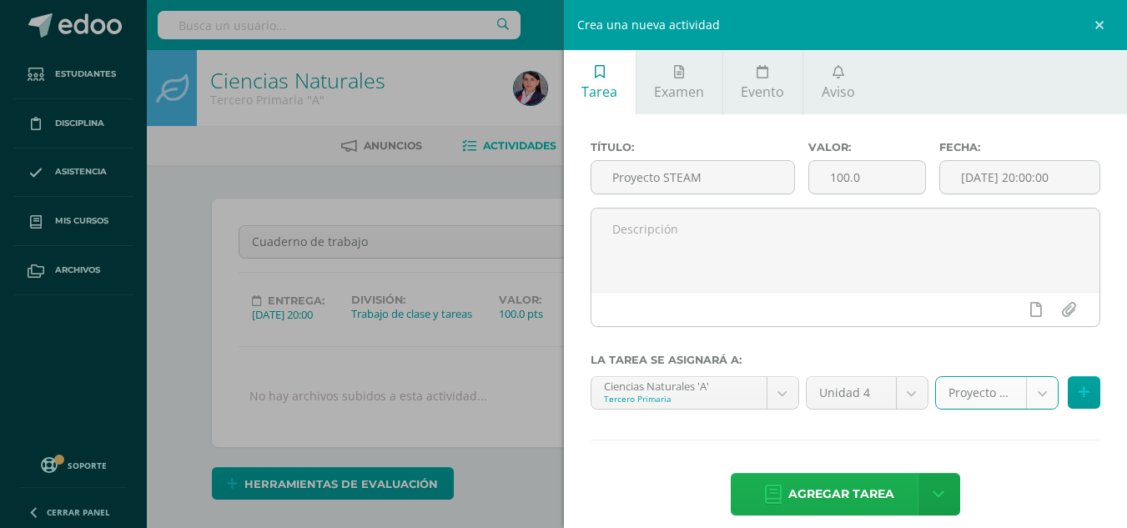
click at [840, 490] on span "Agregar tarea" at bounding box center [841, 494] width 106 height 41
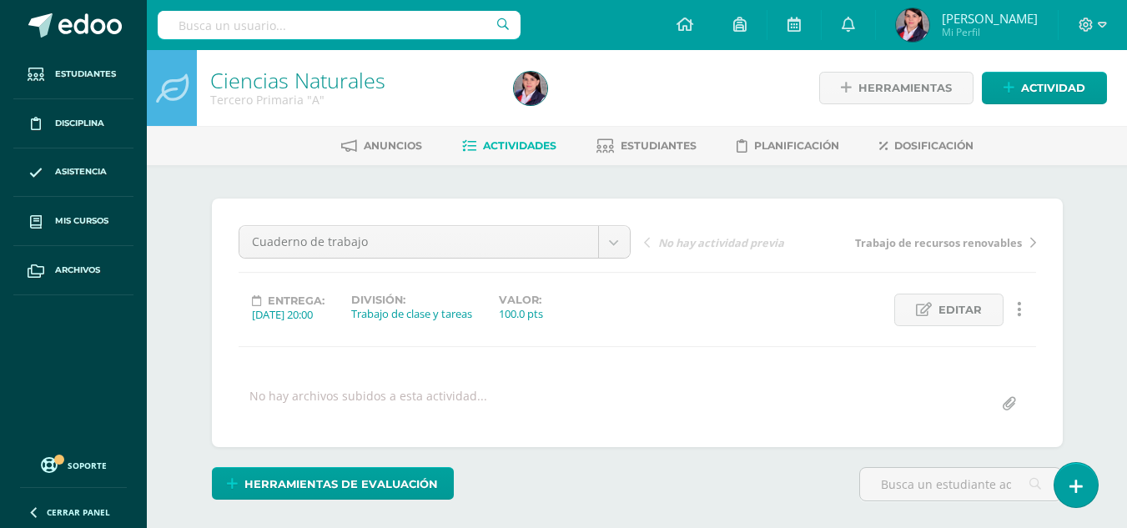
click at [533, 143] on span "Actividades" at bounding box center [519, 145] width 73 height 13
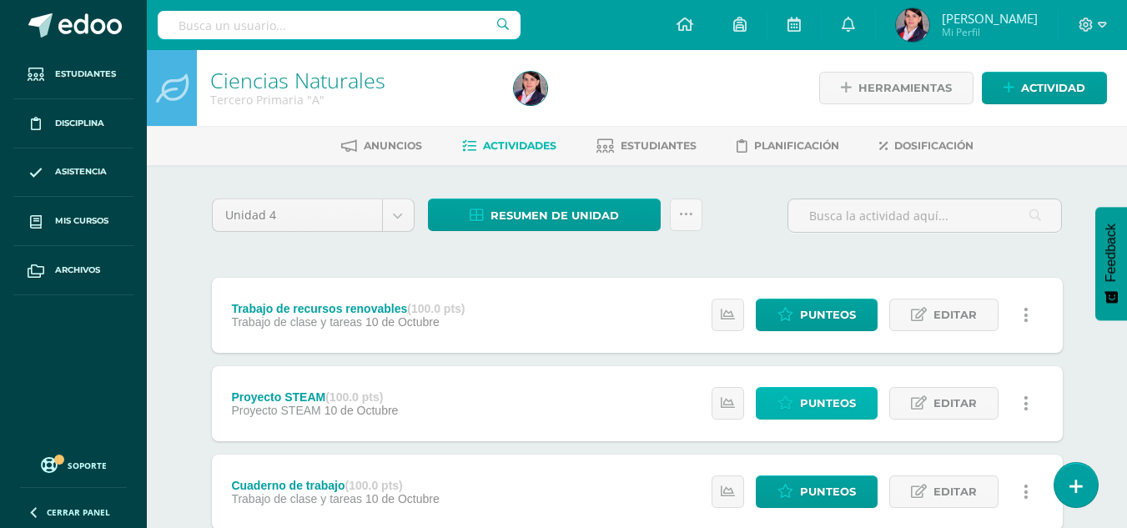
click at [812, 400] on span "Punteos" at bounding box center [828, 403] width 56 height 31
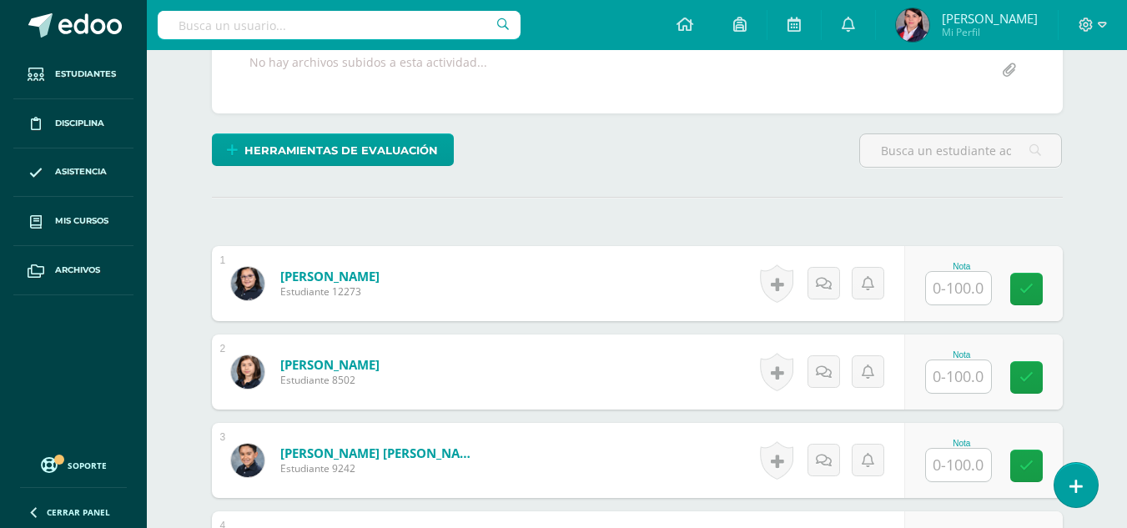
scroll to position [334, 0]
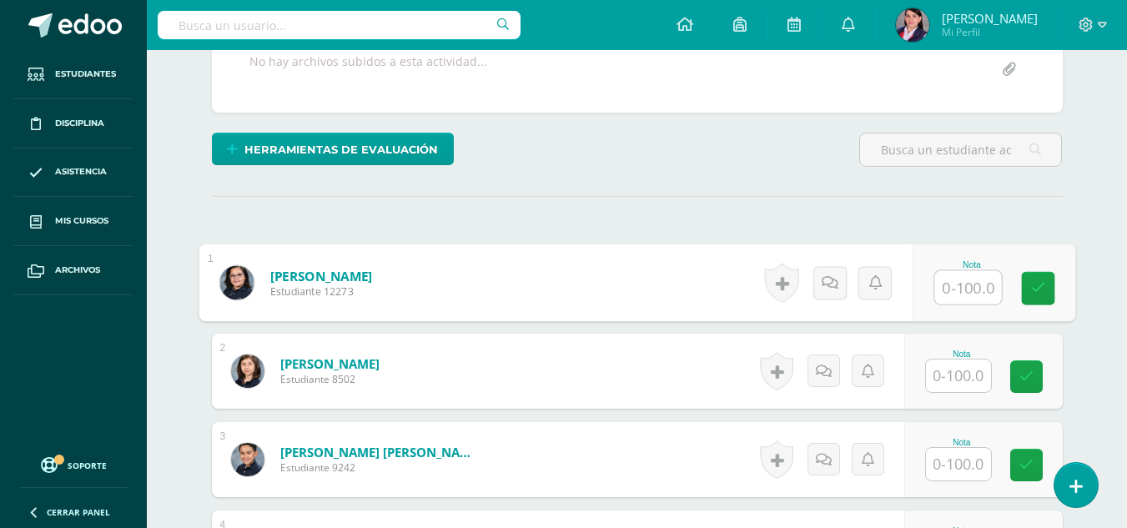
click at [973, 291] on input "text" at bounding box center [967, 287] width 67 height 33
type input "95"
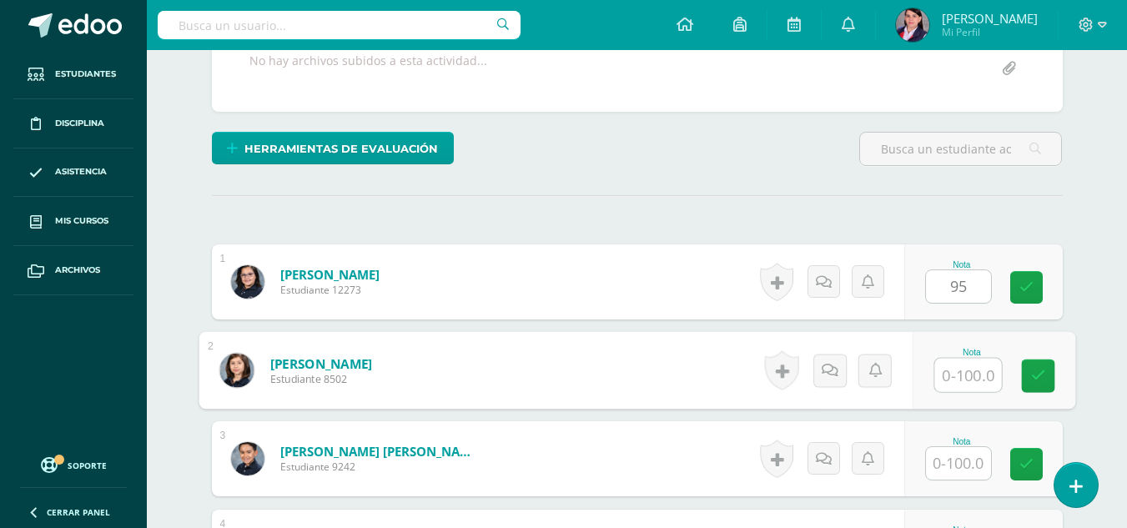
click at [953, 372] on input "text" at bounding box center [967, 375] width 67 height 33
type input "85"
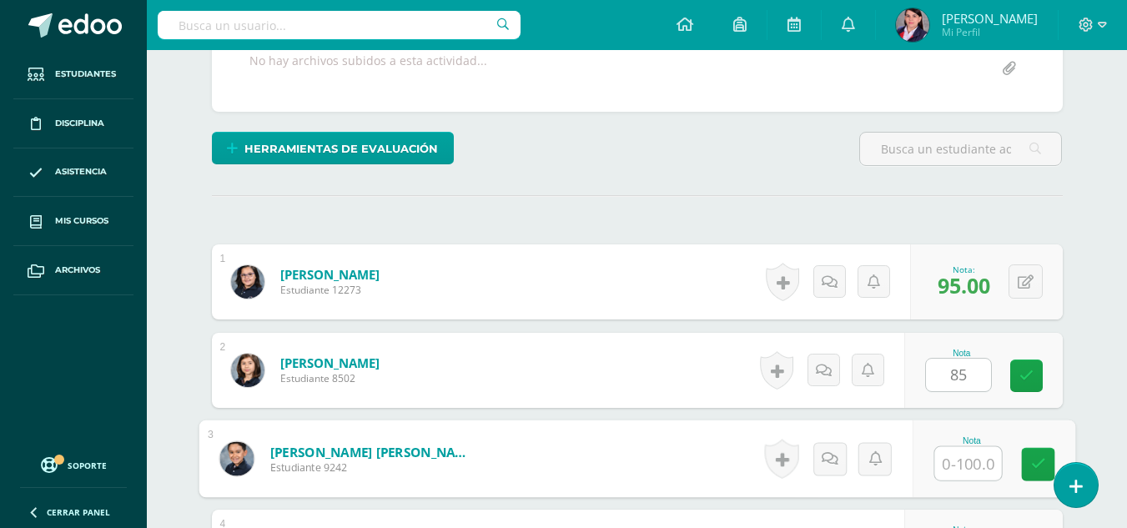
click at [956, 467] on input "text" at bounding box center [967, 463] width 67 height 33
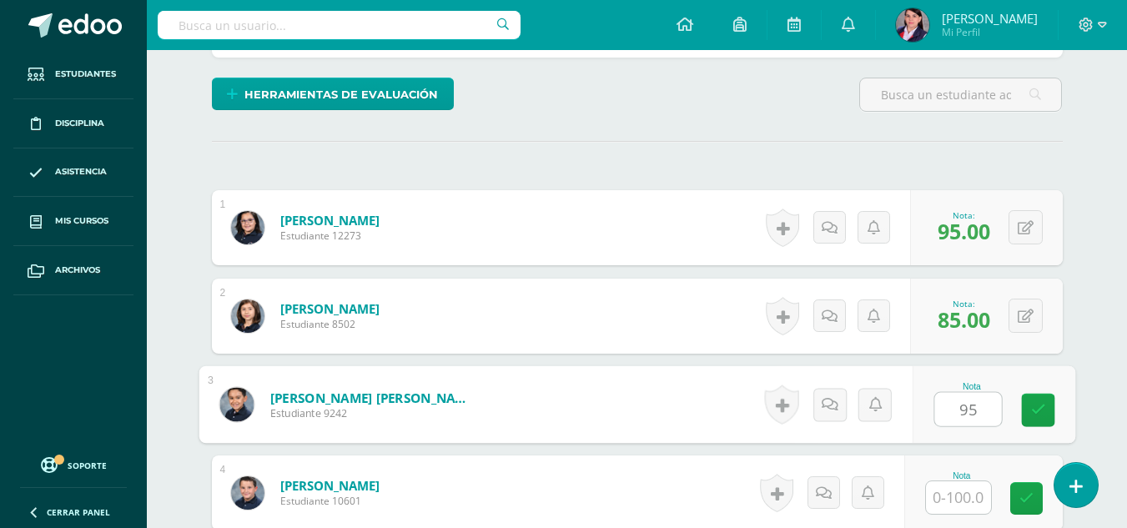
scroll to position [419, 0]
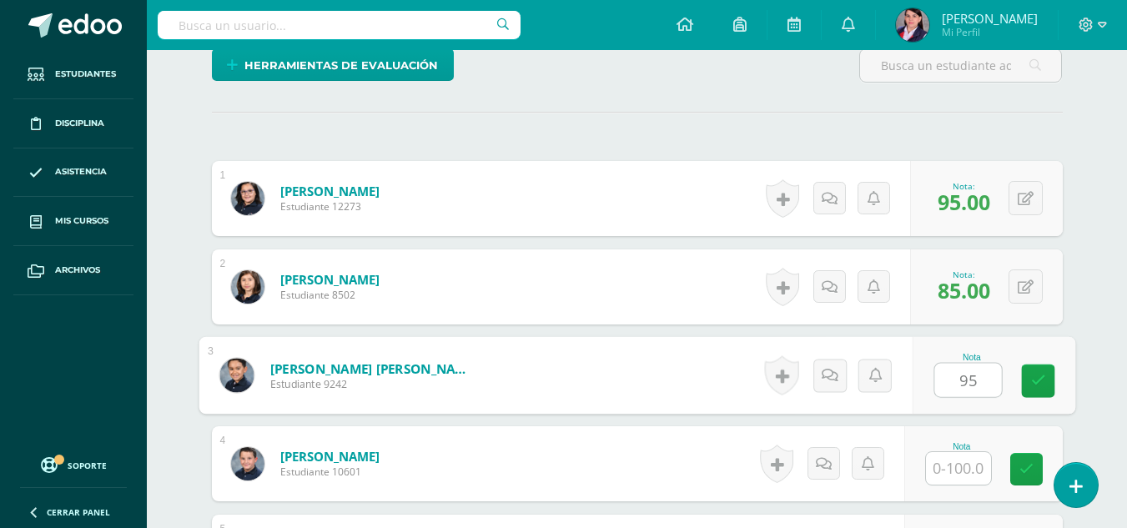
type input "95"
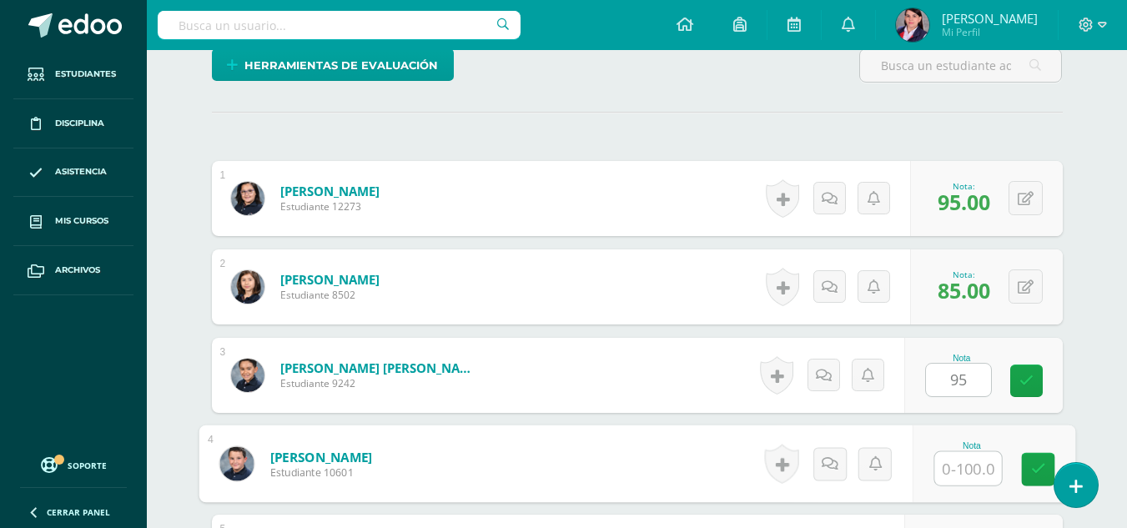
click at [963, 468] on input "text" at bounding box center [967, 468] width 67 height 33
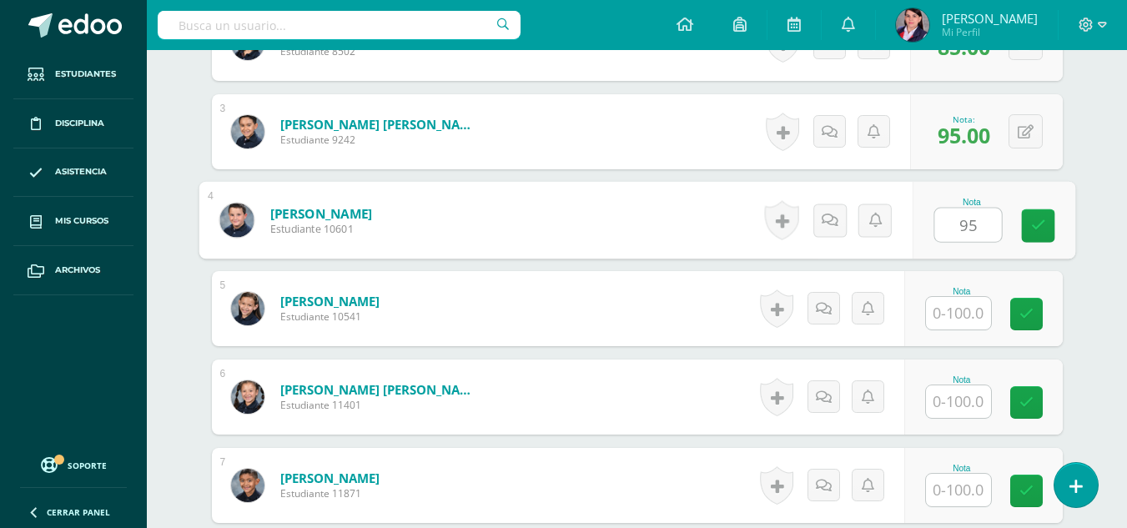
scroll to position [669, 0]
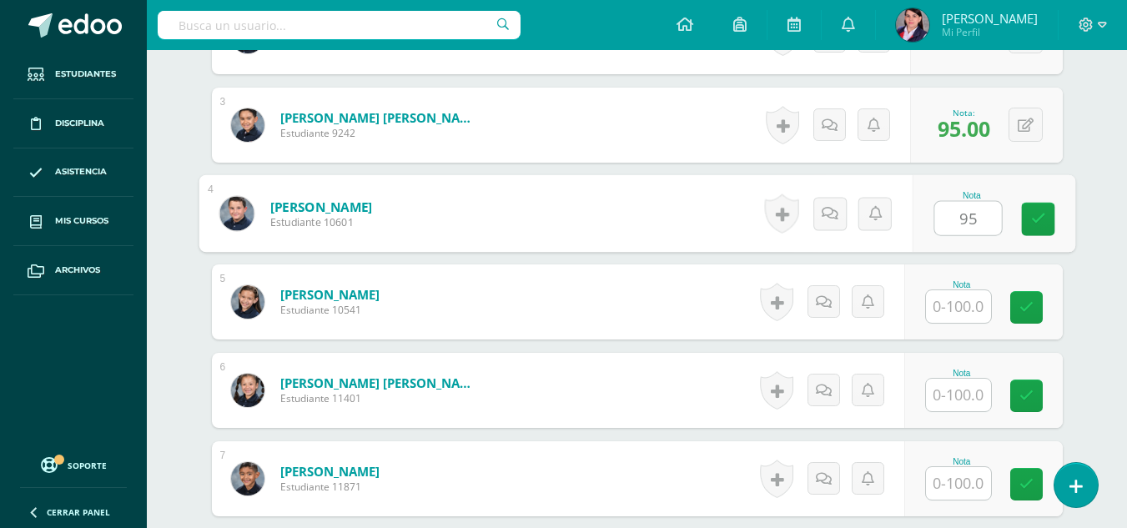
type input "95"
click at [949, 302] on input "text" at bounding box center [958, 306] width 65 height 33
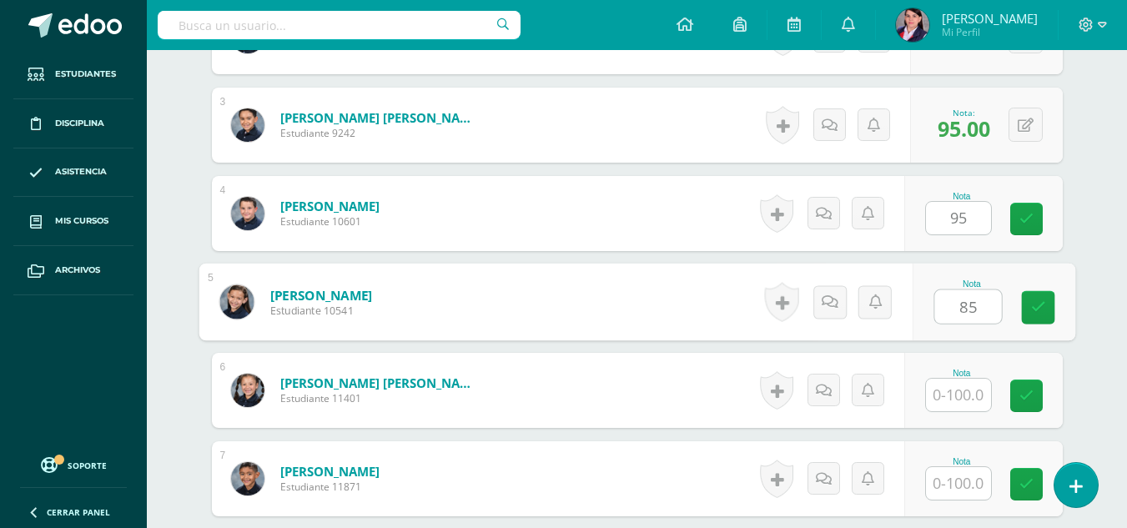
type input "85"
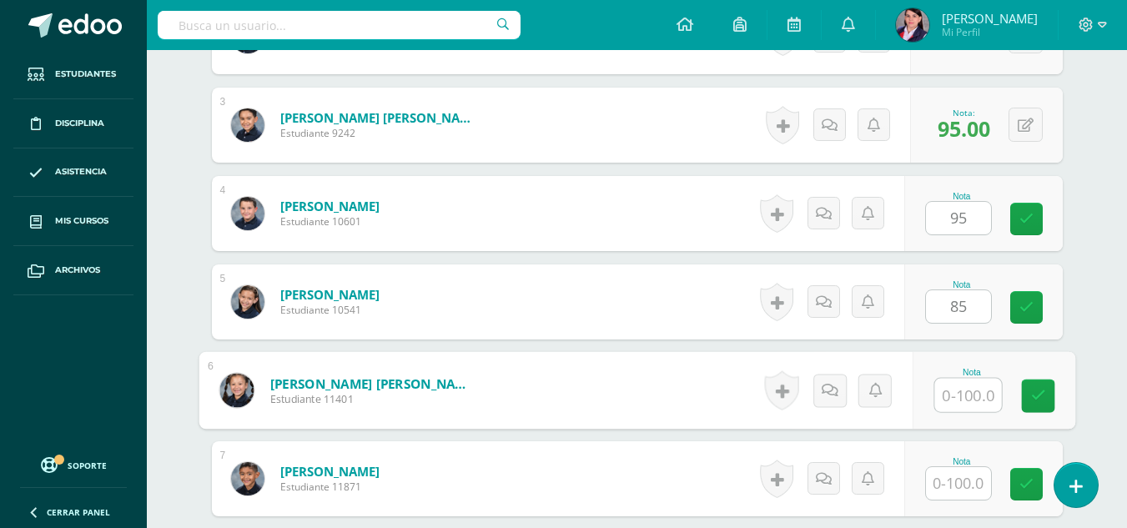
click at [948, 394] on input "text" at bounding box center [967, 395] width 67 height 33
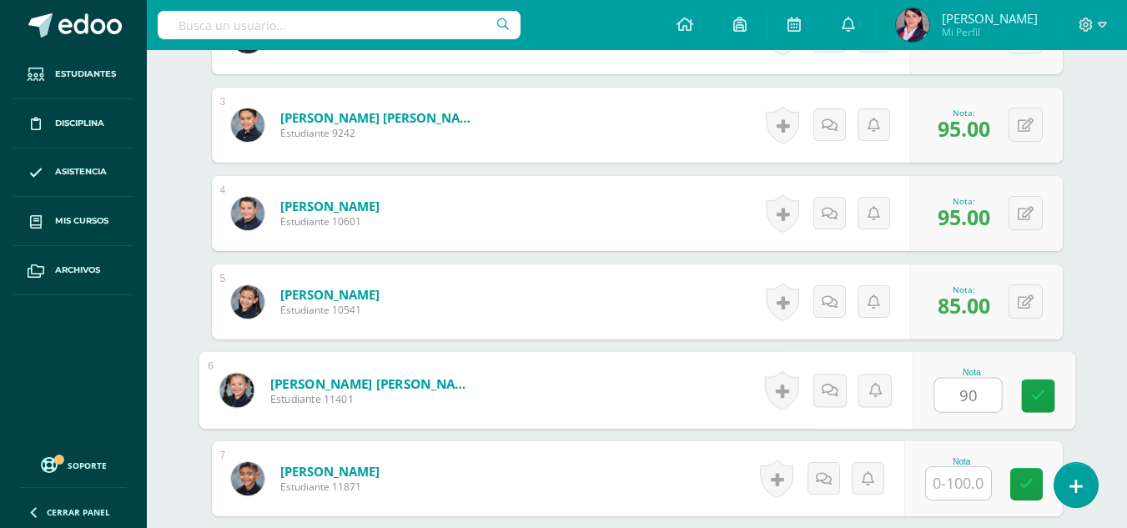
type input "90"
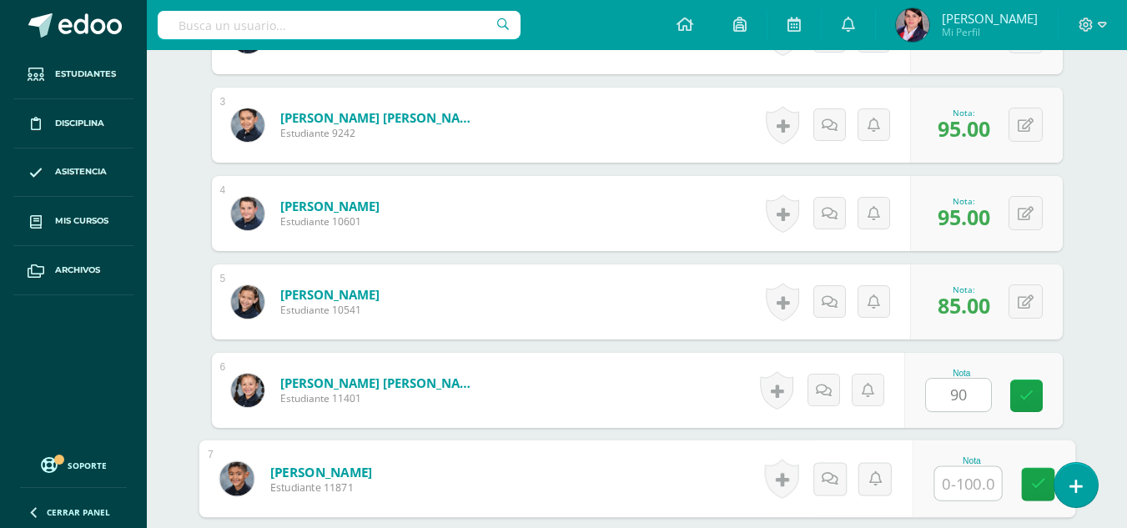
click at [951, 485] on input "text" at bounding box center [967, 483] width 67 height 33
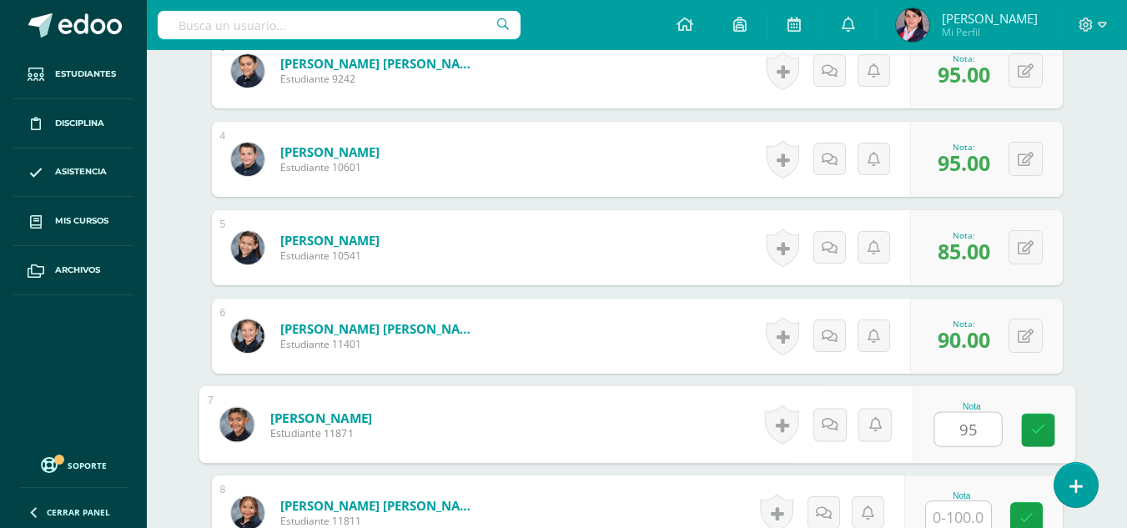
scroll to position [836, 0]
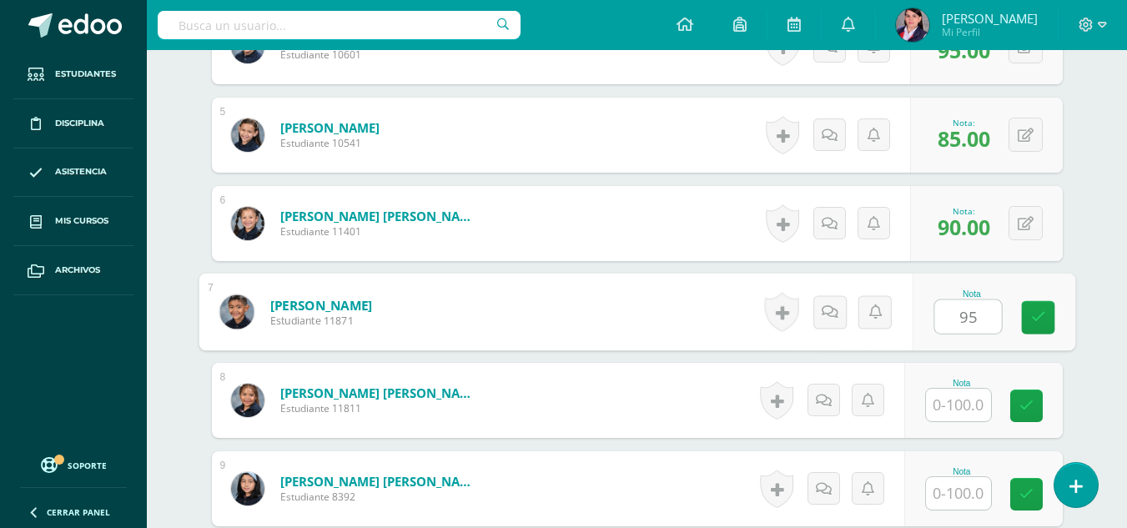
type input "95"
click at [965, 405] on input "text" at bounding box center [958, 405] width 65 height 33
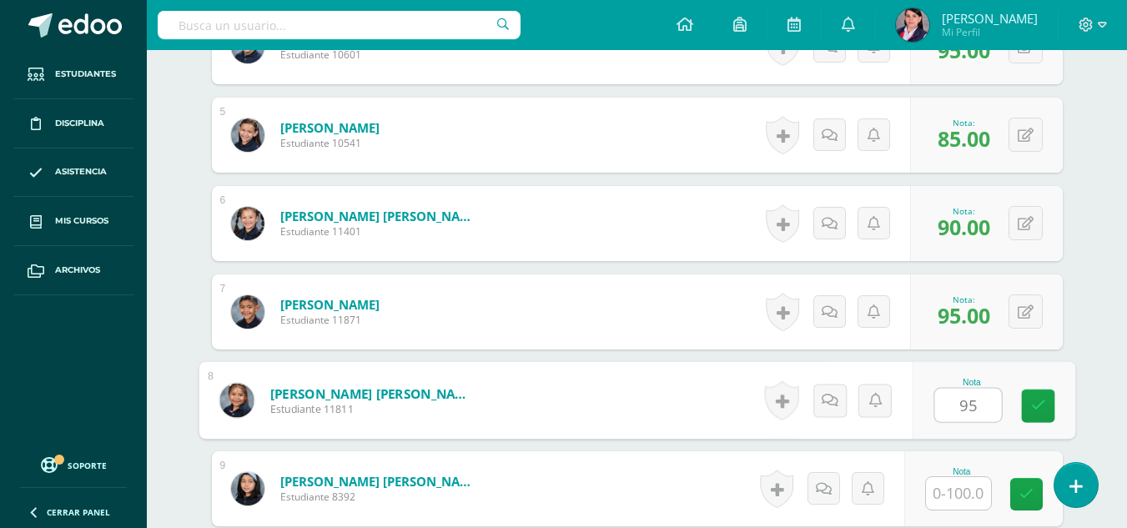
type input "95"
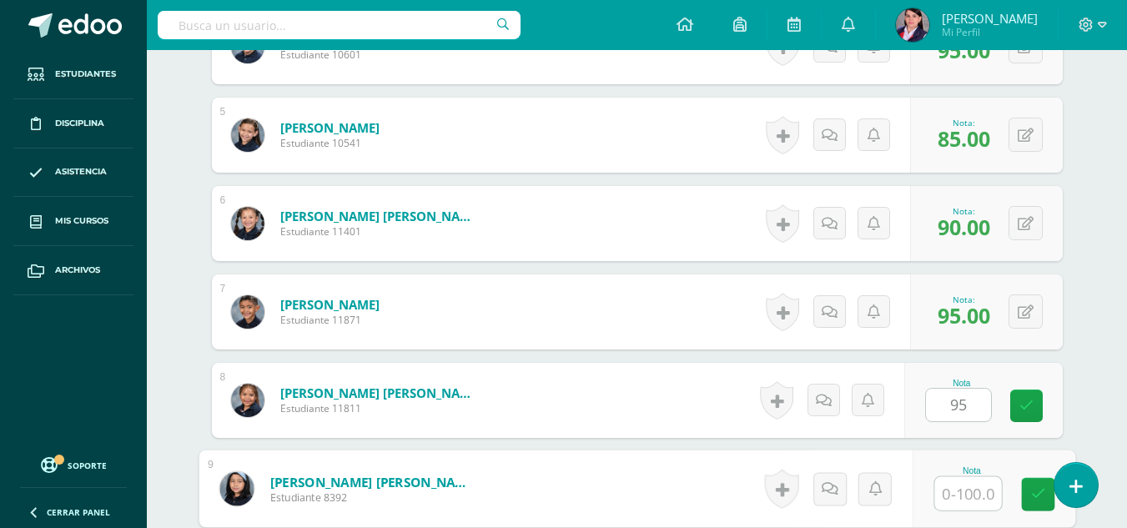
click at [968, 500] on input "text" at bounding box center [967, 493] width 67 height 33
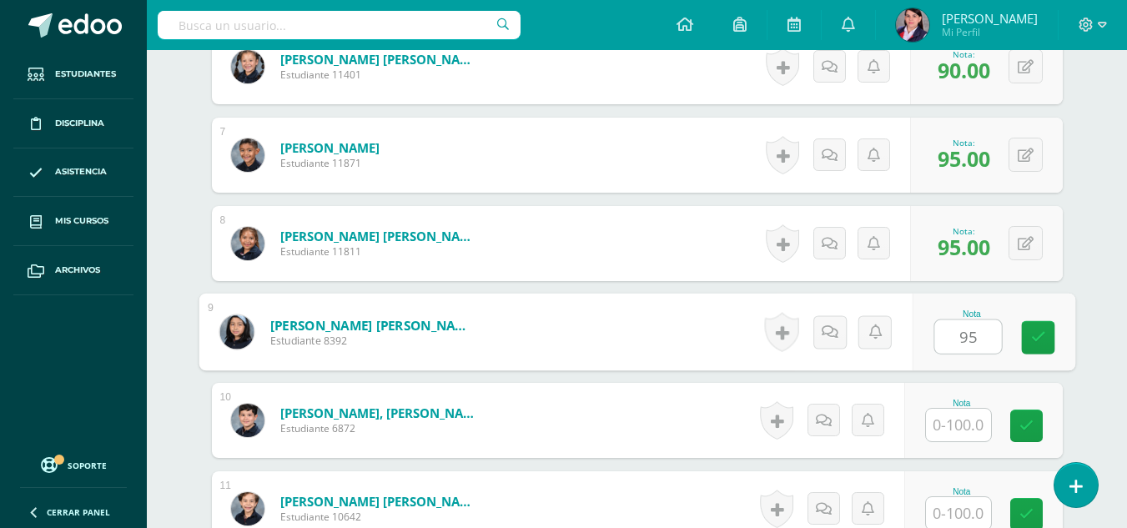
scroll to position [1003, 0]
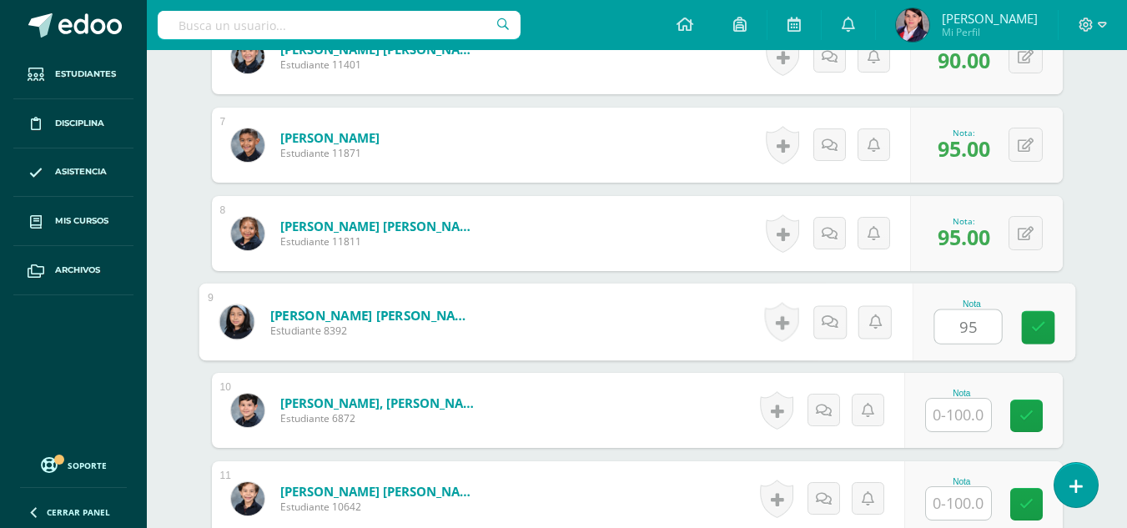
type input "95"
click at [968, 414] on input "text" at bounding box center [958, 415] width 65 height 33
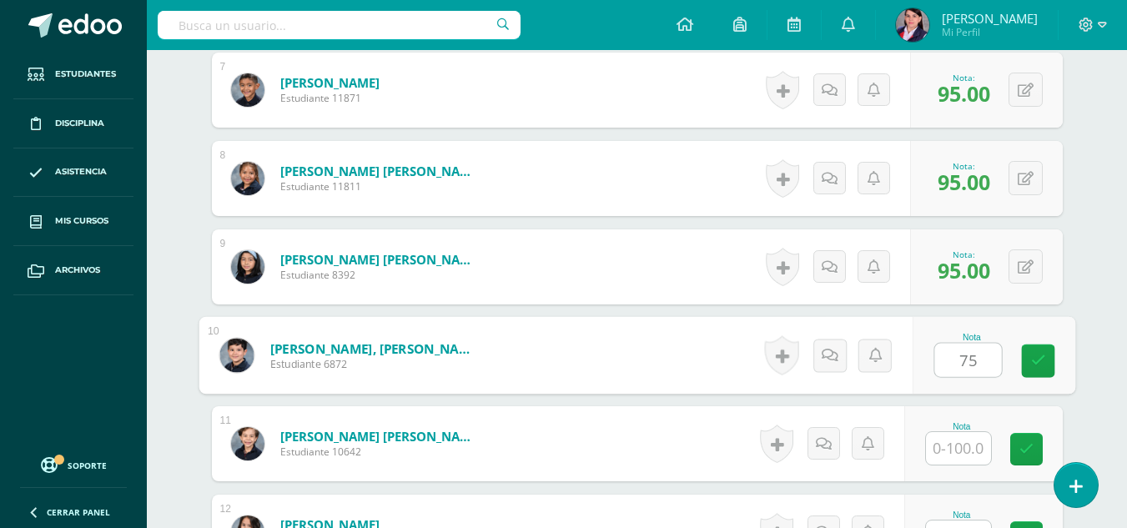
scroll to position [1086, 0]
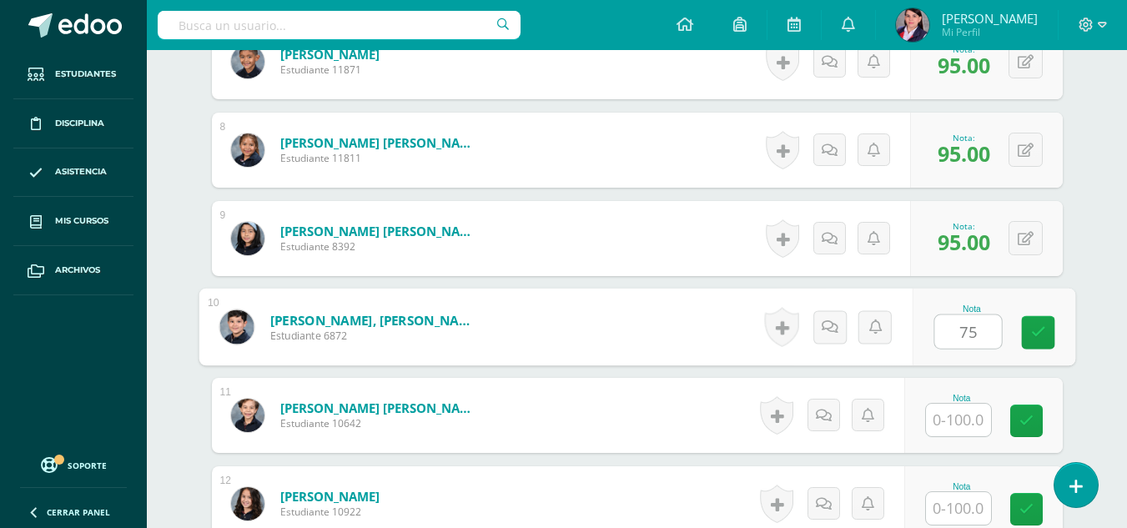
type input "75"
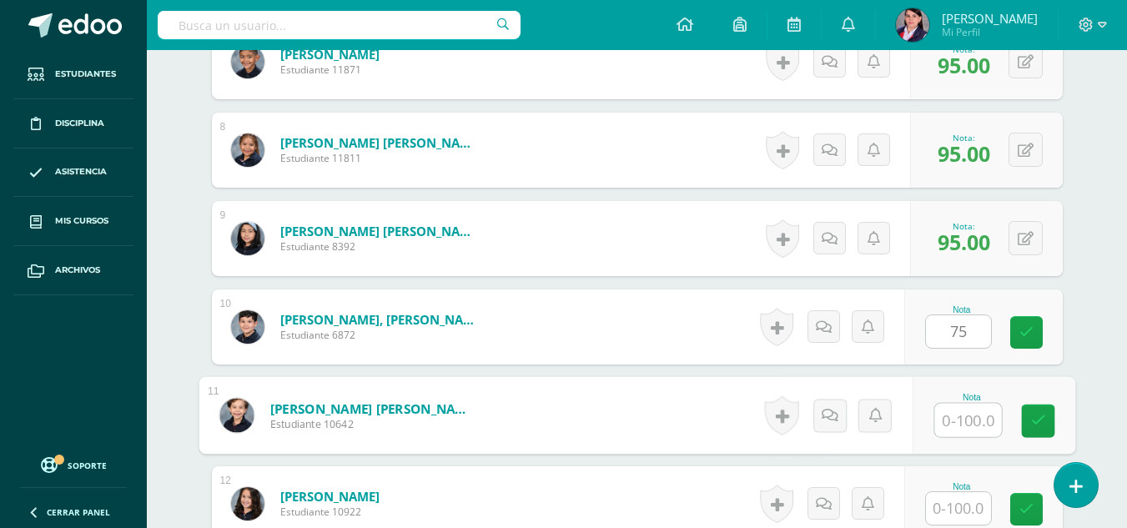
click at [968, 414] on input "text" at bounding box center [967, 420] width 67 height 33
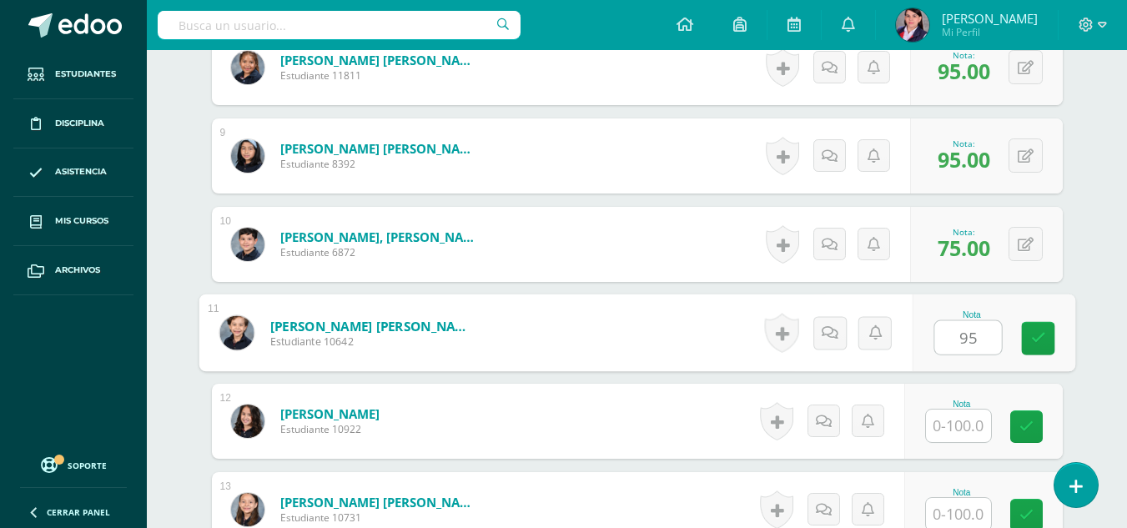
scroll to position [1169, 0]
type input "95"
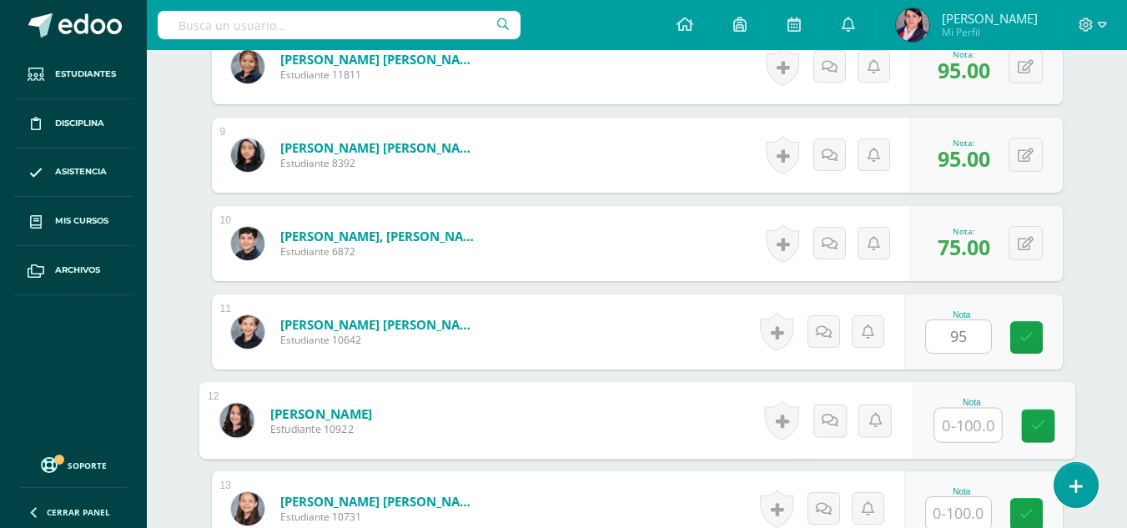
click at [970, 420] on input "text" at bounding box center [967, 425] width 67 height 33
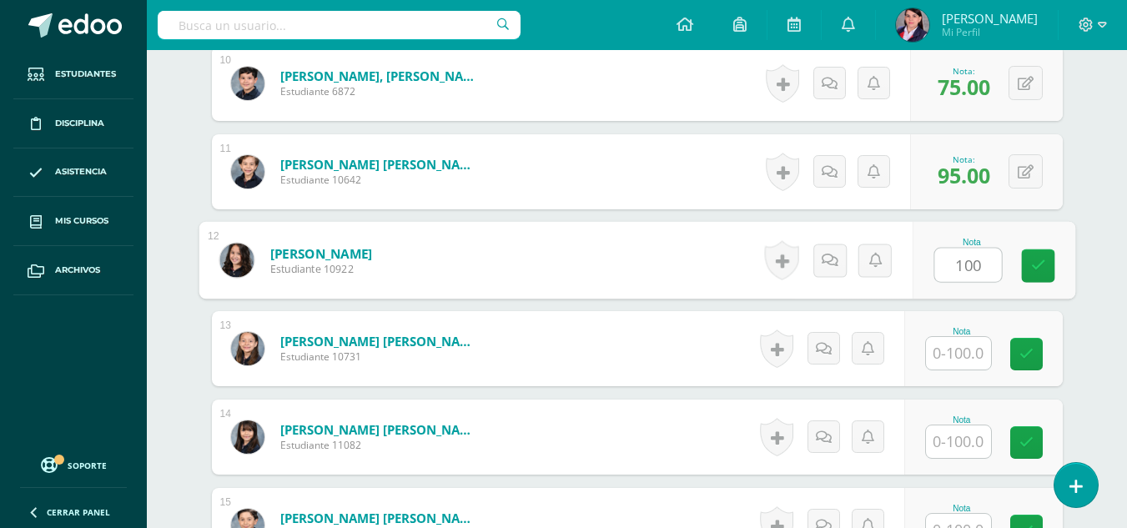
scroll to position [1336, 0]
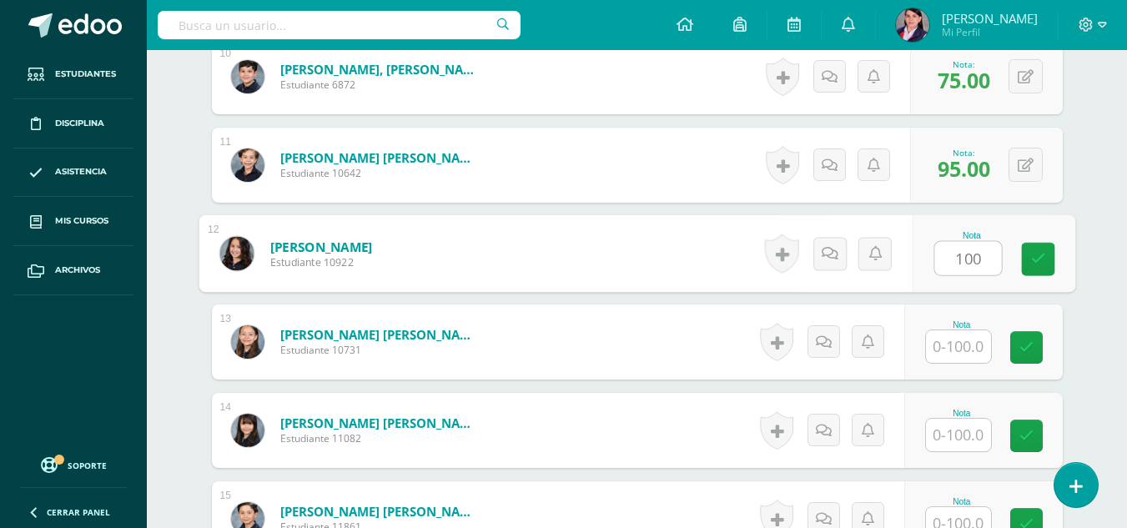
type input "100"
click at [954, 344] on input "text" at bounding box center [958, 346] width 65 height 33
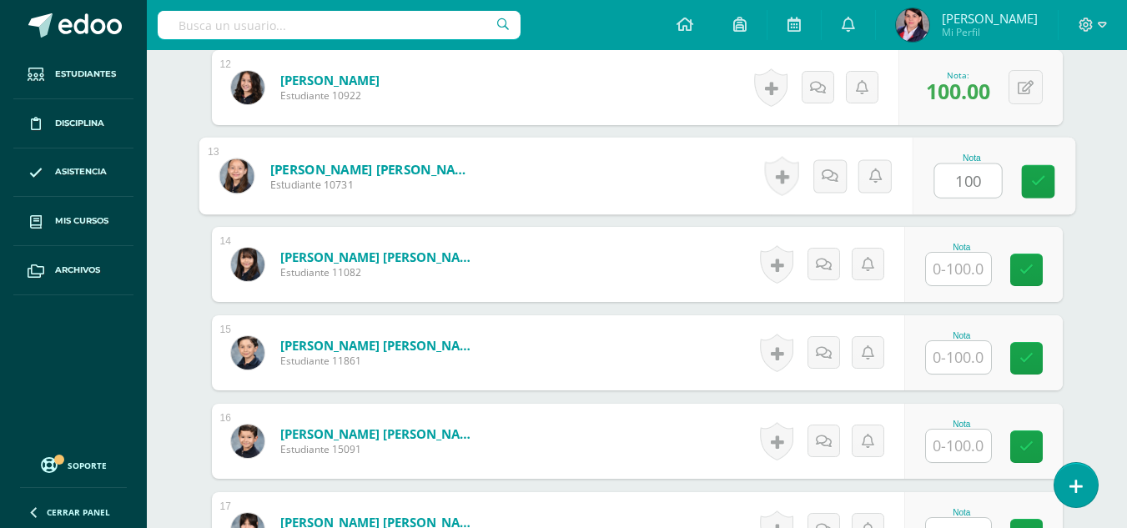
scroll to position [1503, 0]
type input "100"
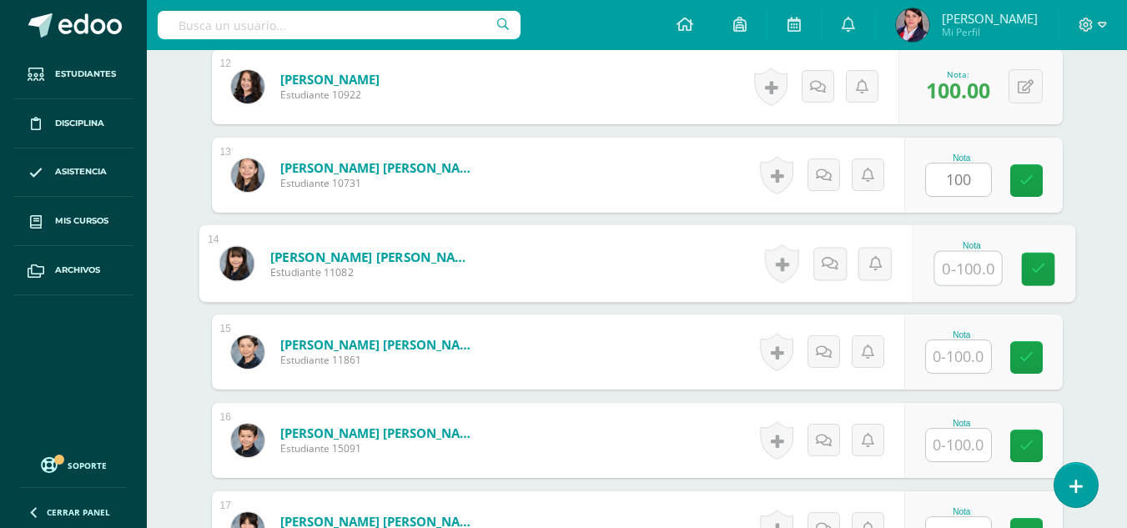
click at [946, 269] on input "text" at bounding box center [967, 268] width 67 height 33
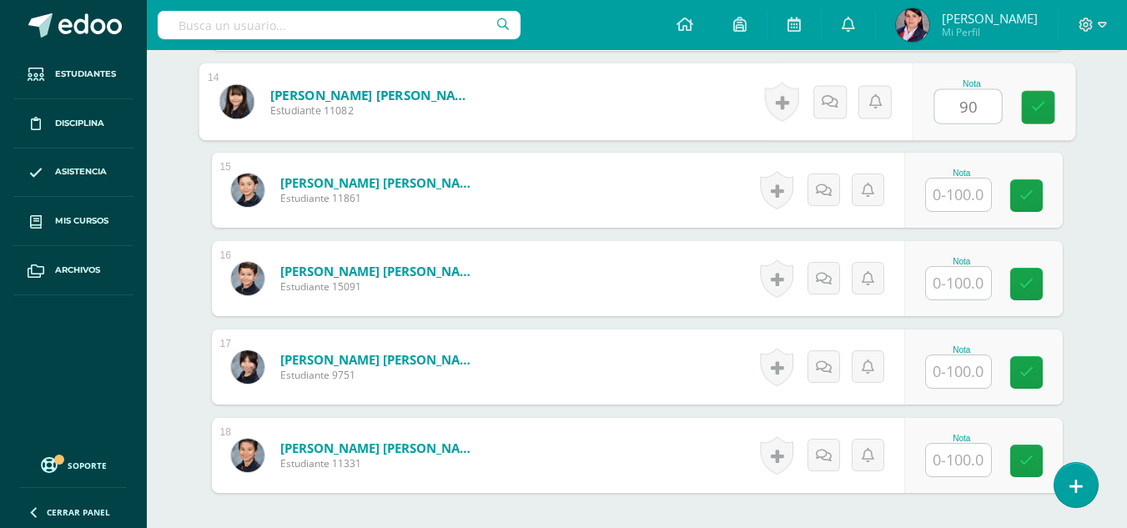
scroll to position [1670, 0]
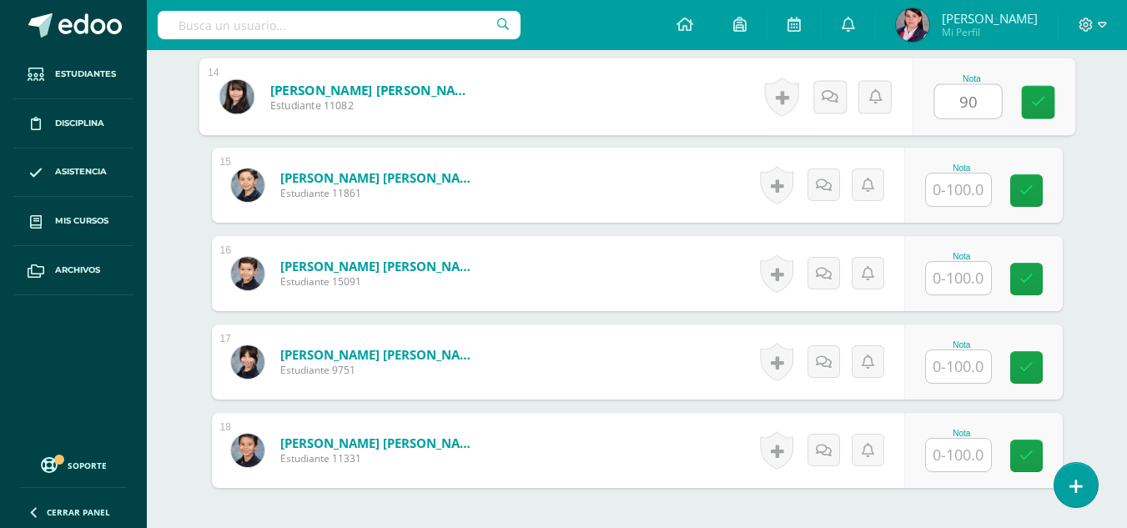
type input "90"
click at [953, 193] on input "text" at bounding box center [958, 190] width 65 height 33
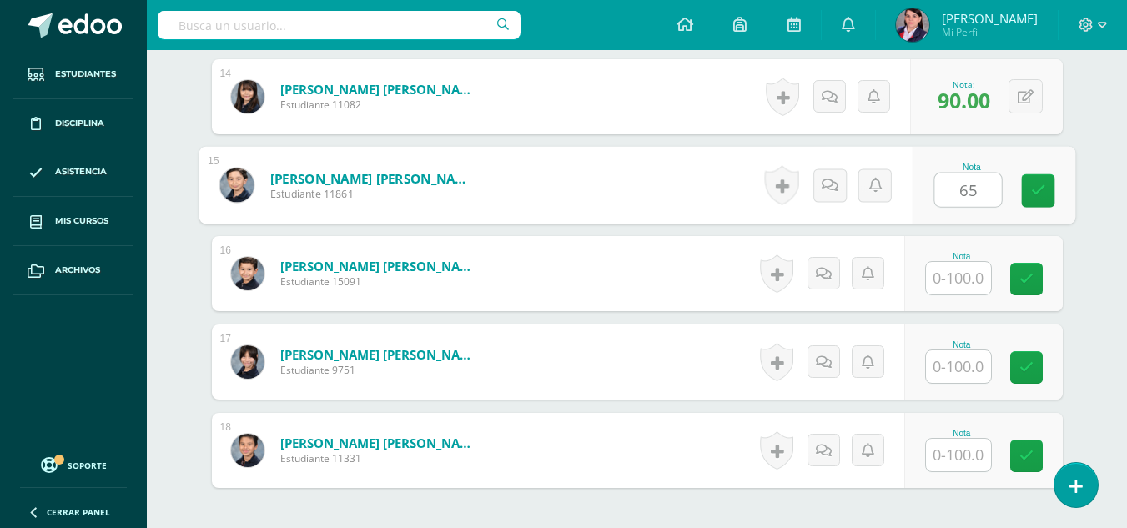
type input "65"
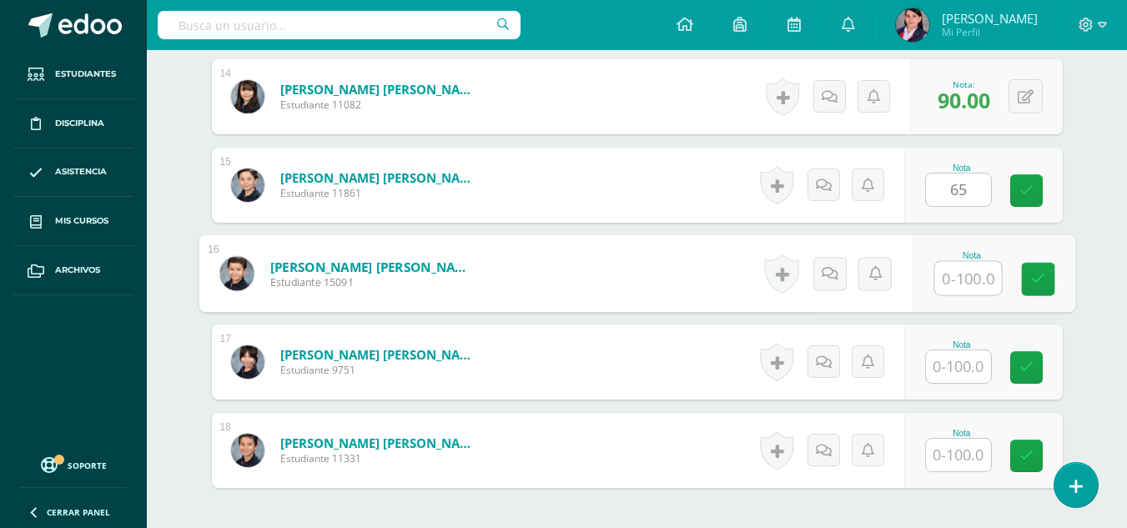
click at [954, 284] on input "text" at bounding box center [967, 278] width 67 height 33
type input "90"
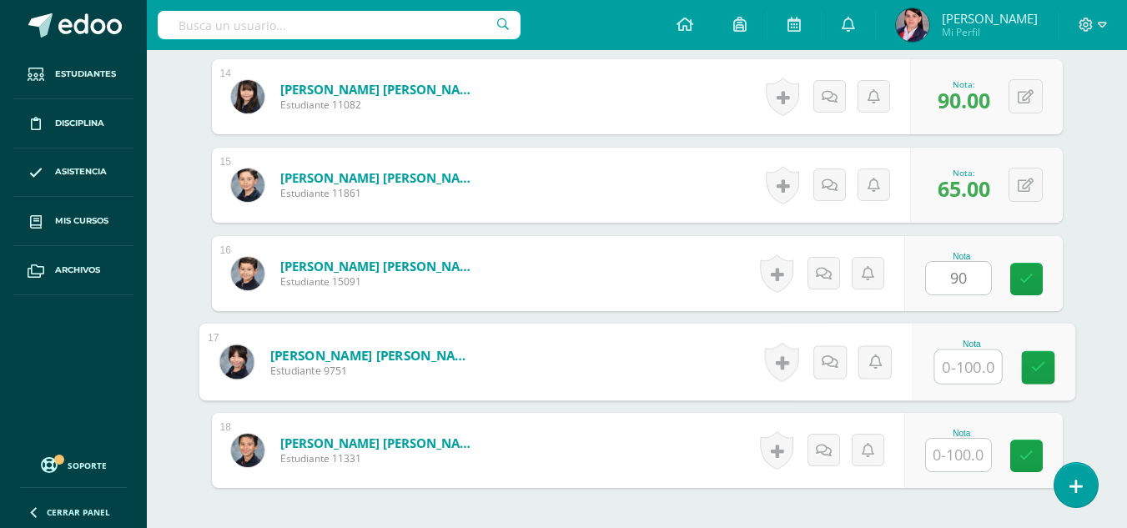
click at [948, 370] on input "text" at bounding box center [967, 366] width 67 height 33
type input "95"
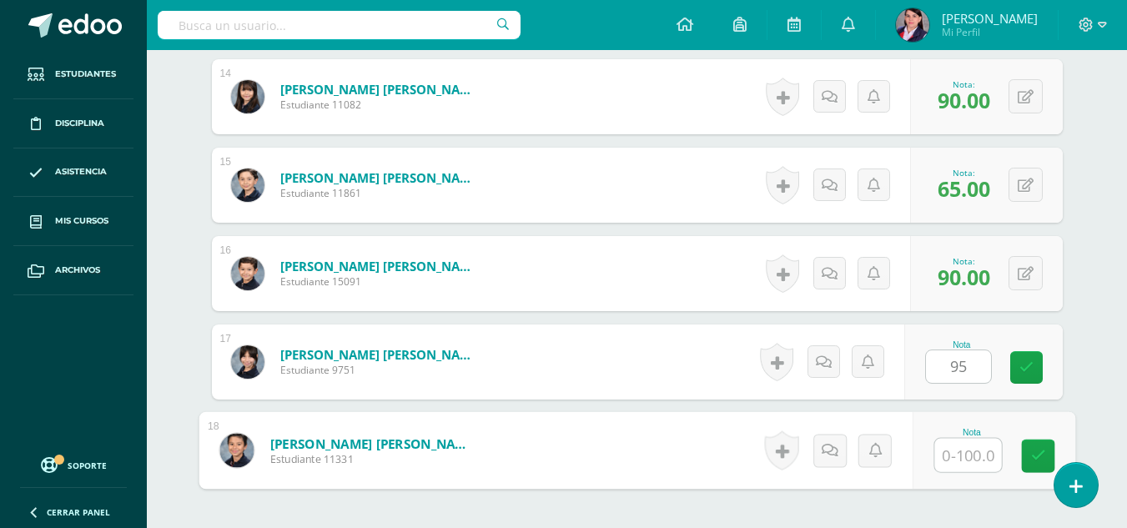
click at [959, 453] on input "text" at bounding box center [967, 455] width 67 height 33
type input "90"
click at [938, 499] on div "No hay más resultados" at bounding box center [637, 527] width 851 height 78
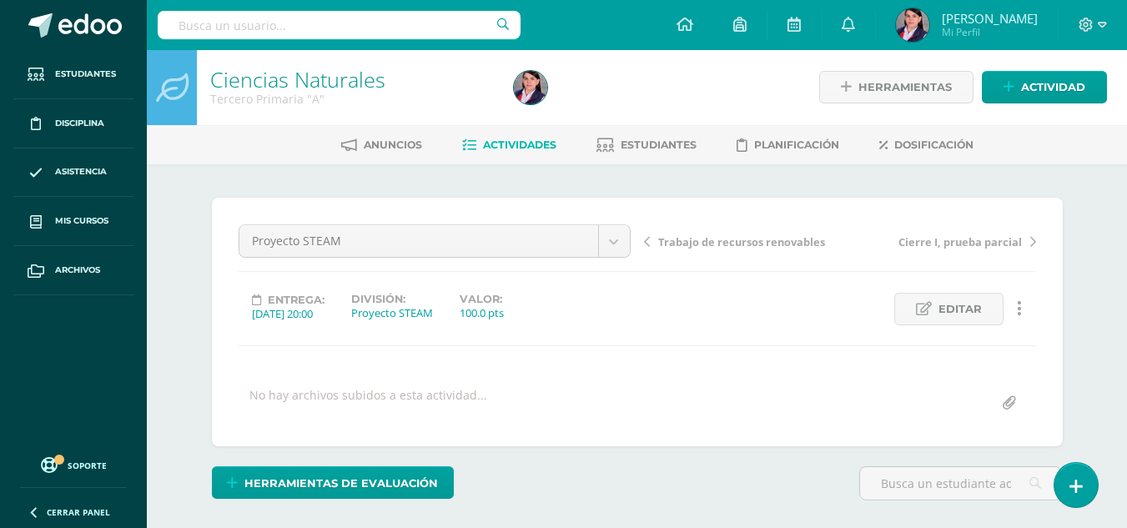
scroll to position [0, 0]
click at [521, 139] on span "Actividades" at bounding box center [519, 145] width 73 height 13
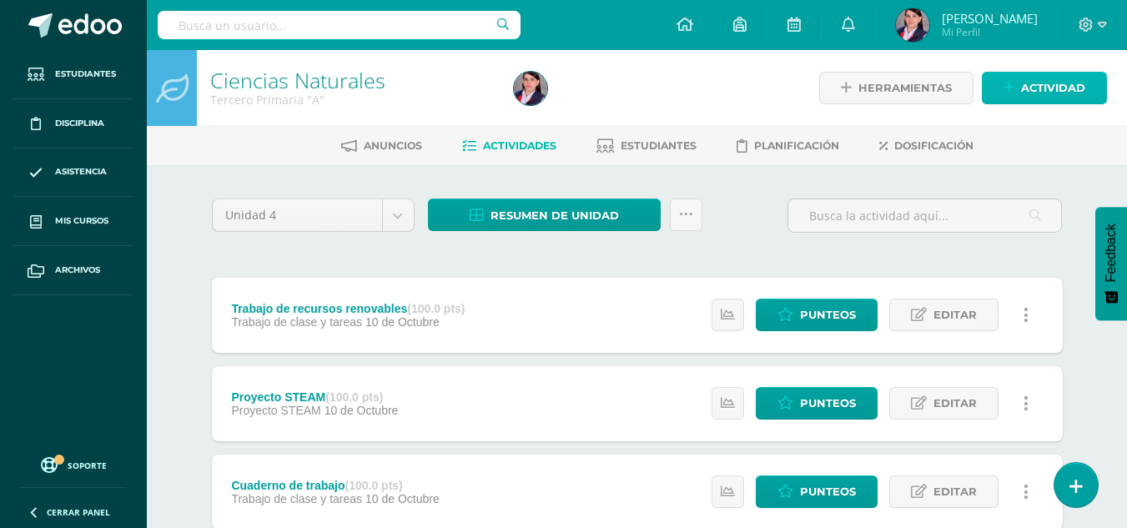
click at [1064, 82] on span "Actividad" at bounding box center [1053, 88] width 64 height 31
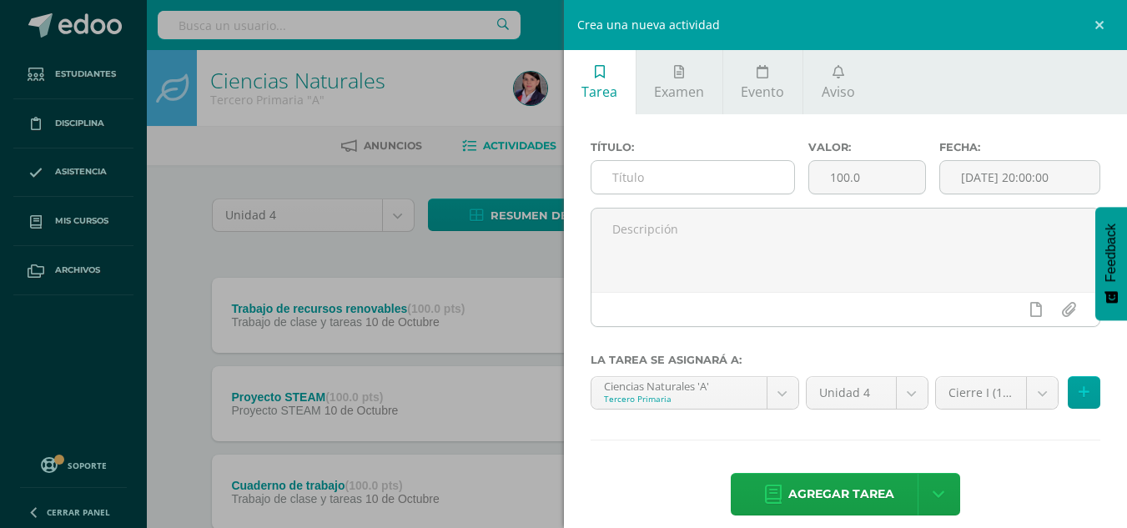
click at [635, 175] on input "text" at bounding box center [692, 177] width 203 height 33
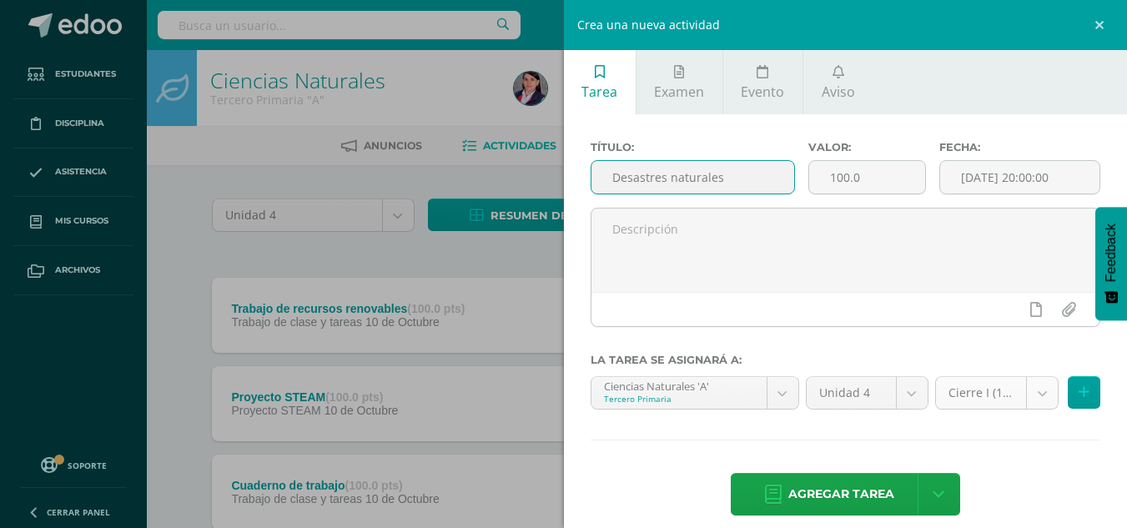
type input "Desastres naturales"
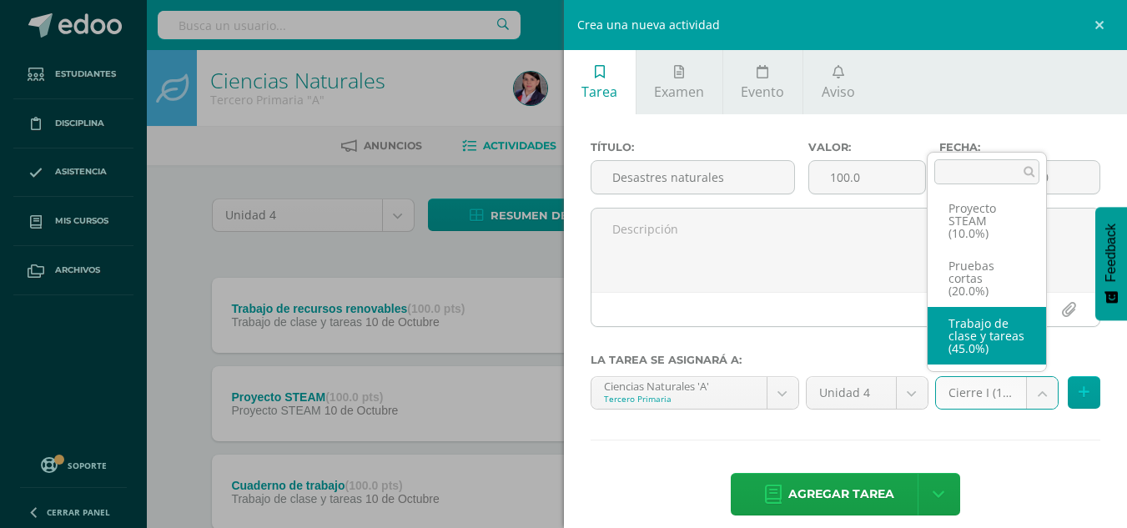
scroll to position [108, 0]
select select "233488"
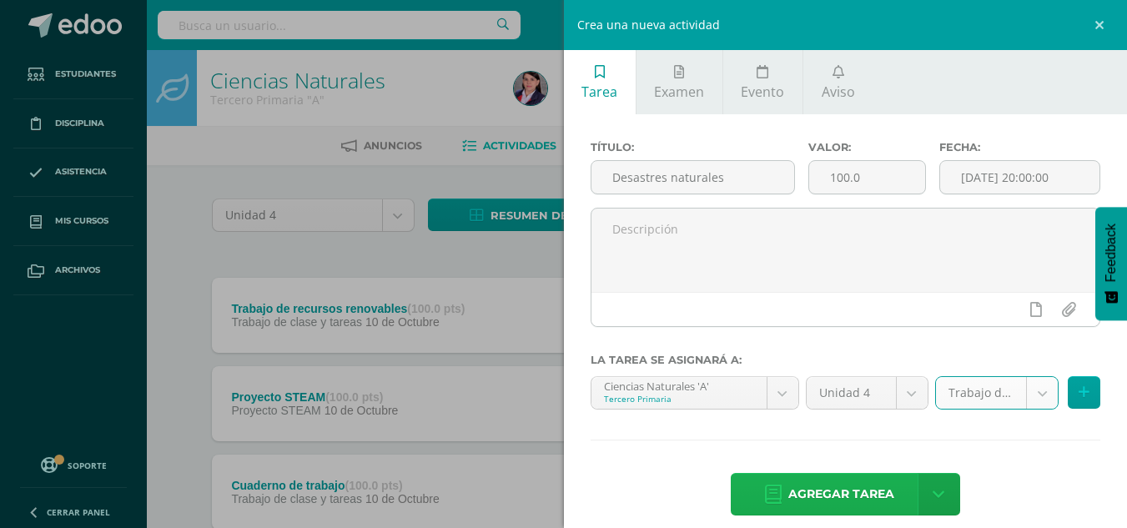
click at [845, 500] on span "Agregar tarea" at bounding box center [841, 494] width 106 height 41
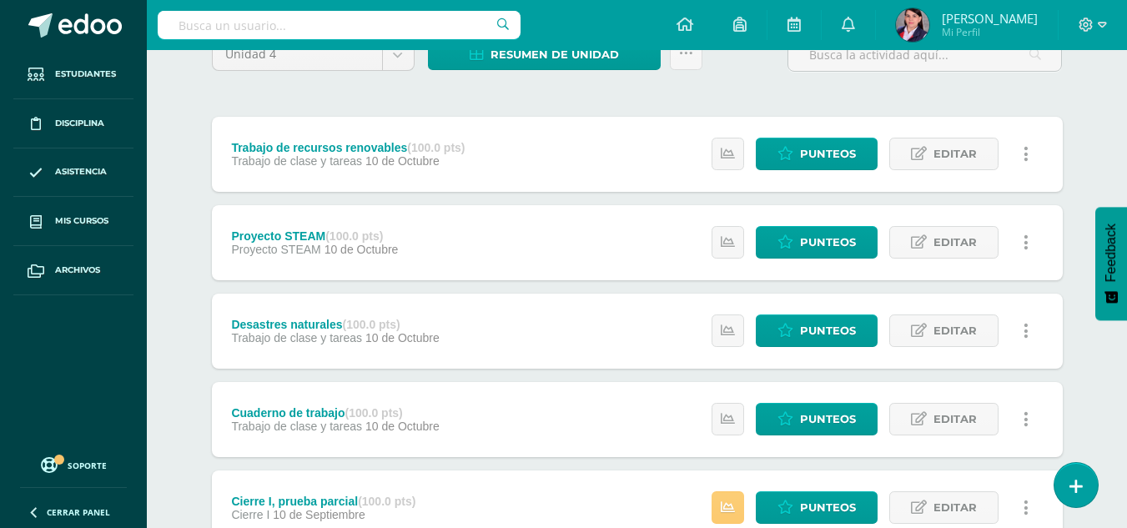
scroll to position [167, 0]
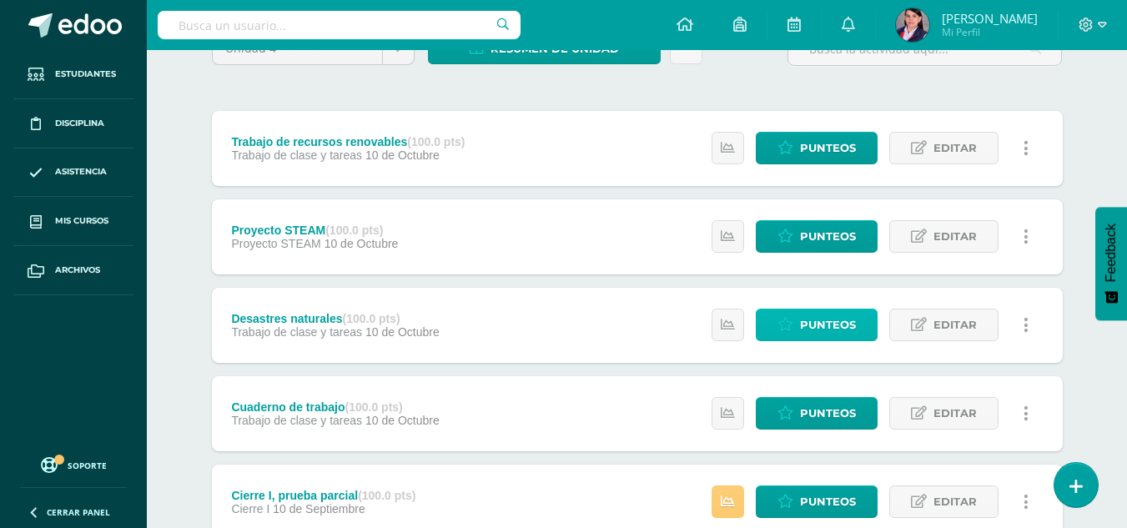
click at [812, 317] on span "Punteos" at bounding box center [828, 324] width 56 height 31
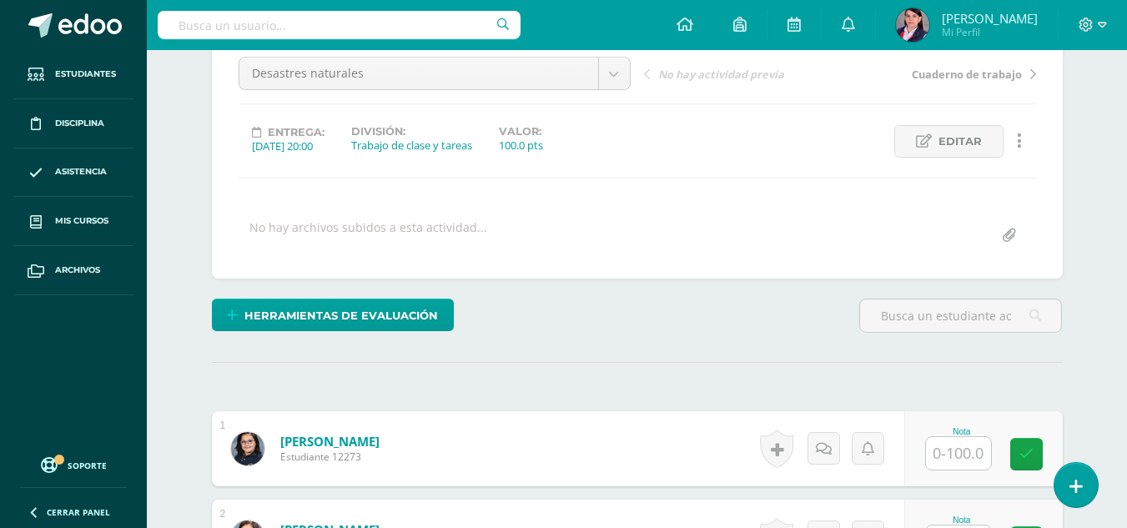
scroll to position [252, 0]
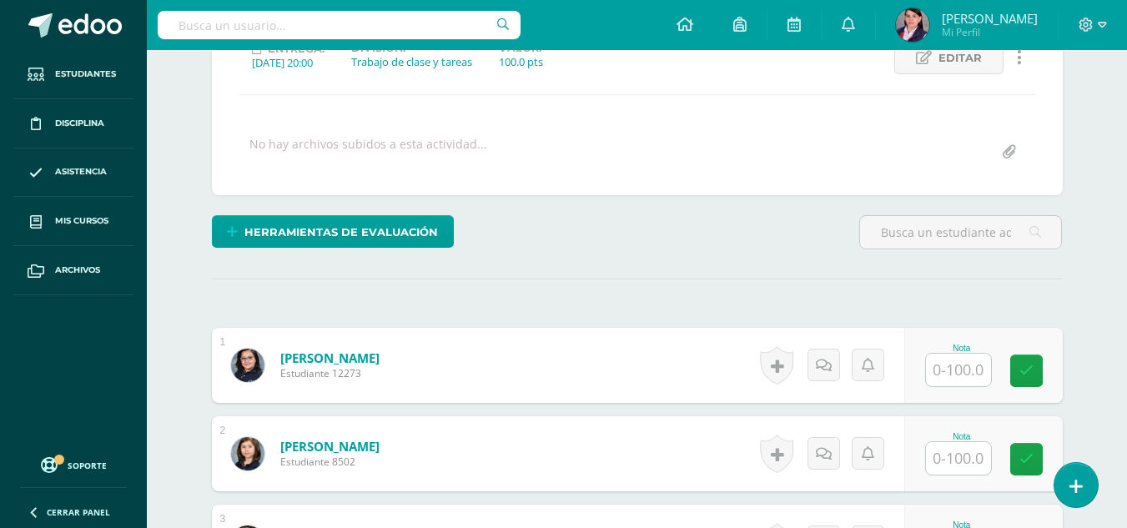
click at [964, 373] on input "text" at bounding box center [958, 370] width 65 height 33
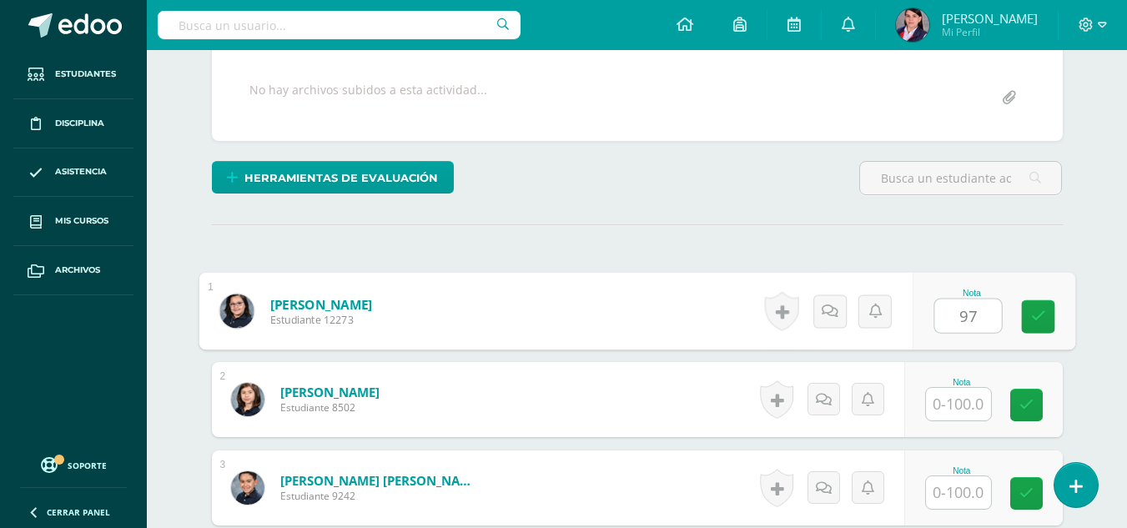
scroll to position [335, 0]
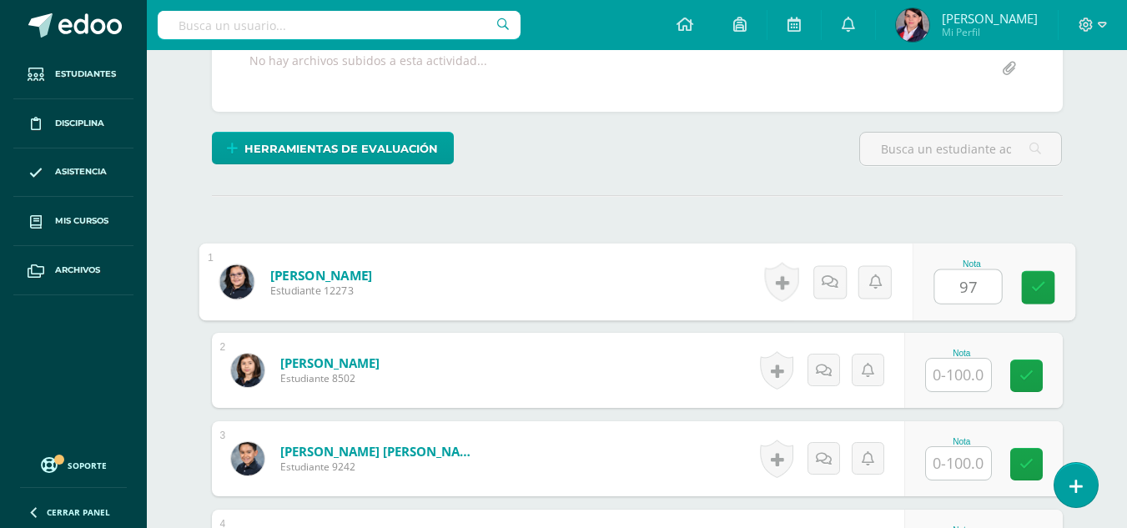
type input "97"
click at [963, 373] on input "text" at bounding box center [958, 375] width 65 height 33
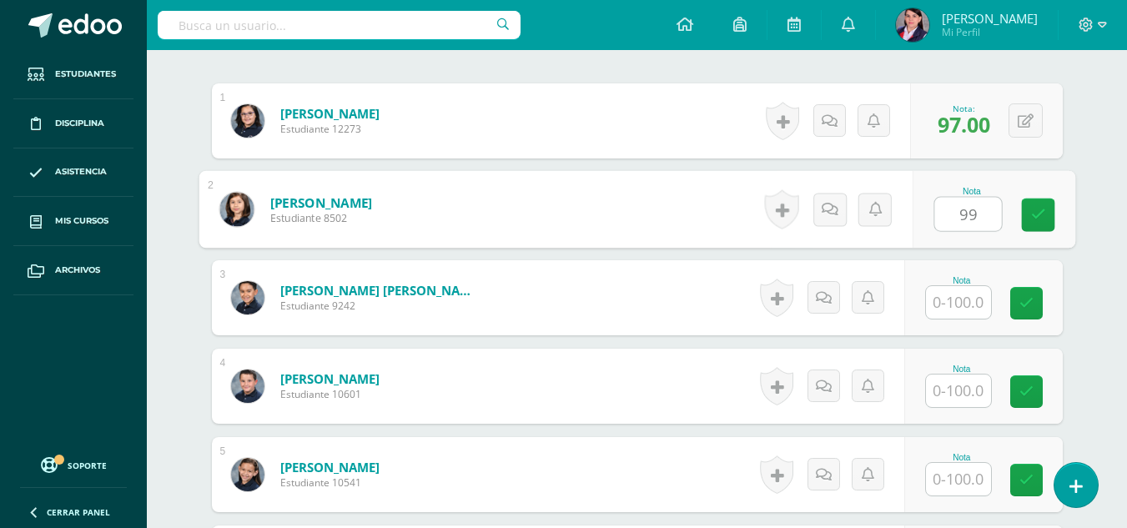
scroll to position [502, 0]
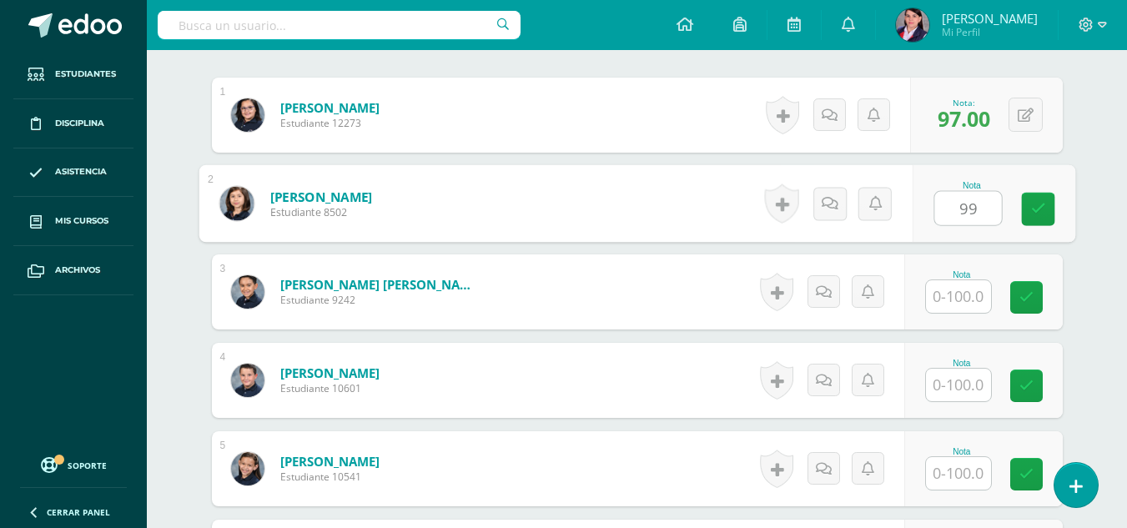
type input "99"
click at [958, 290] on input "text" at bounding box center [958, 296] width 65 height 33
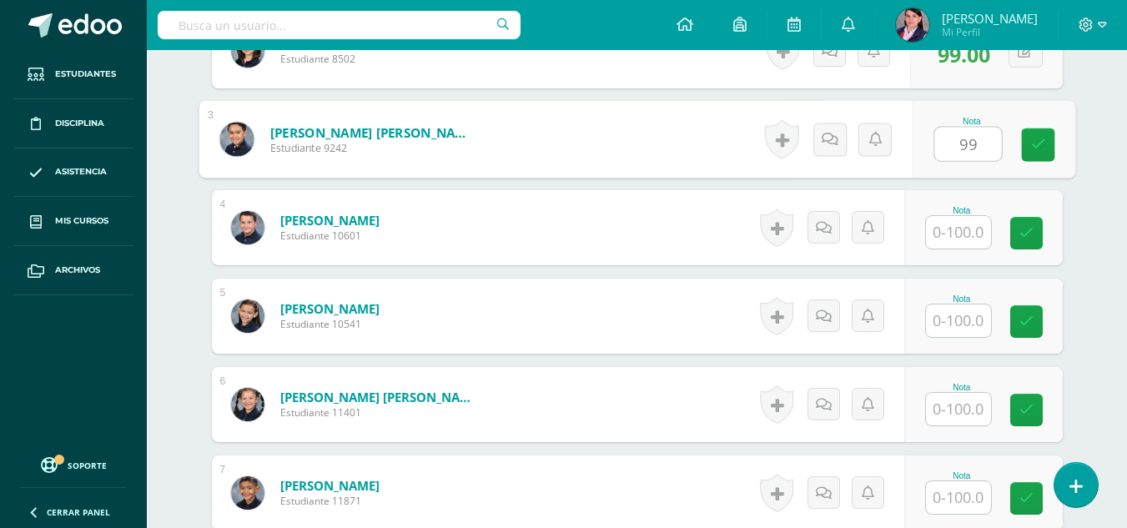
scroll to position [669, 0]
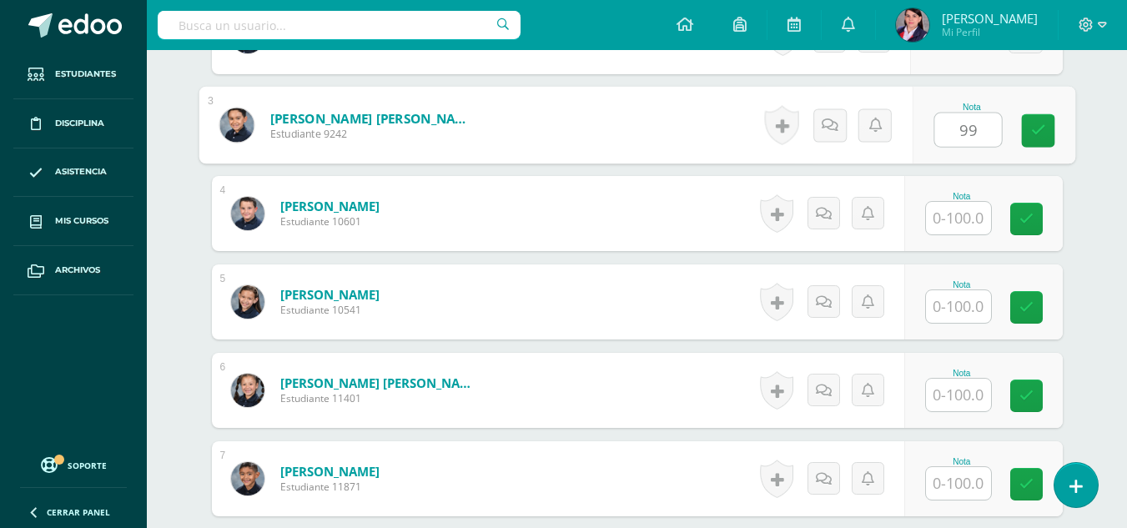
type input "99"
click at [958, 219] on input "text" at bounding box center [958, 218] width 65 height 33
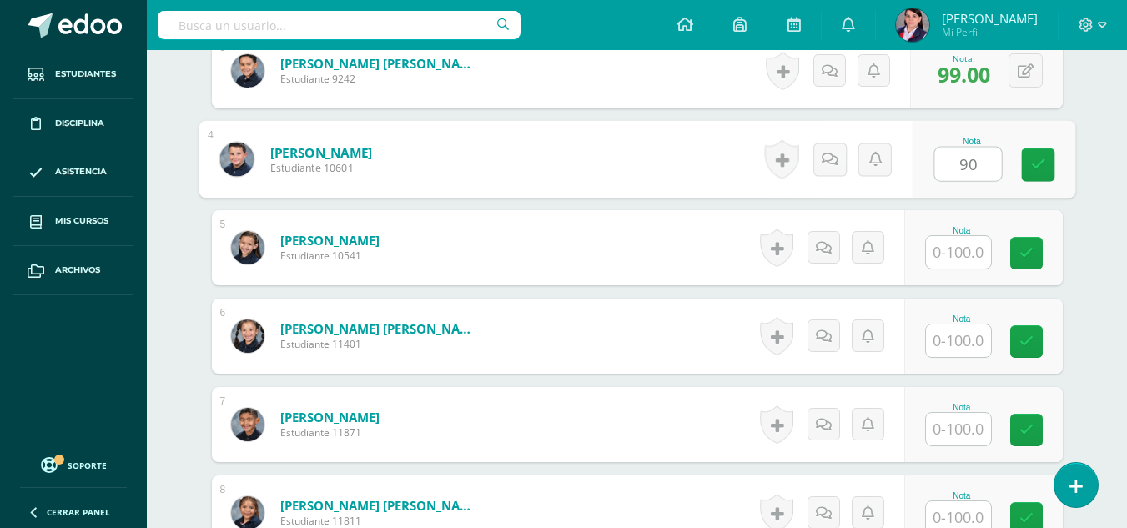
scroll to position [752, 0]
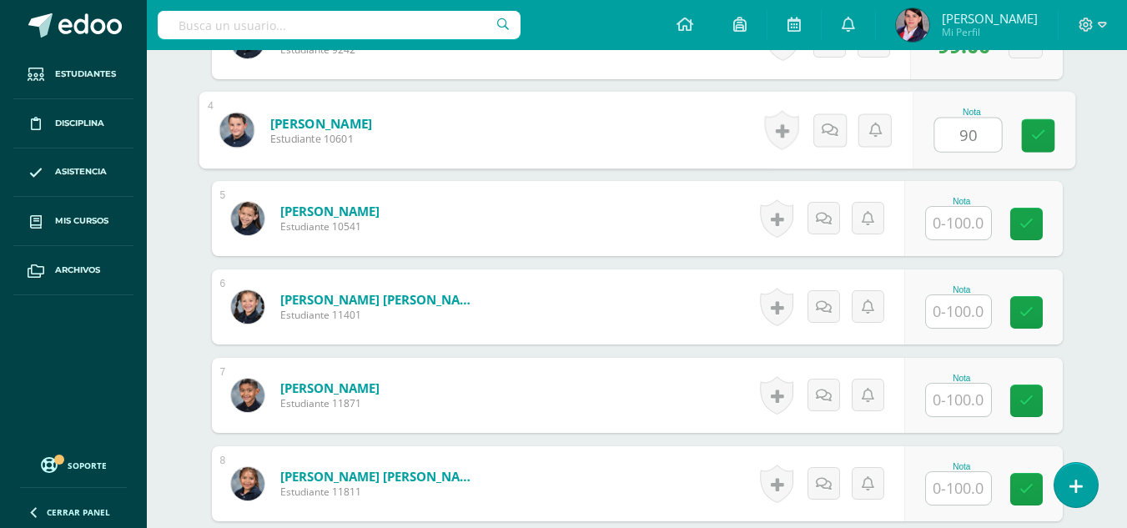
type input "90"
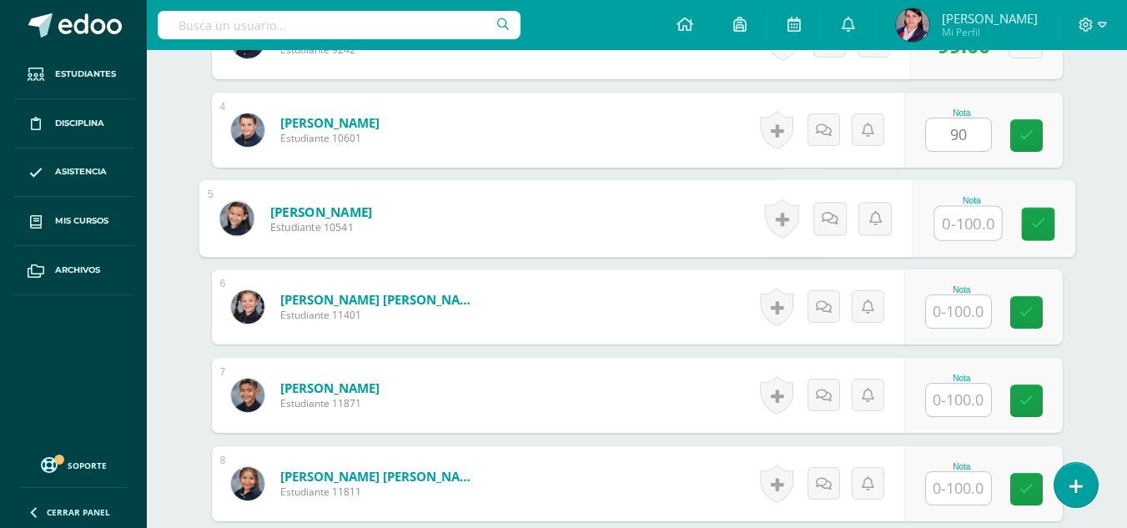
click at [958, 219] on input "text" at bounding box center [967, 223] width 67 height 33
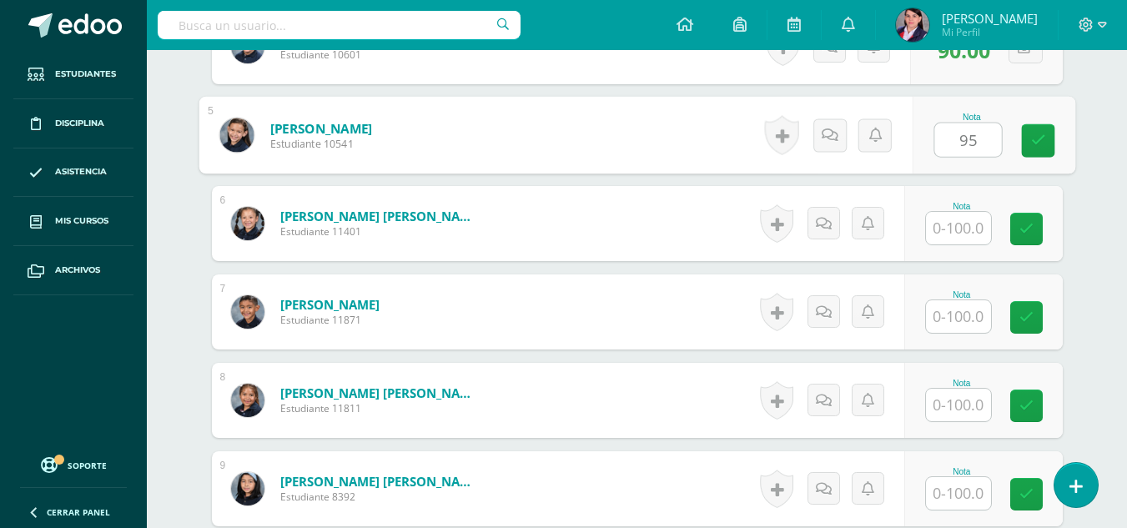
type input "95"
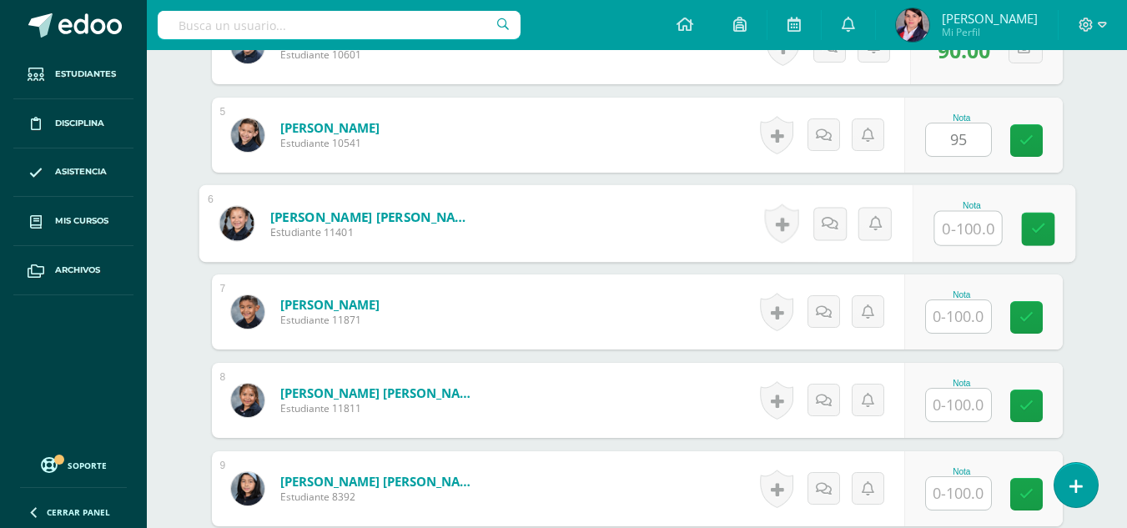
click at [958, 219] on input "text" at bounding box center [967, 228] width 67 height 33
type input "99"
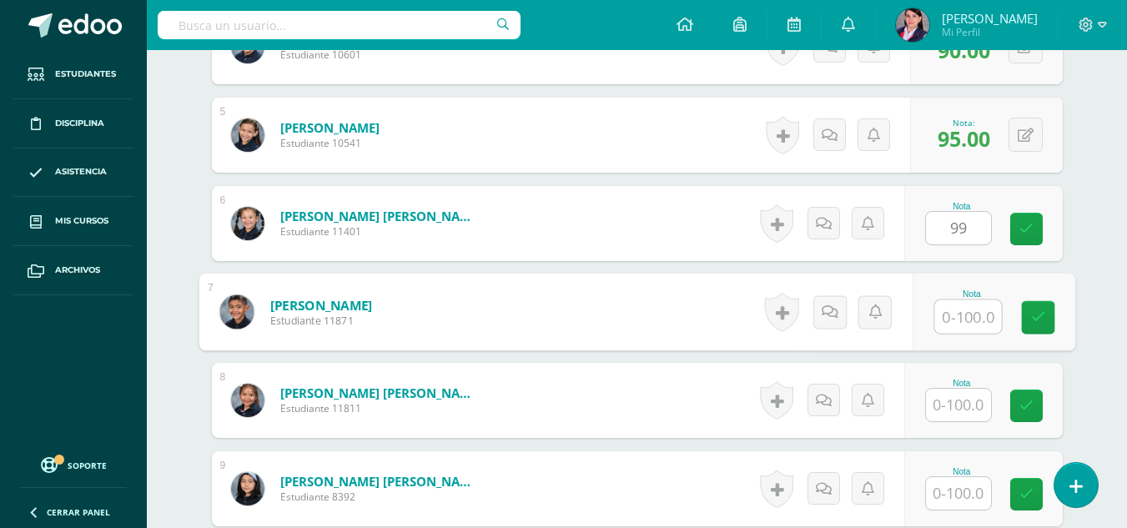
click at [948, 314] on input "text" at bounding box center [967, 316] width 67 height 33
type input "95"
click at [975, 399] on input "text" at bounding box center [958, 405] width 65 height 33
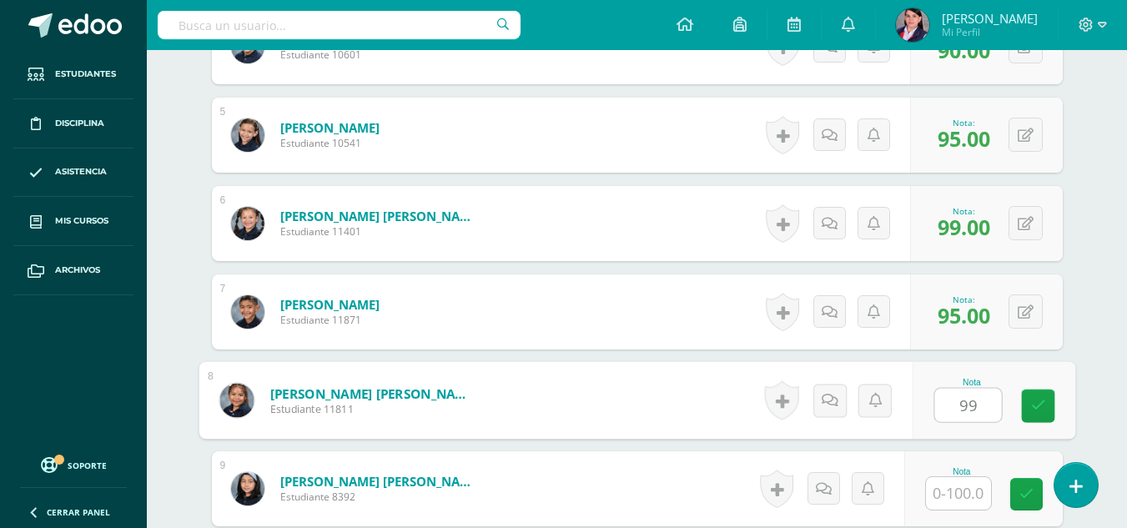
type input "99"
click at [952, 497] on input "text" at bounding box center [958, 493] width 65 height 33
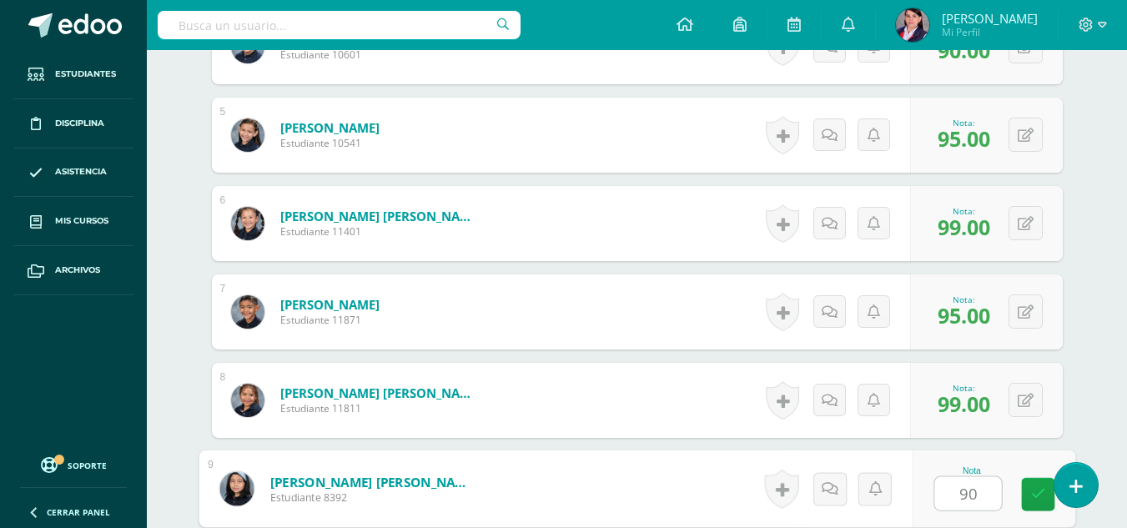
scroll to position [919, 0]
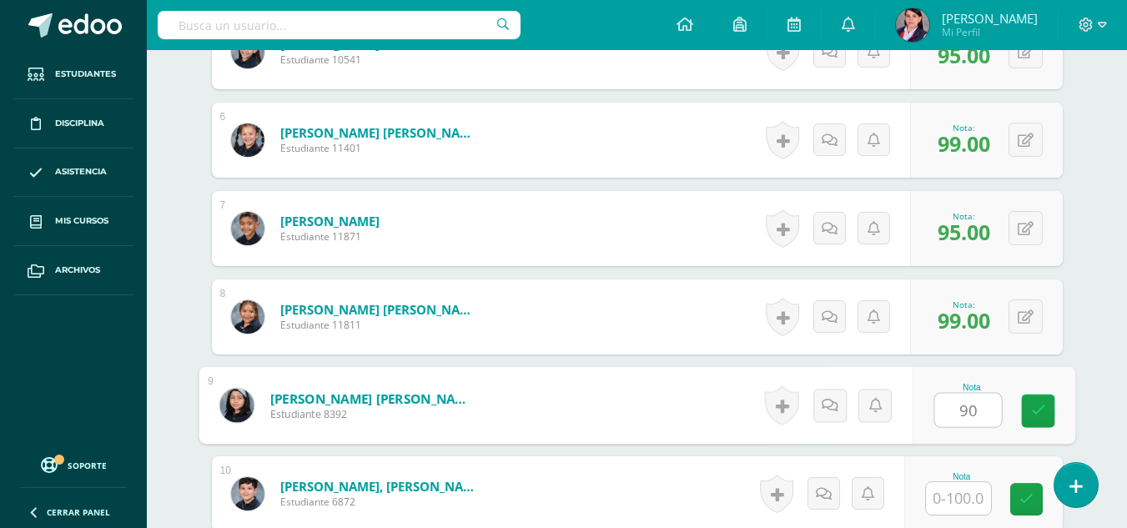
type input "90"
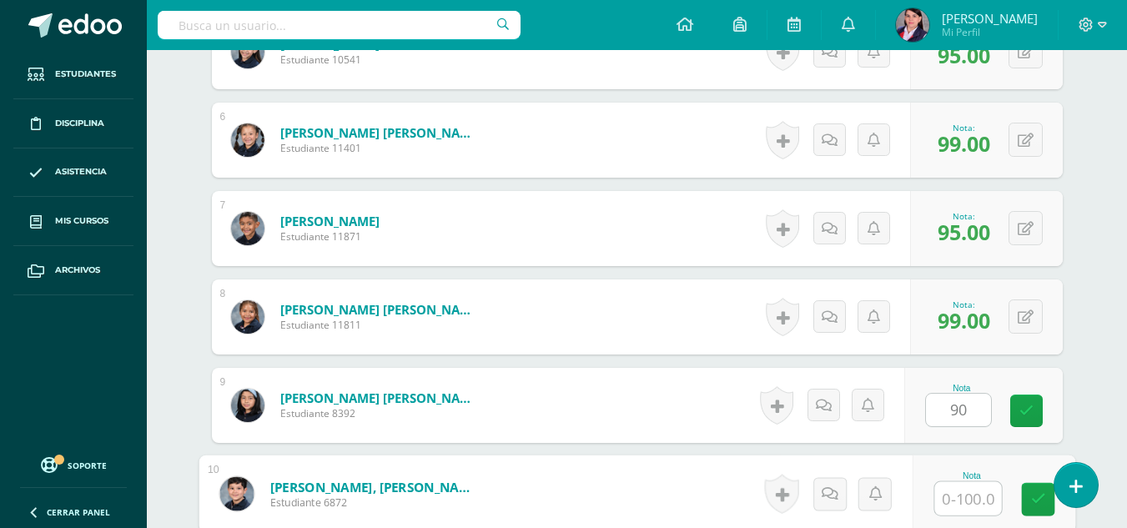
click at [952, 497] on input "text" at bounding box center [967, 498] width 67 height 33
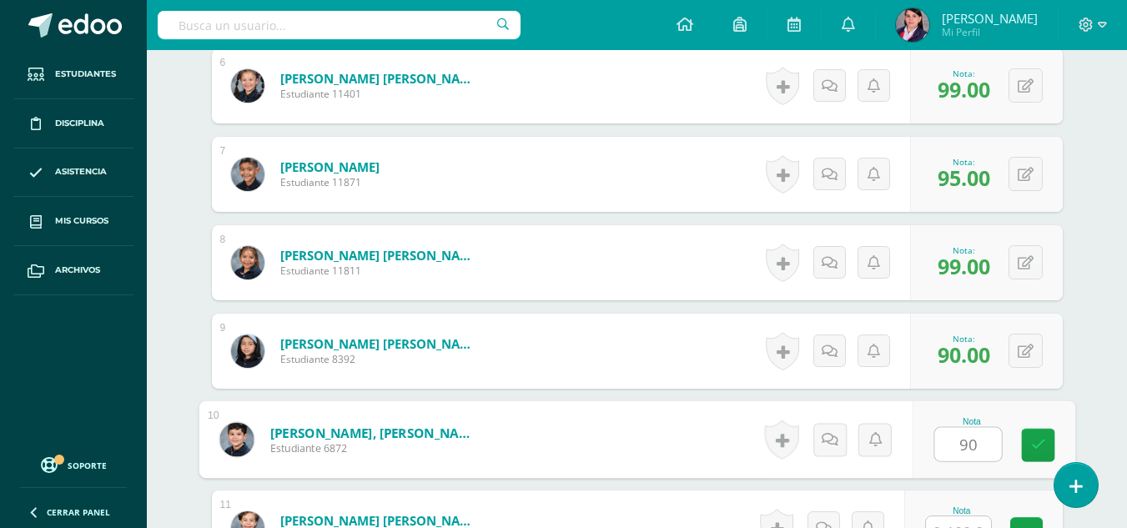
scroll to position [1003, 0]
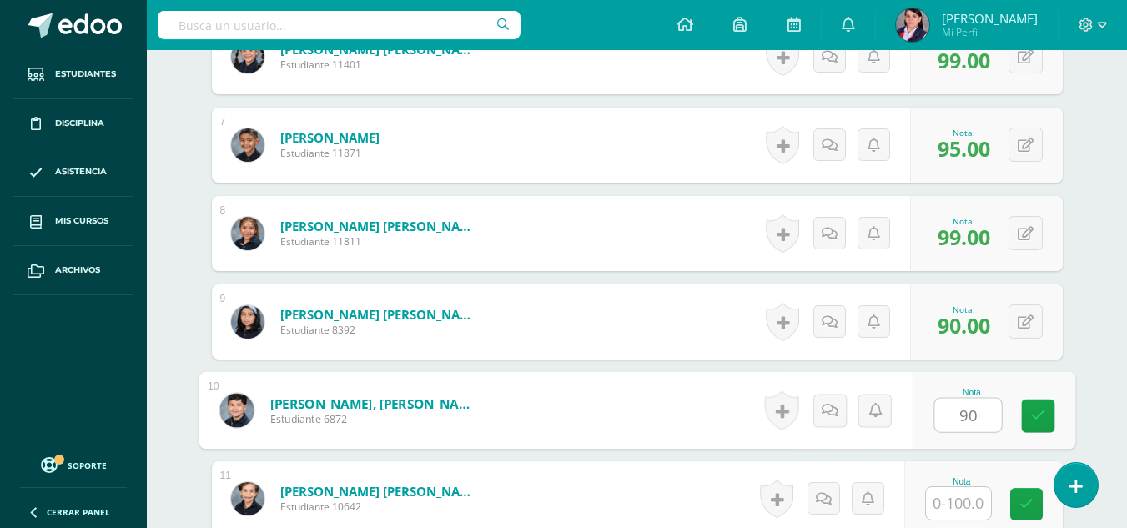
type input "90"
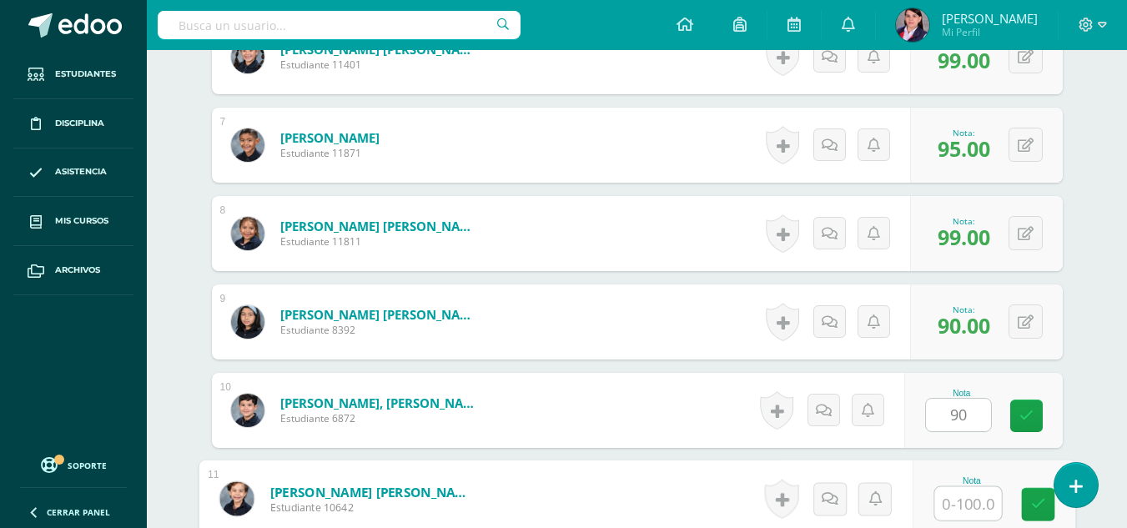
click at [968, 496] on input "text" at bounding box center [967, 503] width 67 height 33
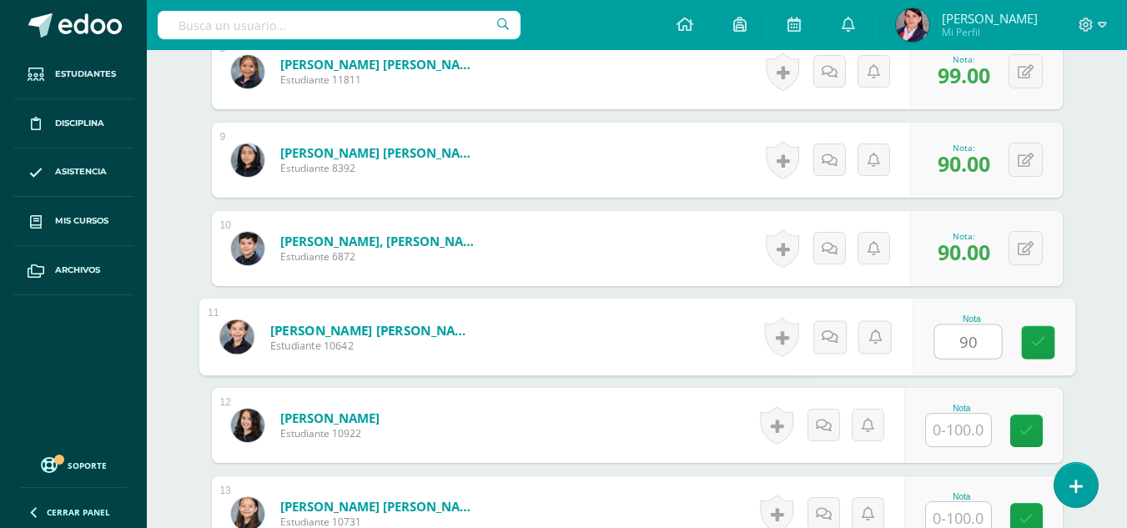
scroll to position [1169, 0]
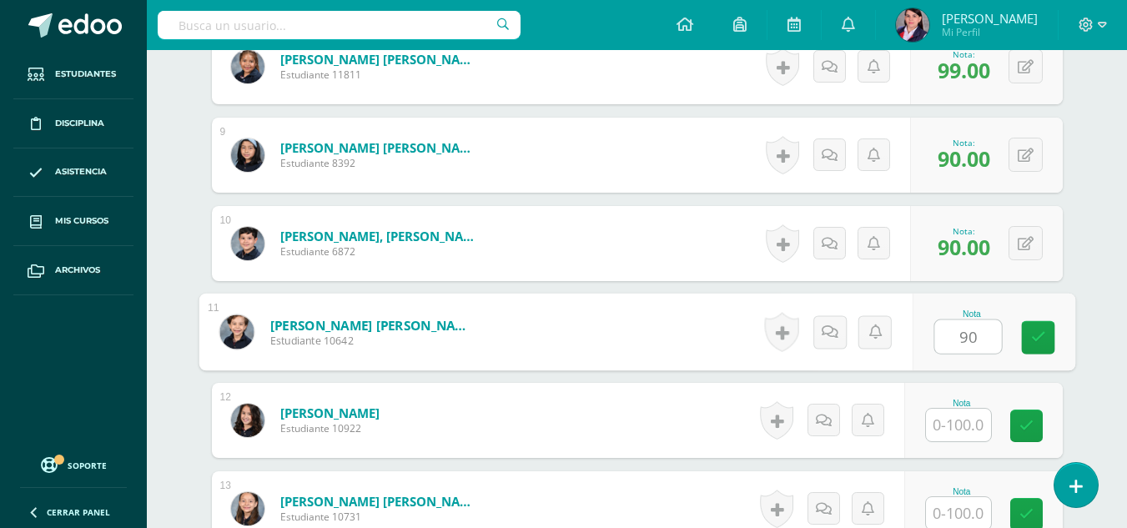
type input "90"
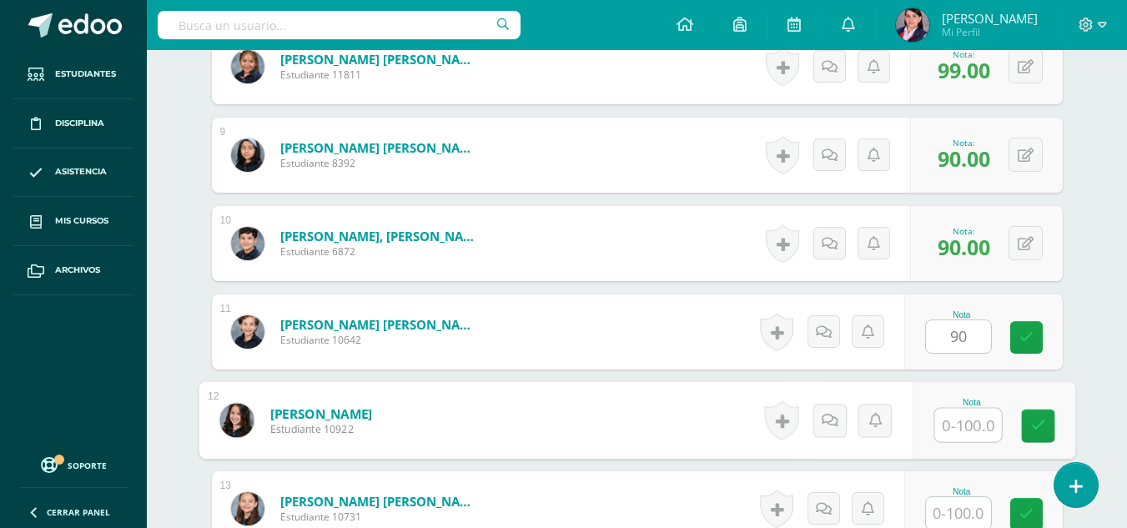
click at [958, 425] on input "text" at bounding box center [967, 425] width 67 height 33
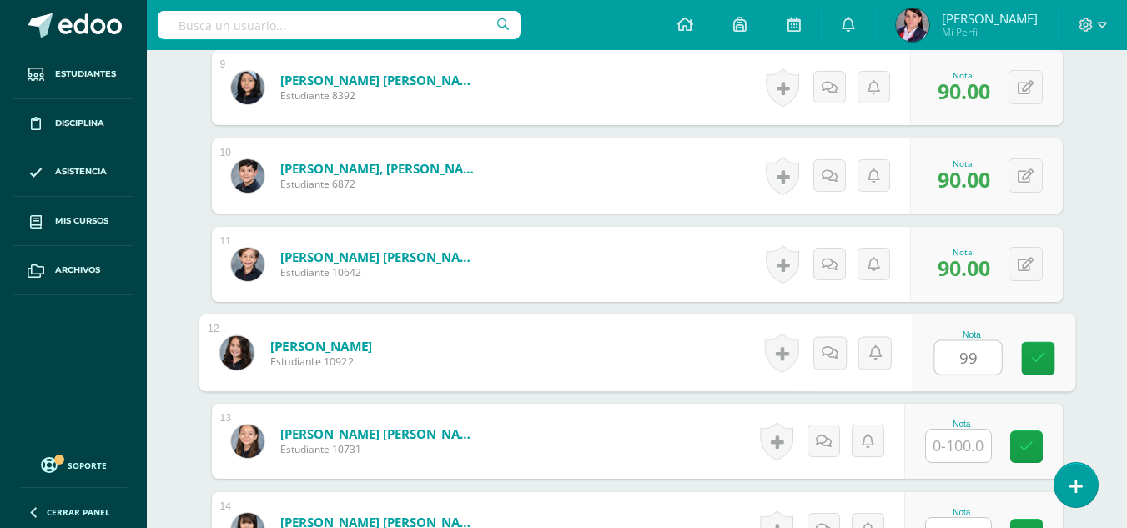
scroll to position [1336, 0]
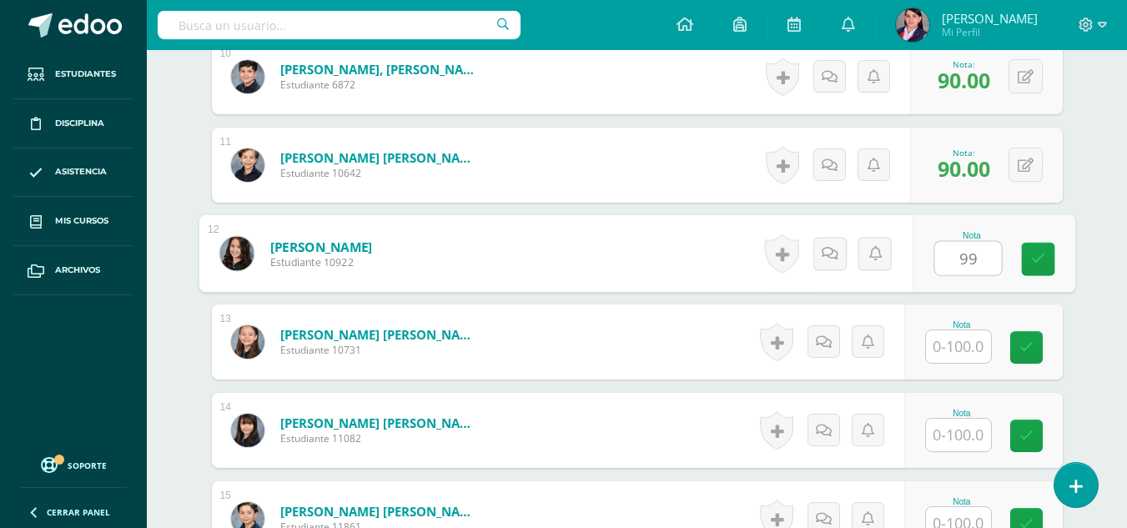
type input "99"
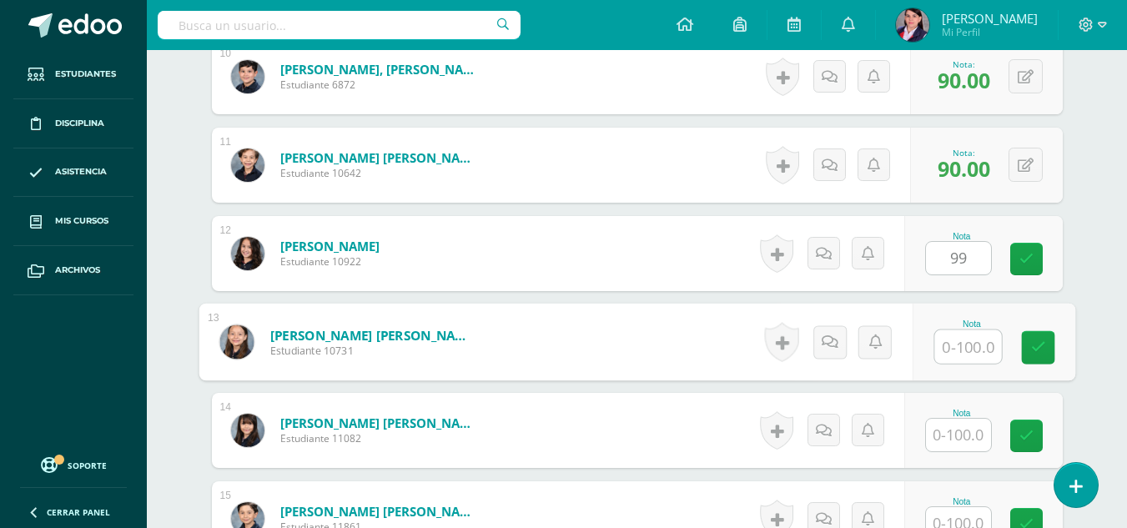
click at [969, 348] on input "text" at bounding box center [967, 346] width 67 height 33
type input "100"
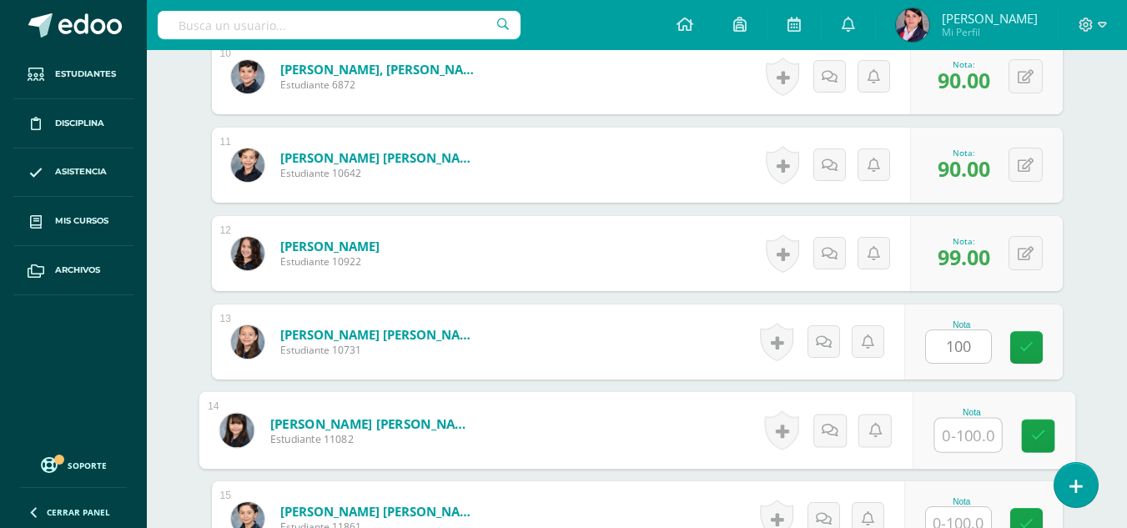
click at [963, 442] on input "text" at bounding box center [967, 435] width 67 height 33
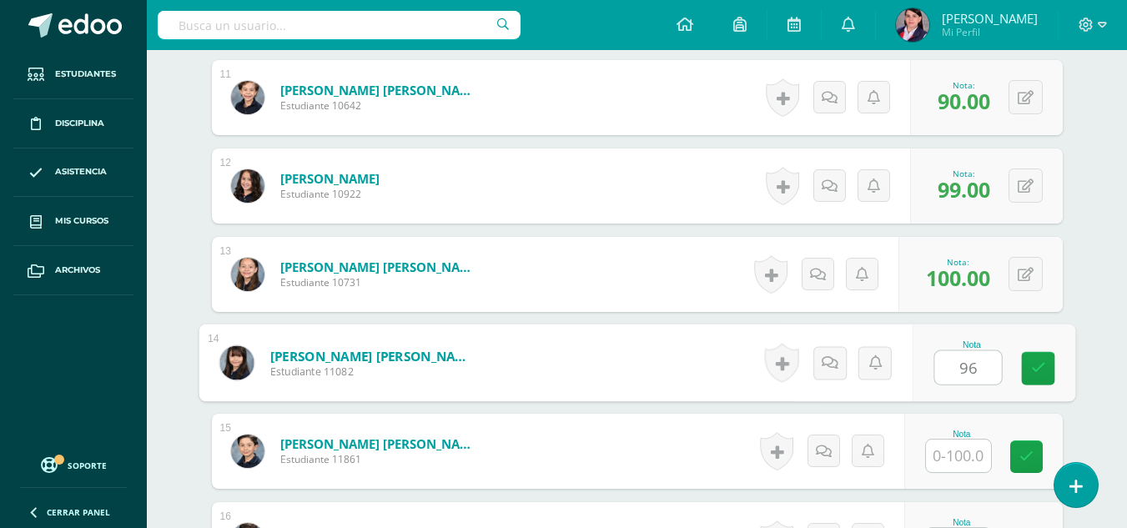
scroll to position [1587, 0]
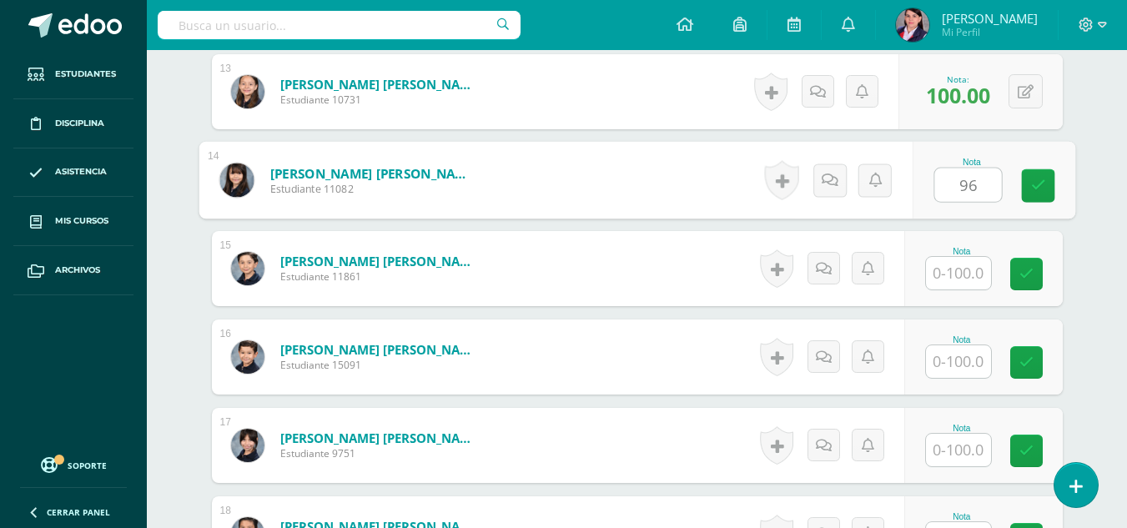
type input "96"
click at [939, 280] on input "text" at bounding box center [958, 273] width 65 height 33
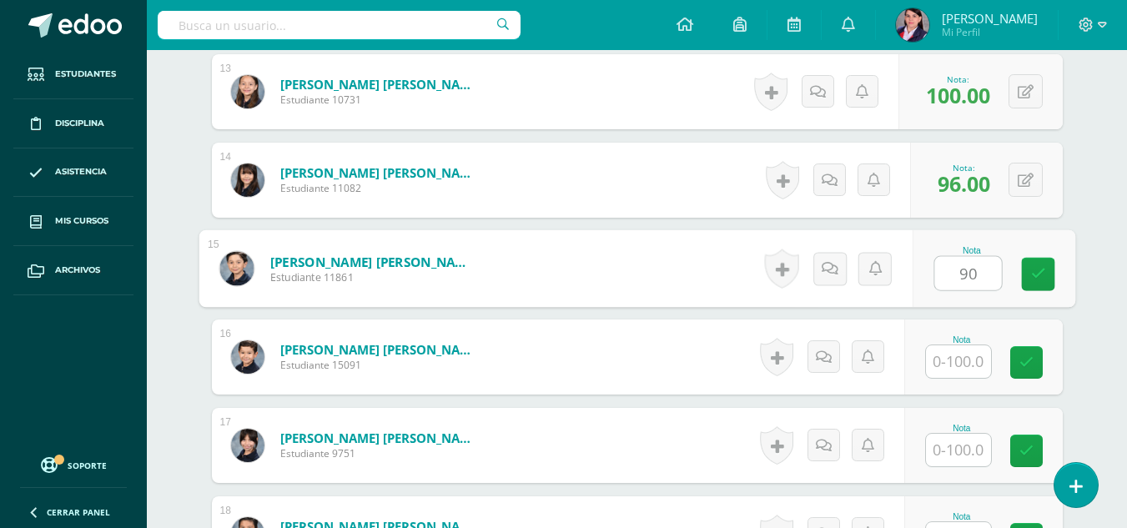
type input "90"
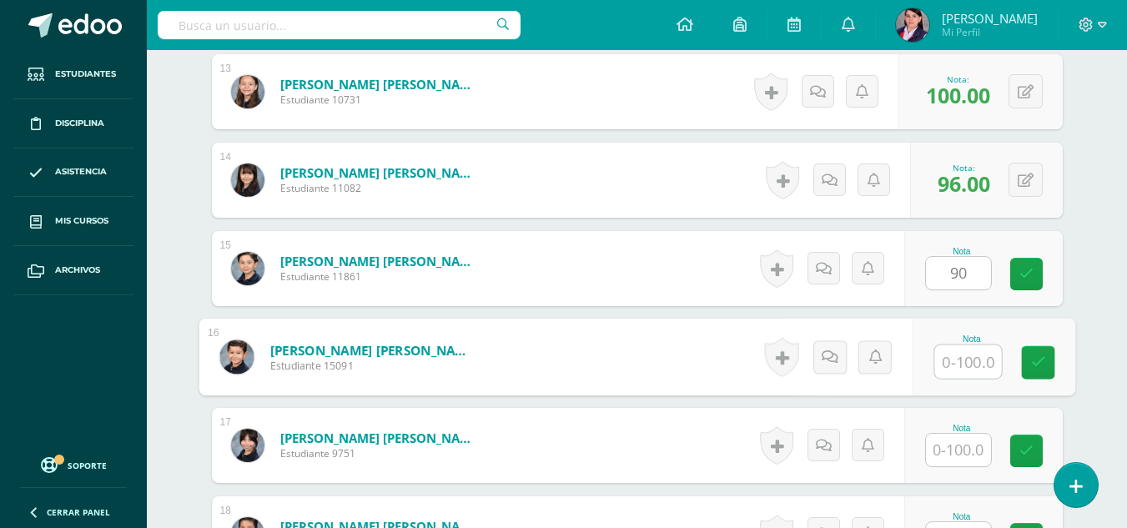
click at [982, 357] on input "text" at bounding box center [967, 361] width 67 height 33
type input "95"
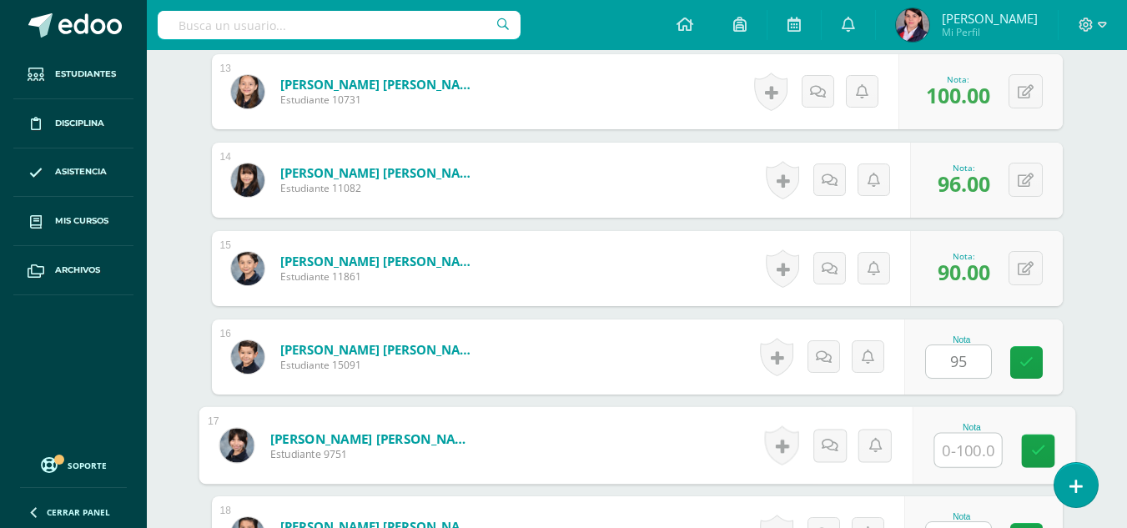
click at [972, 455] on input "text" at bounding box center [967, 450] width 67 height 33
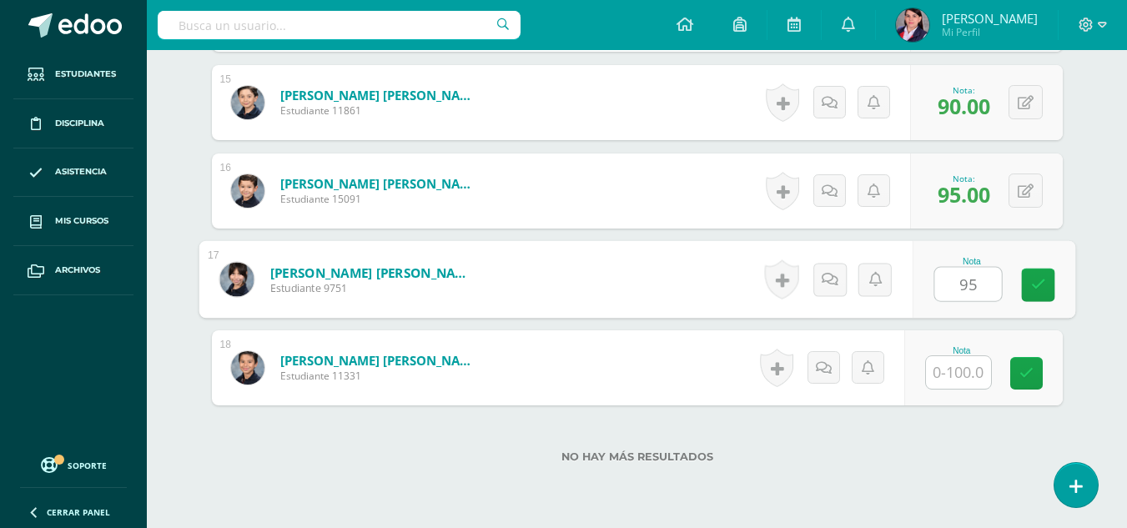
scroll to position [1753, 0]
type input "95"
click at [956, 376] on input "text" at bounding box center [958, 371] width 65 height 33
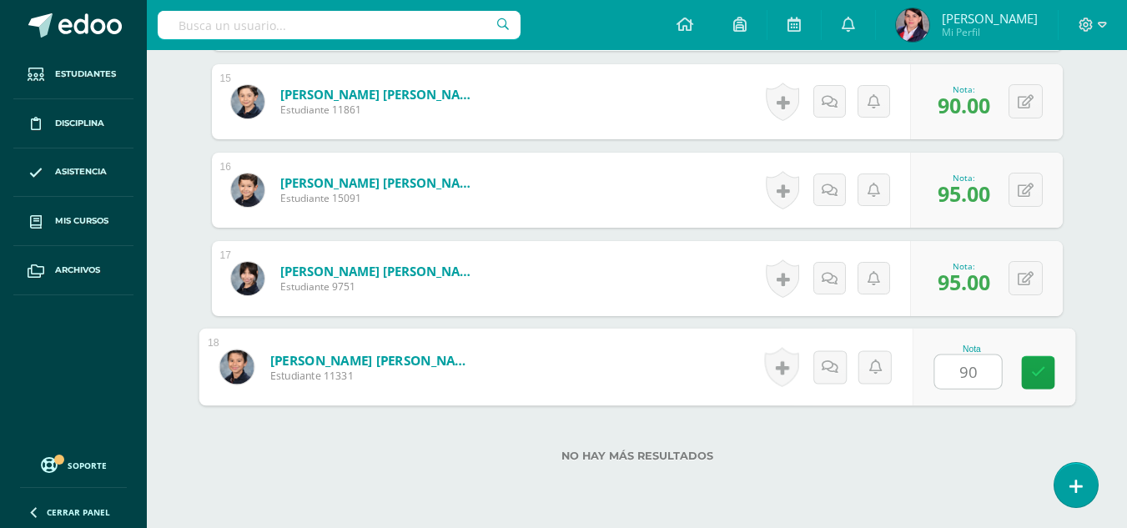
type input "90"
click at [938, 479] on div "No hay más resultados" at bounding box center [637, 444] width 851 height 78
